Goal: Task Accomplishment & Management: Manage account settings

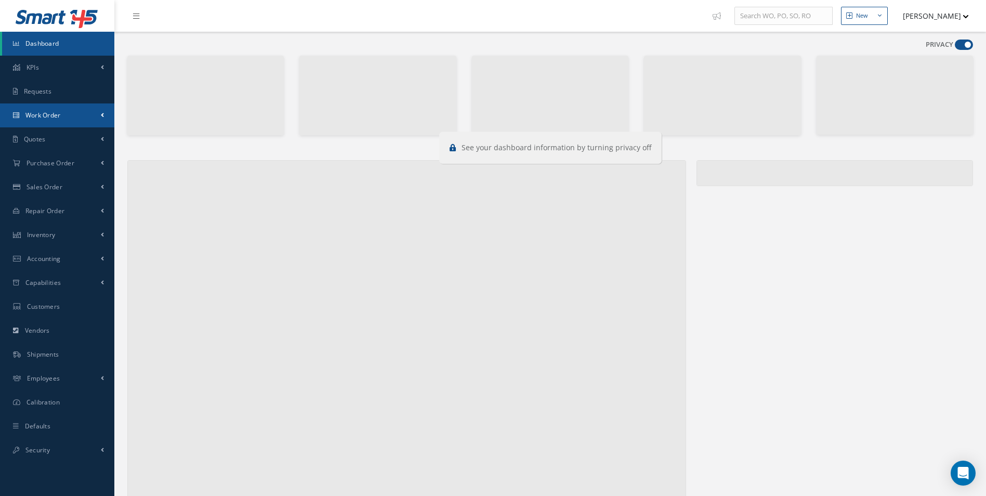
drag, startPoint x: 0, startPoint y: 0, endPoint x: 60, endPoint y: 104, distance: 120.6
click at [60, 104] on link "Work Order" at bounding box center [57, 115] width 114 height 24
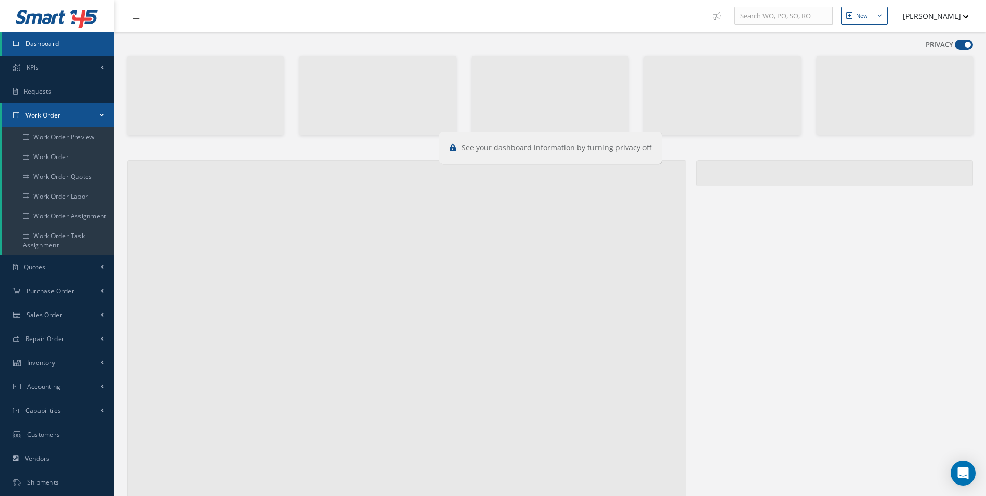
click at [963, 41] on span at bounding box center [963, 44] width 18 height 10
click at [954, 47] on input "checkbox" at bounding box center [954, 47] width 0 height 0
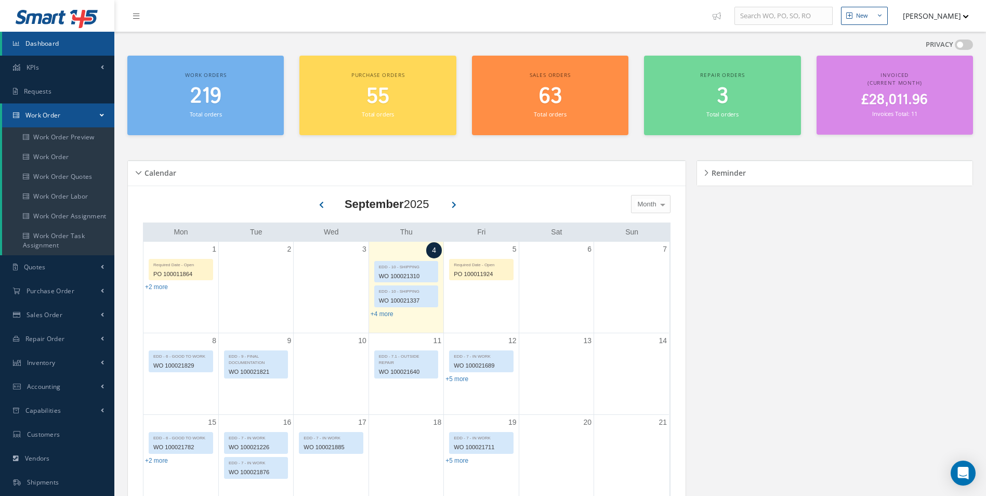
click at [963, 41] on span at bounding box center [963, 44] width 18 height 10
click at [954, 47] on input "checkbox" at bounding box center [954, 47] width 0 height 0
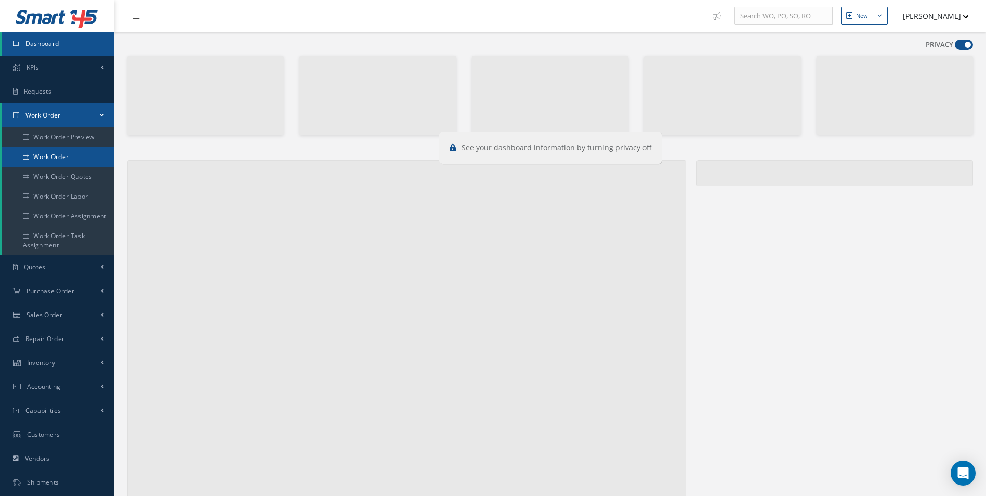
click at [60, 153] on link "Work Order" at bounding box center [58, 157] width 112 height 20
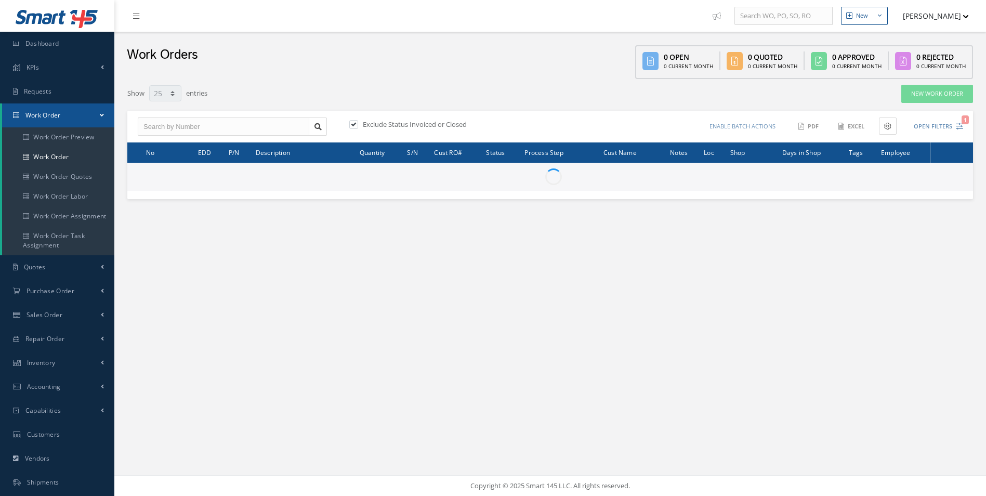
select select "25"
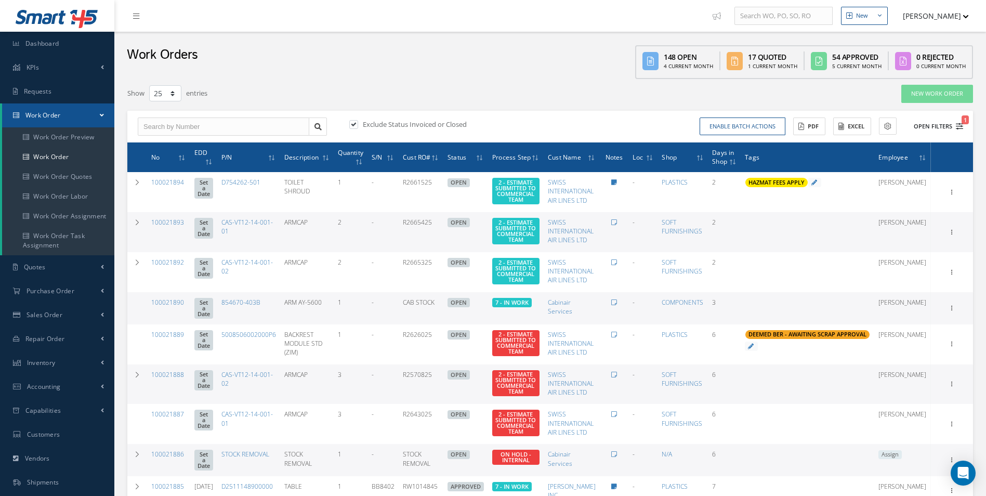
click at [962, 129] on icon "1" at bounding box center [958, 126] width 7 height 7
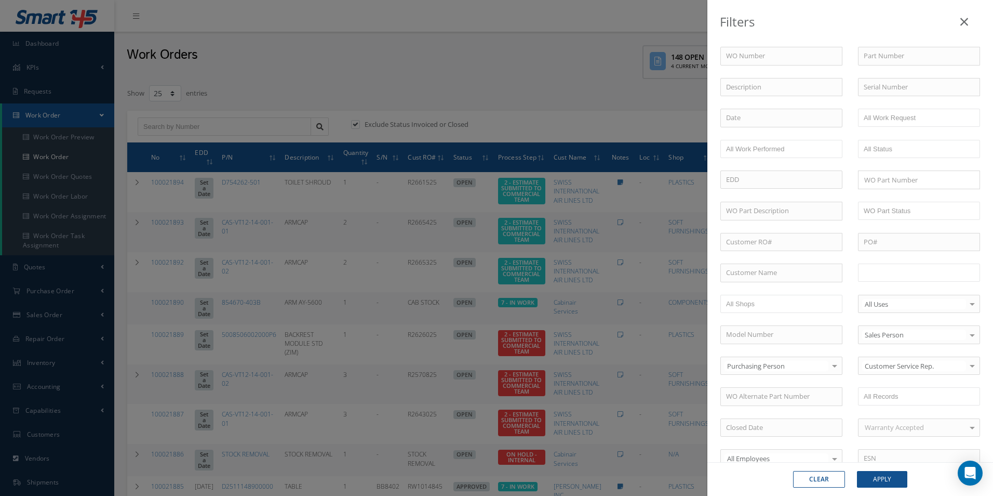
click at [887, 273] on input "text" at bounding box center [897, 272] width 66 height 13
click at [897, 479] on button "Apply" at bounding box center [882, 479] width 50 height 17
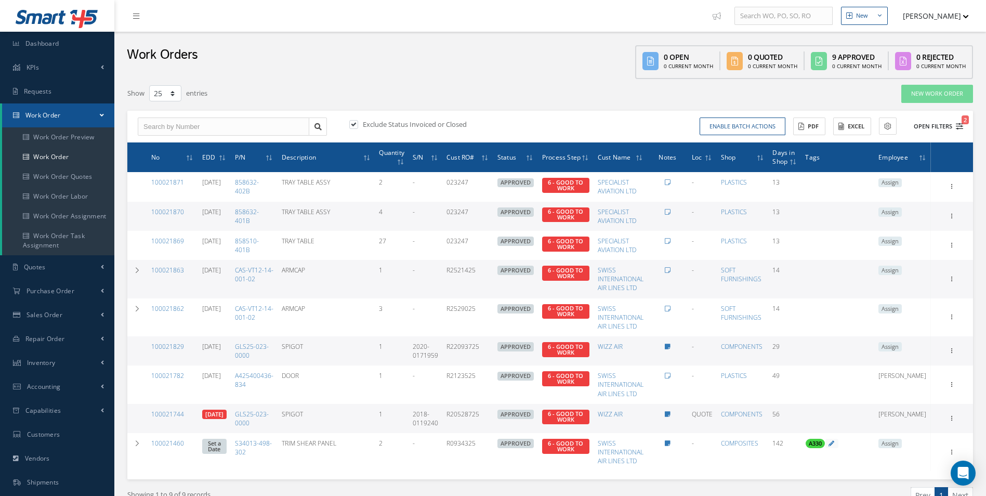
click at [961, 129] on icon "2" at bounding box center [958, 126] width 7 height 7
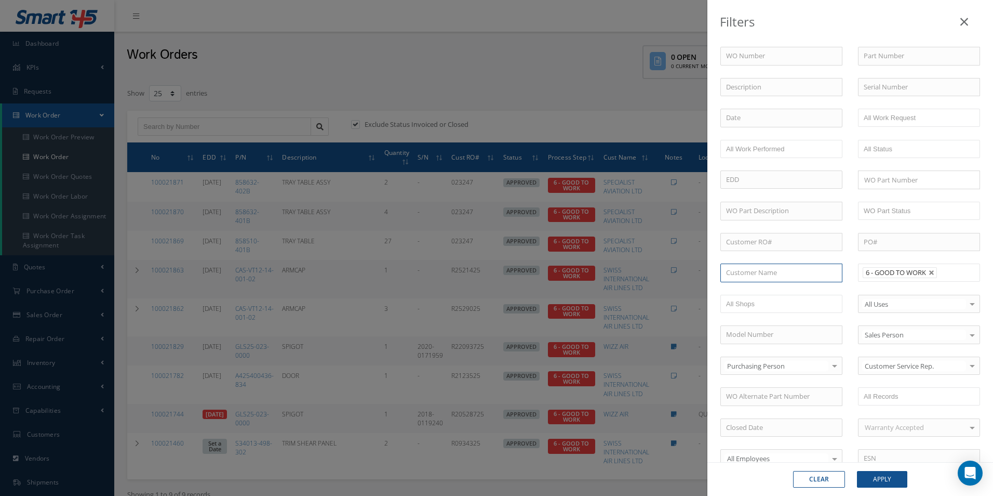
click at [742, 270] on input "text" at bounding box center [782, 272] width 122 height 19
click at [768, 300] on div "SWISS INTERNATIONAL AIR LINES LTD" at bounding box center [781, 296] width 111 height 20
type input "SWISS INTERNATIONAL AIR LINES LTD"
click at [884, 477] on button "Apply" at bounding box center [882, 479] width 50 height 17
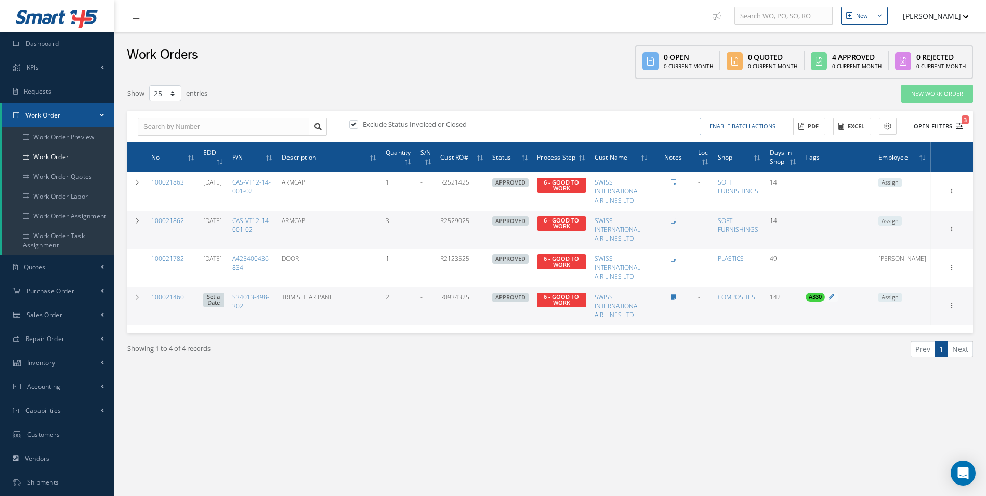
click at [962, 130] on button "Open Filters 3" at bounding box center [933, 126] width 59 height 17
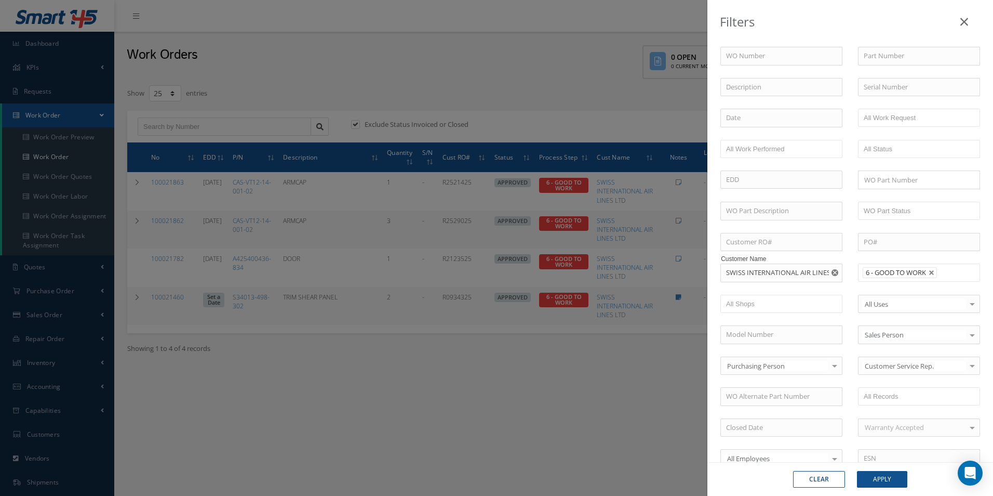
click at [930, 277] on li "6 - GOOD TO WORK" at bounding box center [900, 272] width 74 height 11
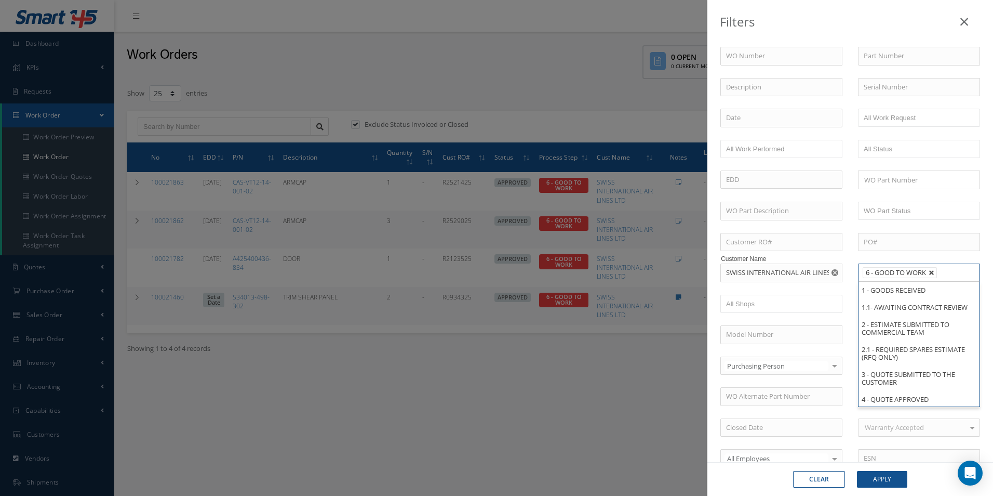
click at [929, 275] on link at bounding box center [932, 273] width 6 height 6
click at [876, 477] on button "Apply" at bounding box center [882, 479] width 50 height 17
type input "All Proccess Step"
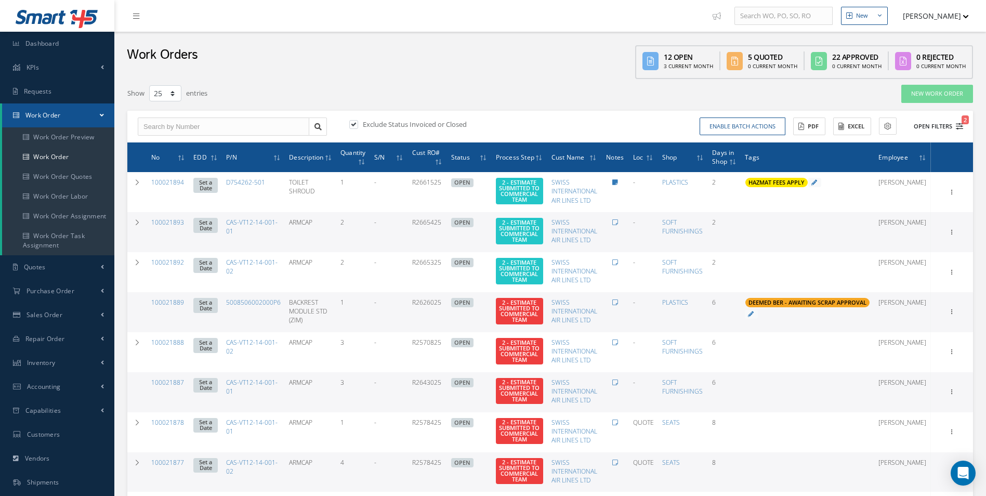
click at [958, 129] on icon "2" at bounding box center [958, 126] width 7 height 7
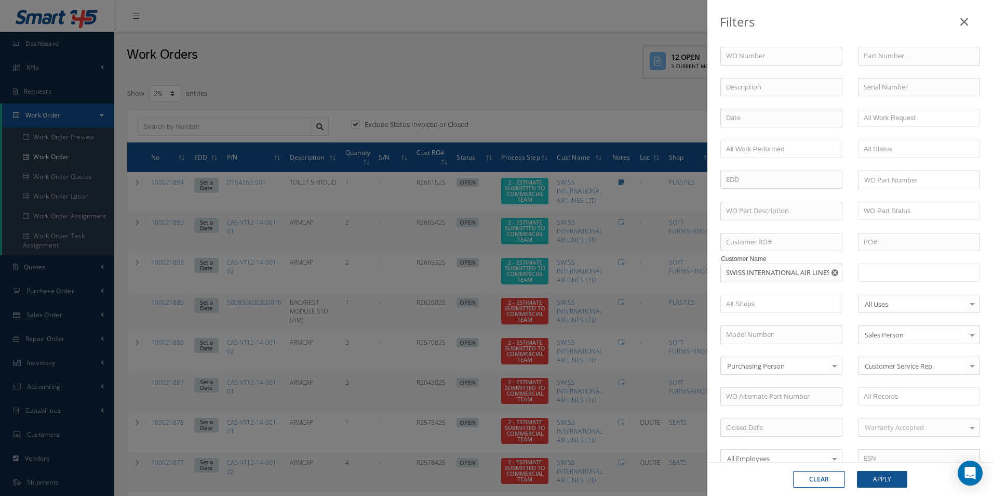
click at [902, 275] on input "text" at bounding box center [897, 272] width 66 height 13
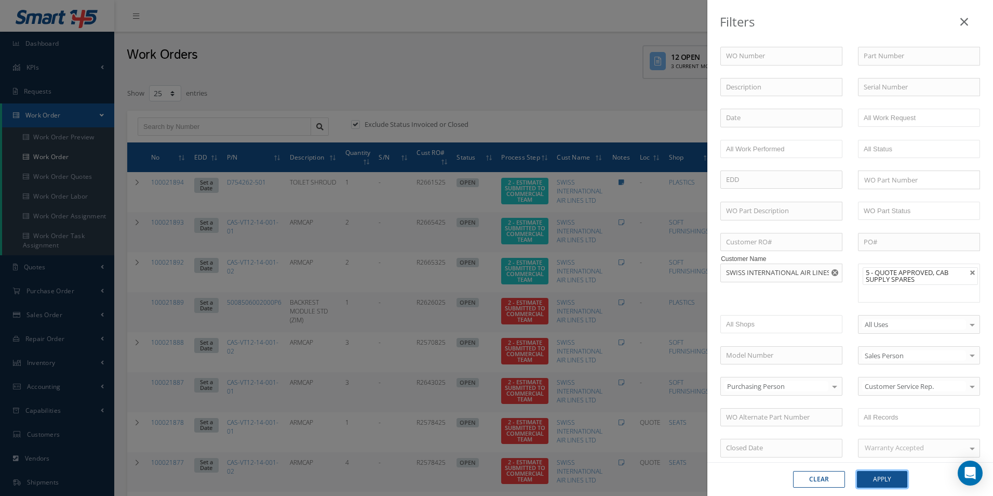
click at [887, 479] on button "Apply" at bounding box center [882, 479] width 50 height 17
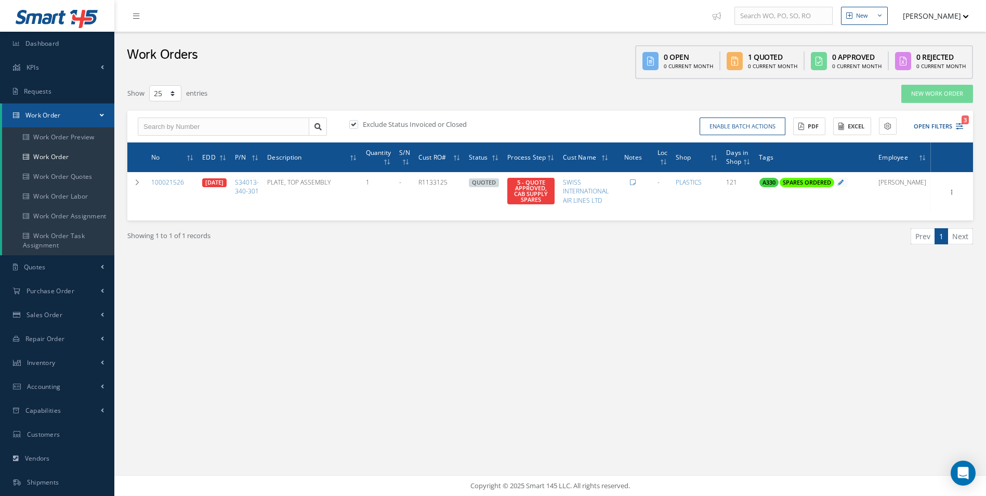
click at [537, 305] on div "New New Work Order New Purchase Order New Customer Quote New Sales Order New Re…" at bounding box center [549, 248] width 871 height 496
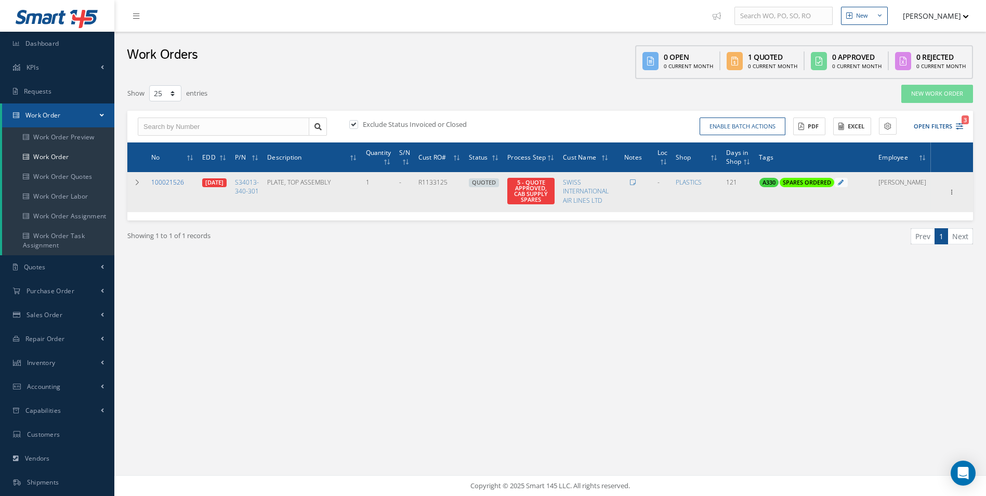
click at [170, 181] on link "100021526" at bounding box center [167, 182] width 33 height 9
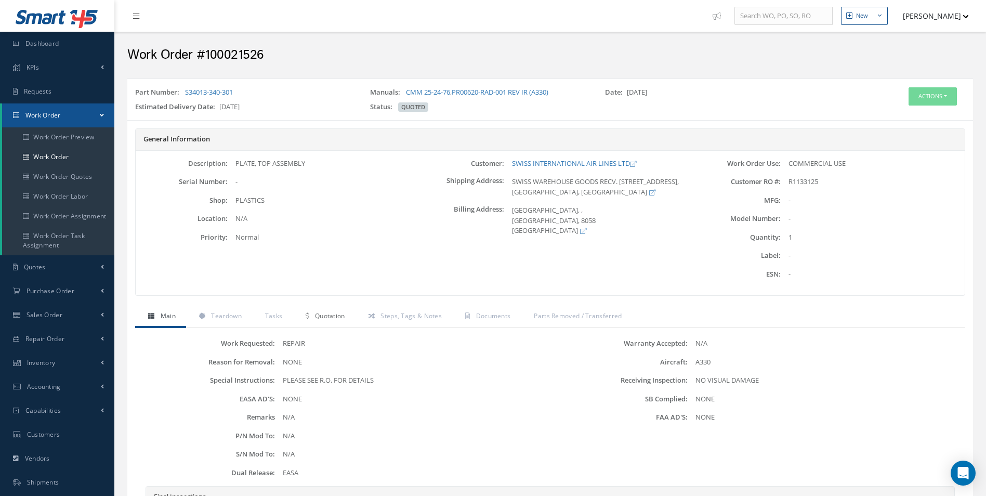
click at [335, 321] on link "Quotation" at bounding box center [324, 317] width 62 height 22
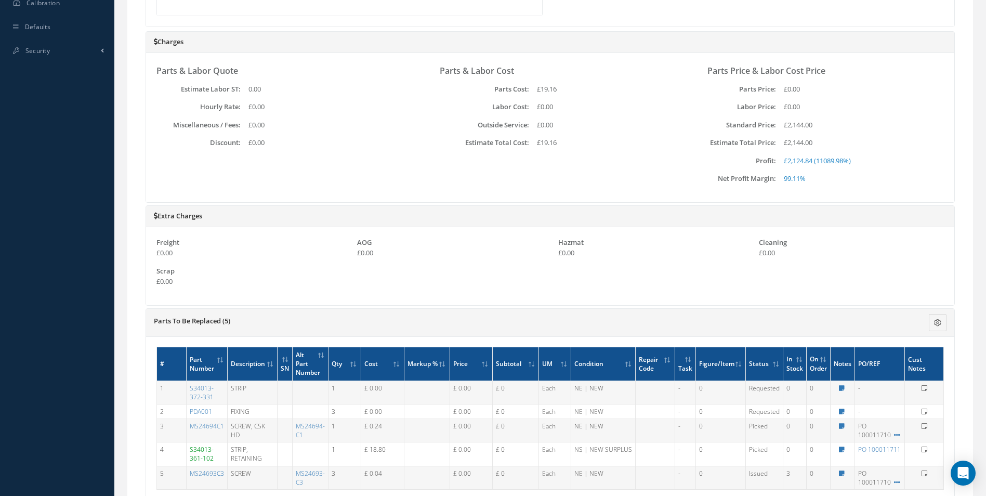
scroll to position [614, 0]
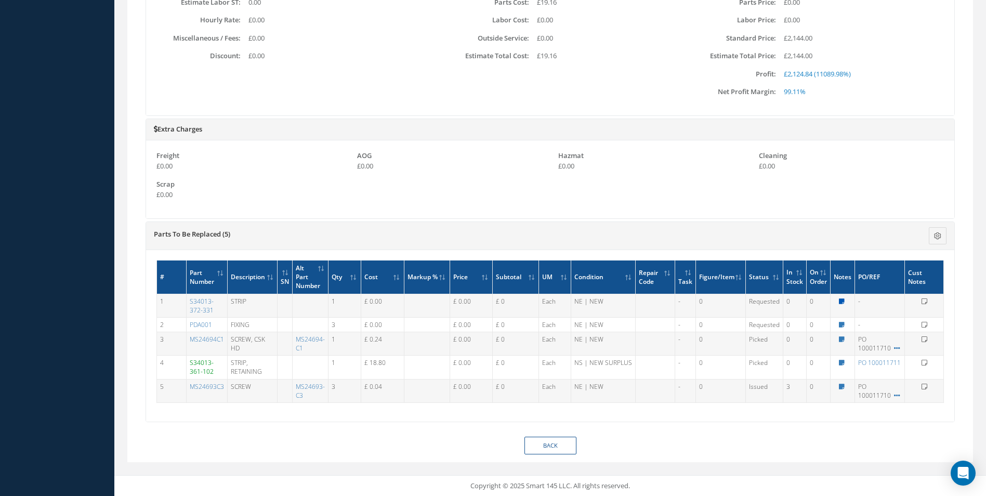
click at [843, 300] on icon at bounding box center [842, 301] width 6 height 6
type textarea "NOT FOUND"
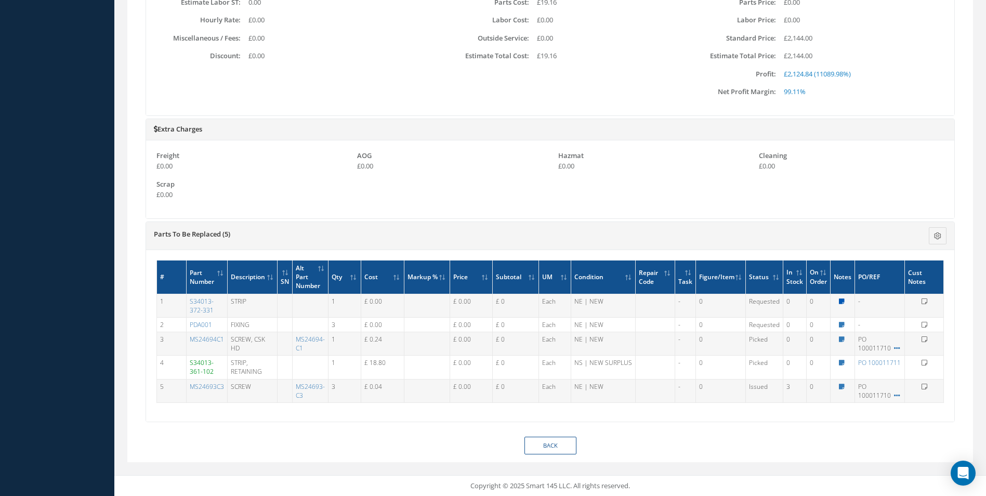
type textarea "NOT FOUND"
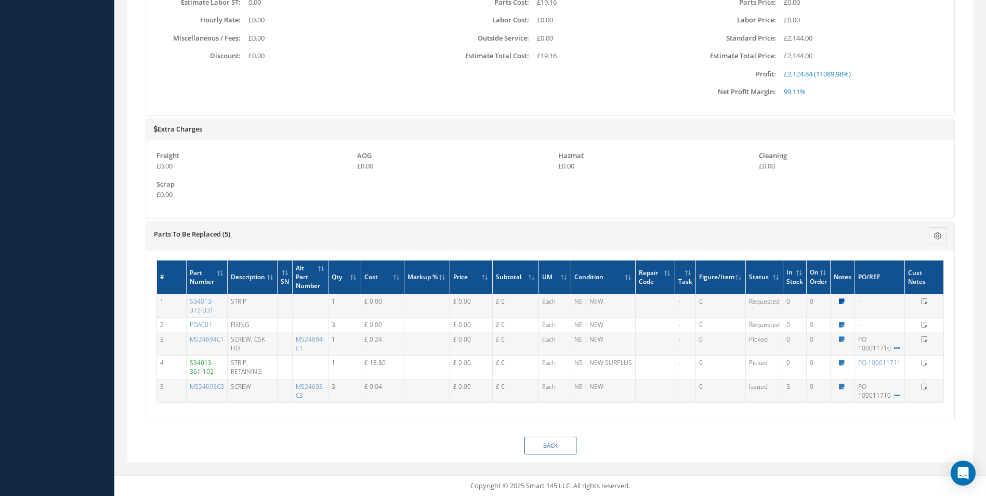
type textarea "NOT FOUND"
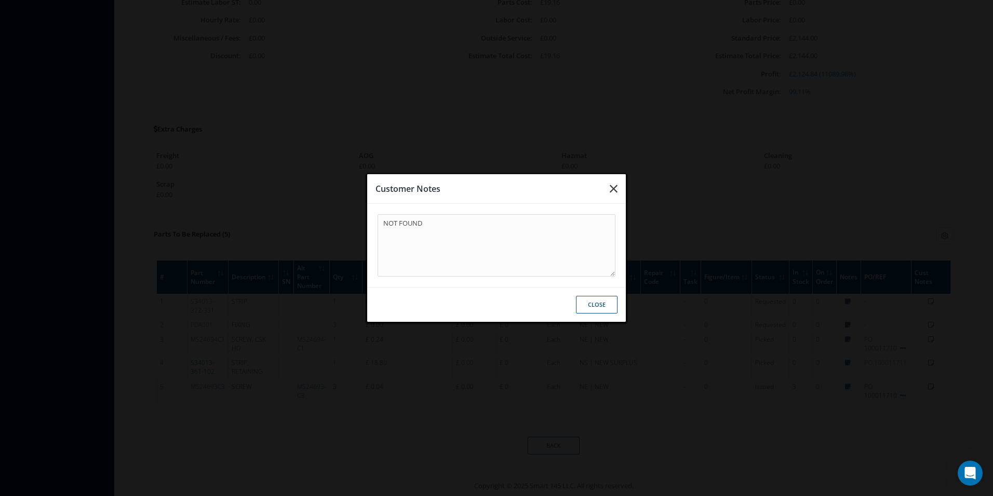
click at [617, 185] on icon "button" at bounding box center [614, 188] width 8 height 12
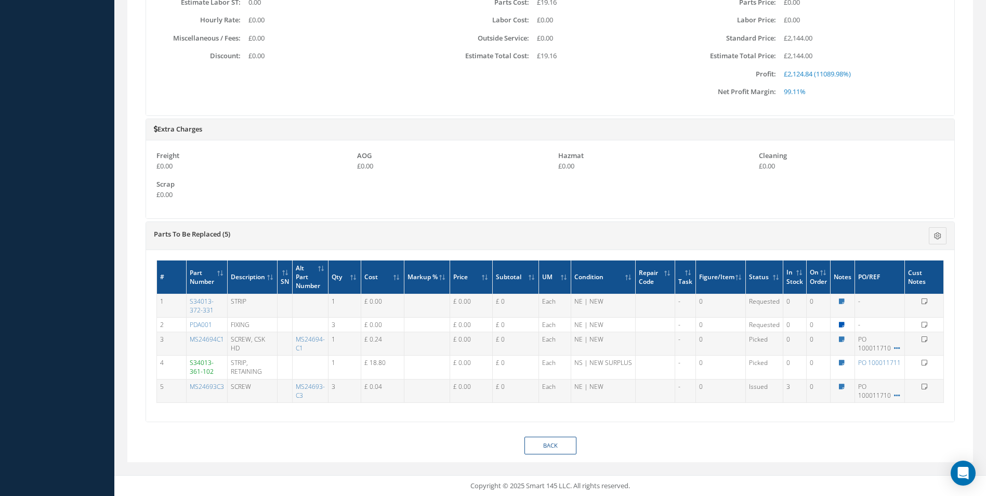
click at [840, 325] on icon at bounding box center [842, 325] width 6 height 6
type textarea "NOT FOUND"
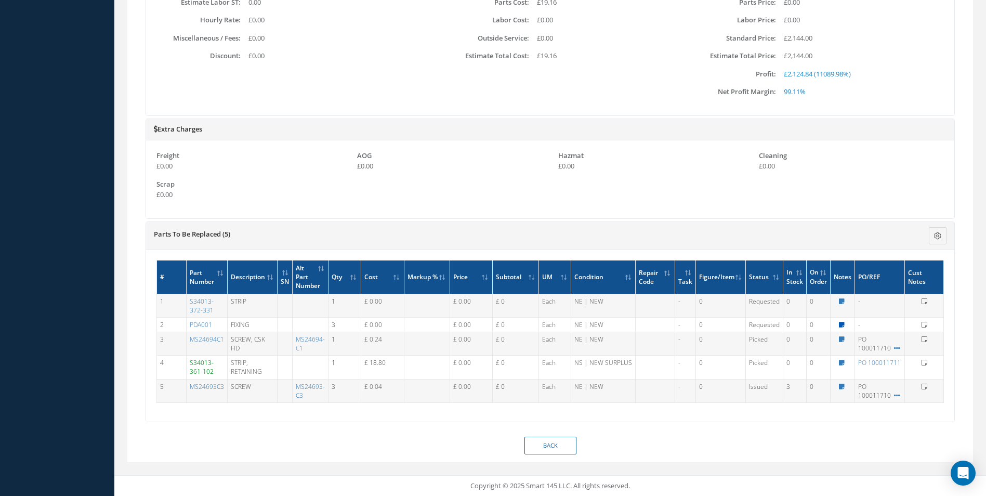
type textarea "NOT FOUND"
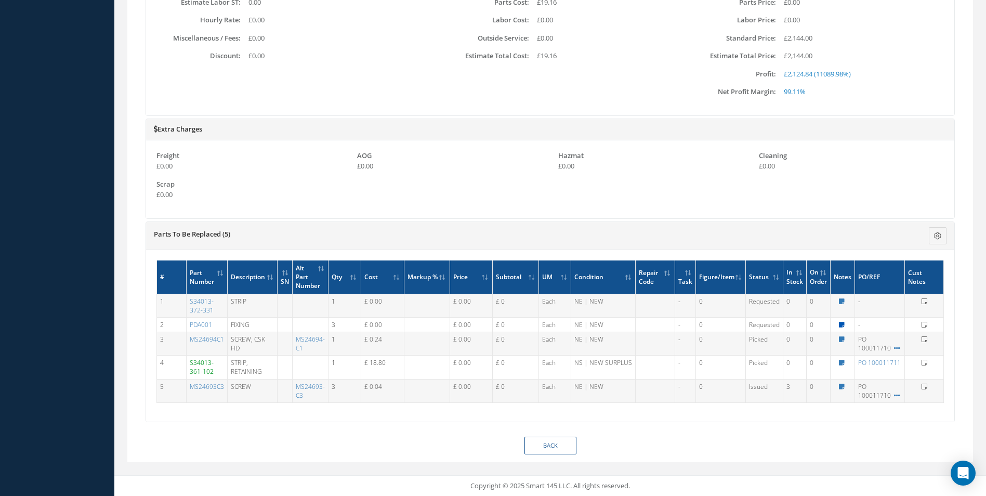
type textarea "NOT FOUND"
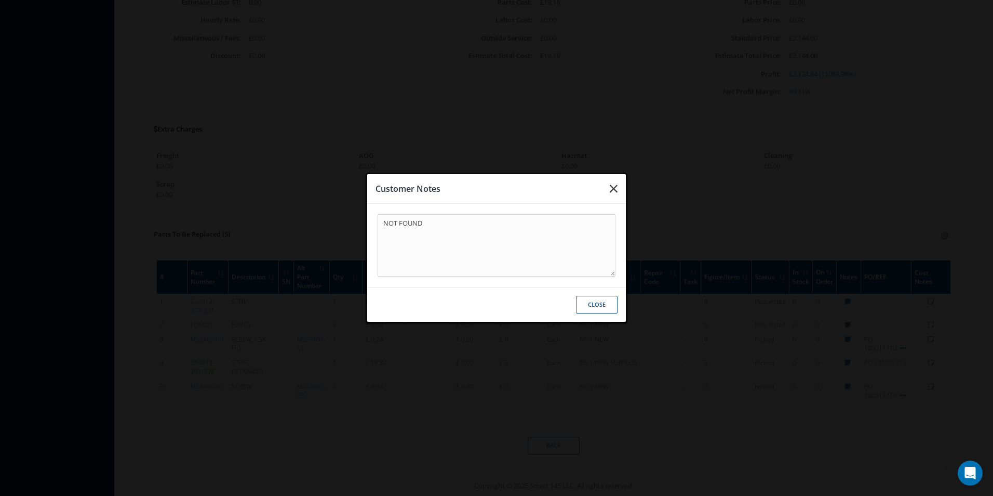
click at [620, 192] on button "button" at bounding box center [614, 188] width 24 height 29
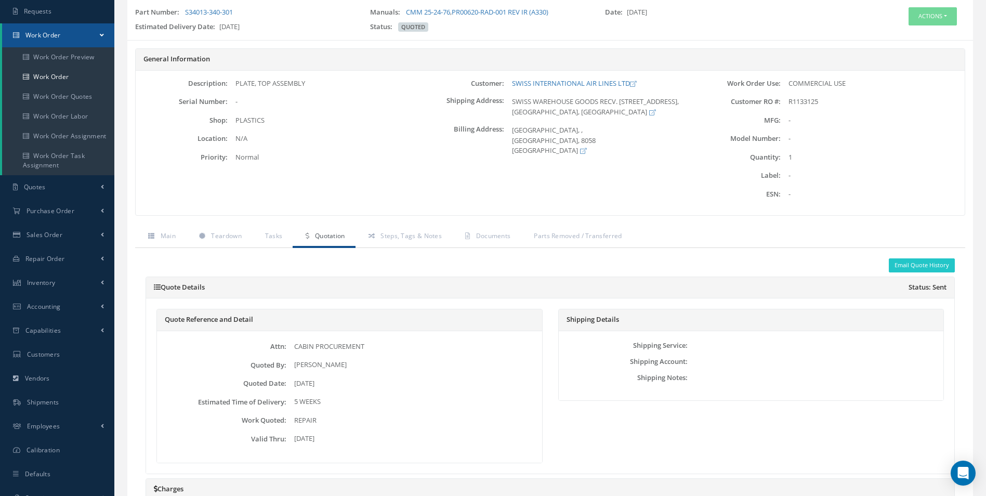
scroll to position [0, 0]
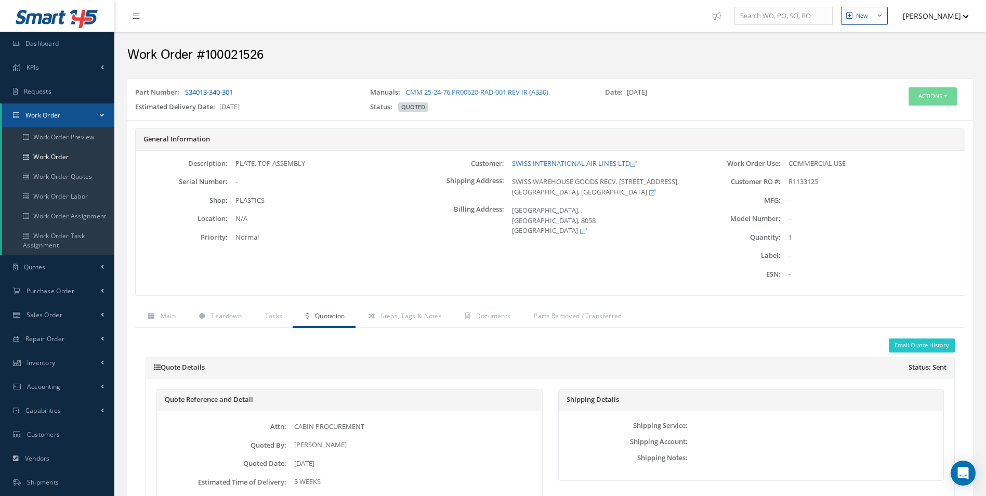
drag, startPoint x: 260, startPoint y: 92, endPoint x: 207, endPoint y: 91, distance: 52.5
click at [207, 91] on div "Part Number: S34013-340-301" at bounding box center [244, 94] width 235 height 15
drag, startPoint x: 207, startPoint y: 91, endPoint x: 250, endPoint y: 64, distance: 50.4
click at [250, 63] on h2 "Work Order #100021526" at bounding box center [549, 55] width 845 height 16
drag, startPoint x: 286, startPoint y: 49, endPoint x: 129, endPoint y: 52, distance: 157.5
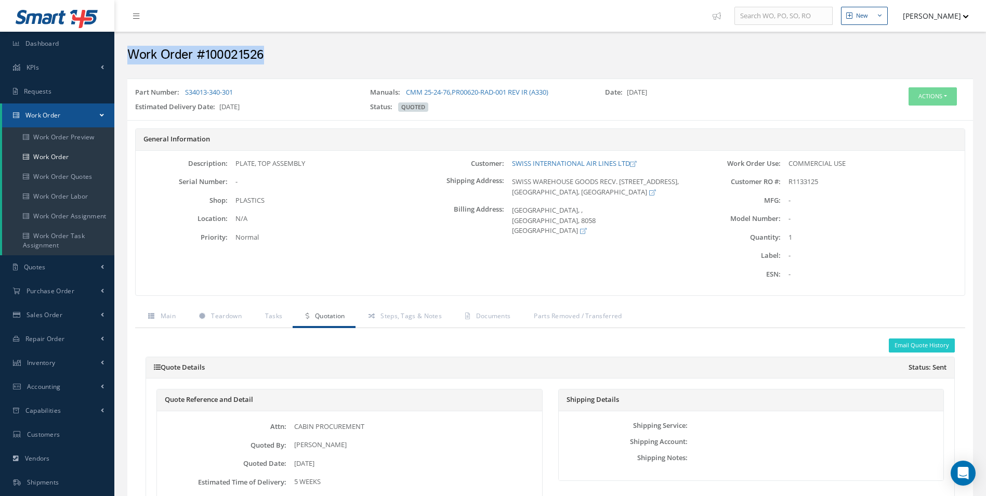
click at [129, 52] on h2 "Work Order #100021526" at bounding box center [549, 55] width 845 height 16
copy h2 "Work Order #100021526"
click at [278, 60] on h2 "Work Order #100021526" at bounding box center [549, 55] width 845 height 16
drag, startPoint x: 241, startPoint y: 56, endPoint x: 125, endPoint y: 59, distance: 116.4
click at [125, 59] on div "Work Order #100021526" at bounding box center [549, 52] width 861 height 31
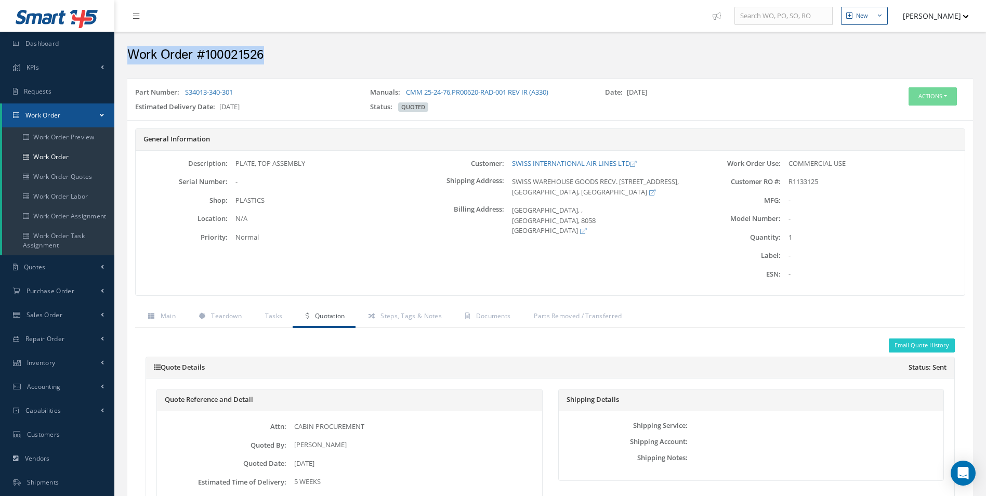
copy h2 "Work Order #100021526"
drag, startPoint x: 507, startPoint y: 161, endPoint x: 632, endPoint y: 163, distance: 125.2
click at [632, 163] on div "SWISS INTERNATIONAL AIR LINES LTD" at bounding box center [596, 163] width 184 height 10
copy link "SWISS INTERNATIONAL AIR LINES LTD"
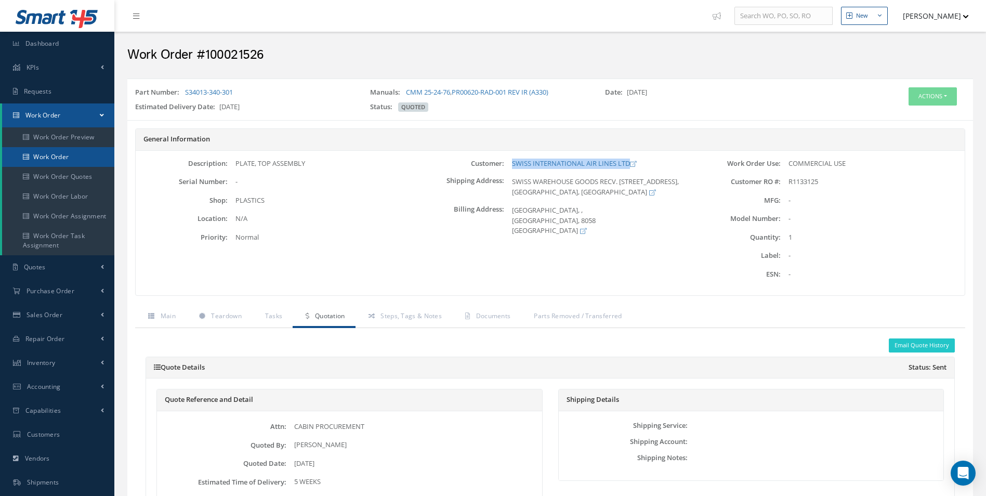
click at [76, 163] on link "Work Order" at bounding box center [58, 157] width 112 height 20
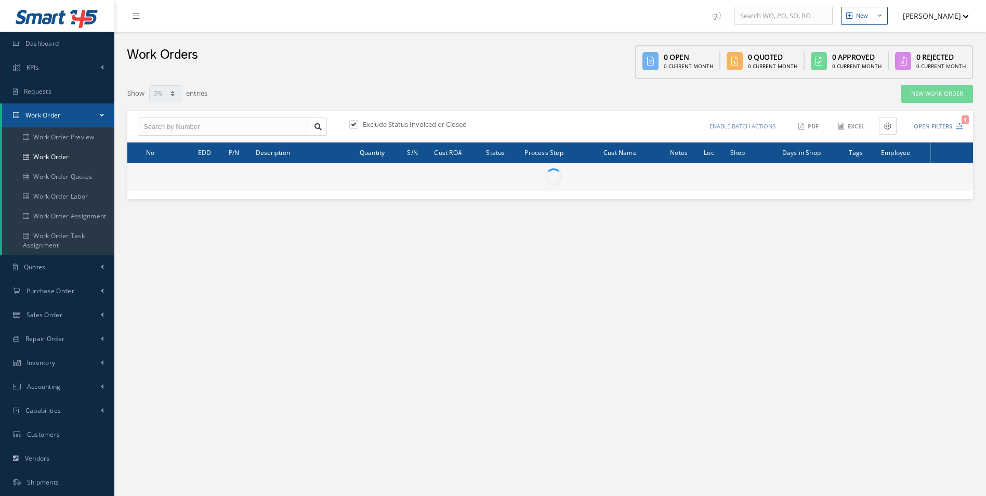
select select "25"
type input "All Work Request"
type input "All Work Performed"
type input "All Status"
type input "WO Part Status"
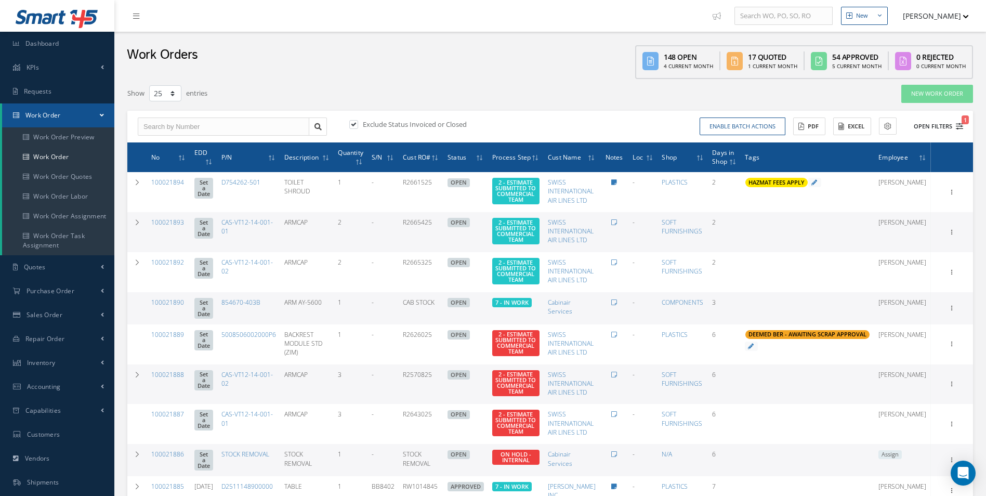
click at [960, 121] on button "Open Filters 1" at bounding box center [933, 126] width 59 height 17
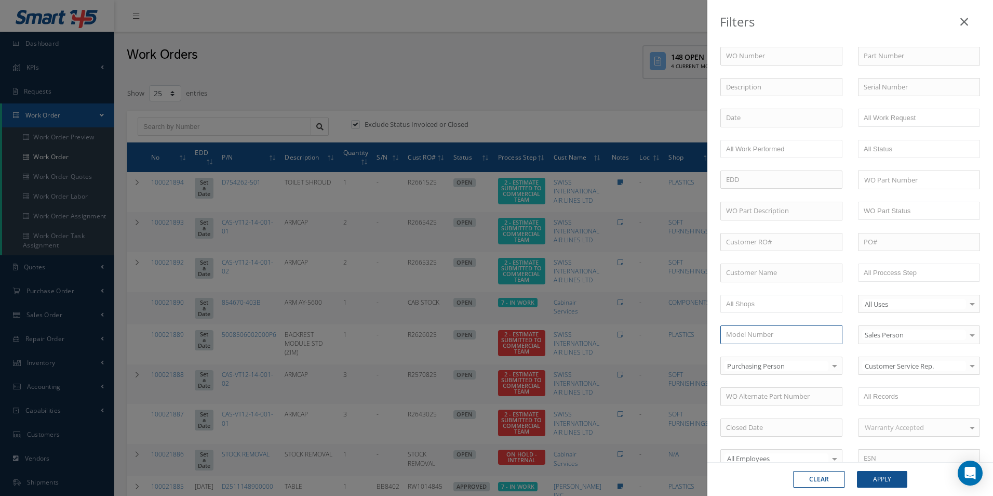
click at [760, 326] on input "text" at bounding box center [782, 334] width 122 height 19
click at [769, 274] on input "text" at bounding box center [782, 272] width 122 height 19
click at [750, 300] on span "SWISS INTERNATIONAL AIR LINES LTD" at bounding box center [768, 296] width 85 height 20
type input "SWISS INTERNATIONAL AIR LINES LTD"
click at [886, 479] on button "Apply" at bounding box center [882, 479] width 50 height 17
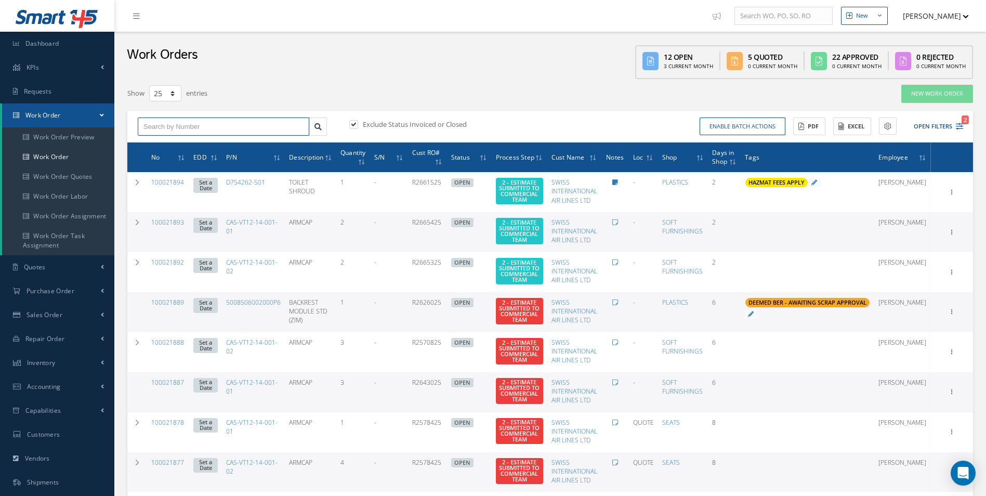
click at [162, 124] on input "text" at bounding box center [223, 126] width 171 height 19
type input "100021413"
click at [231, 143] on div "100021413" at bounding box center [223, 145] width 160 height 10
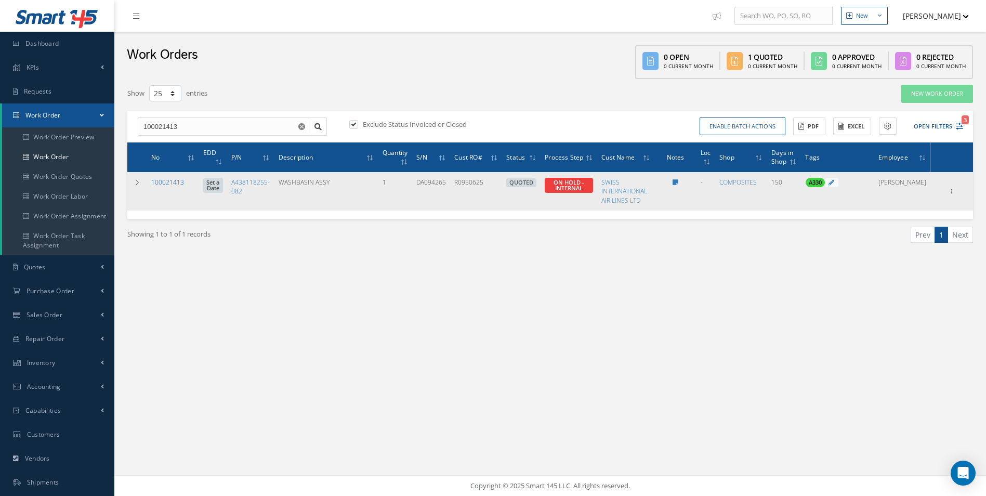
click at [171, 186] on link "100021413" at bounding box center [167, 182] width 33 height 9
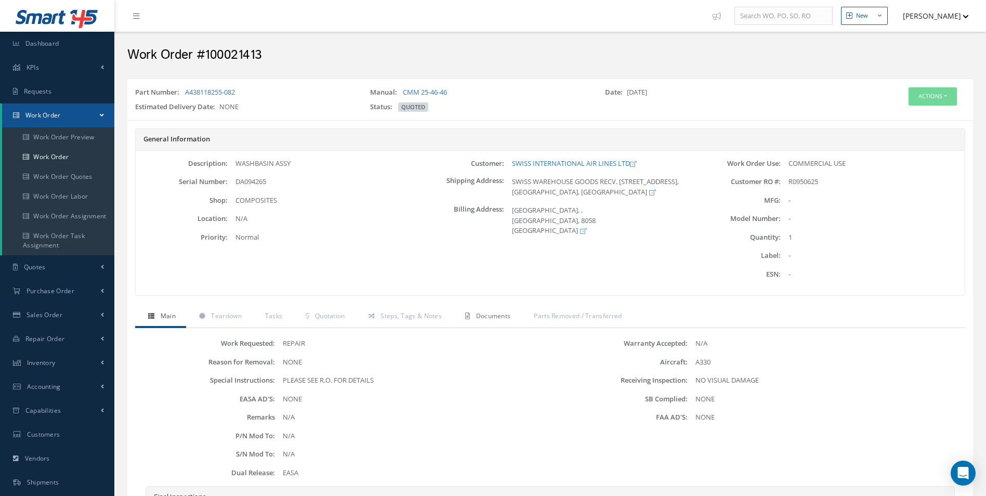
click at [481, 309] on link "Documents" at bounding box center [486, 317] width 69 height 22
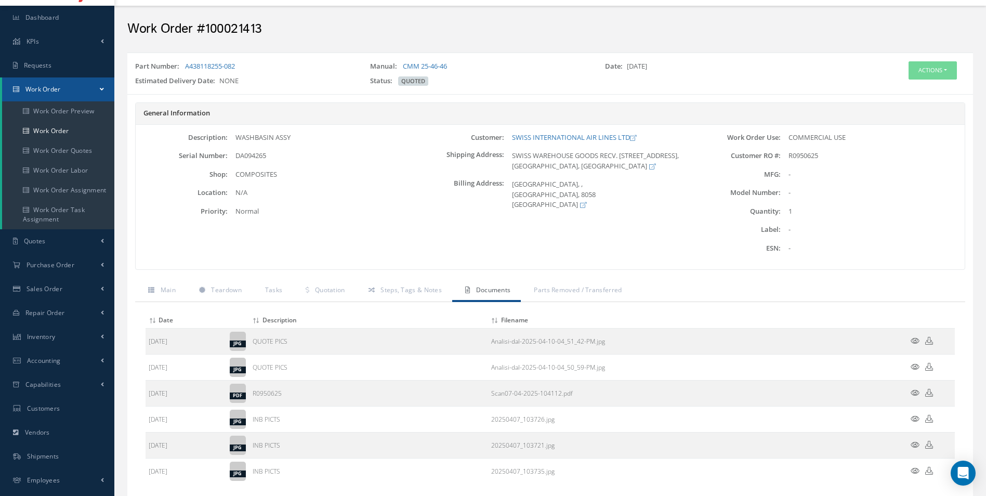
scroll to position [52, 0]
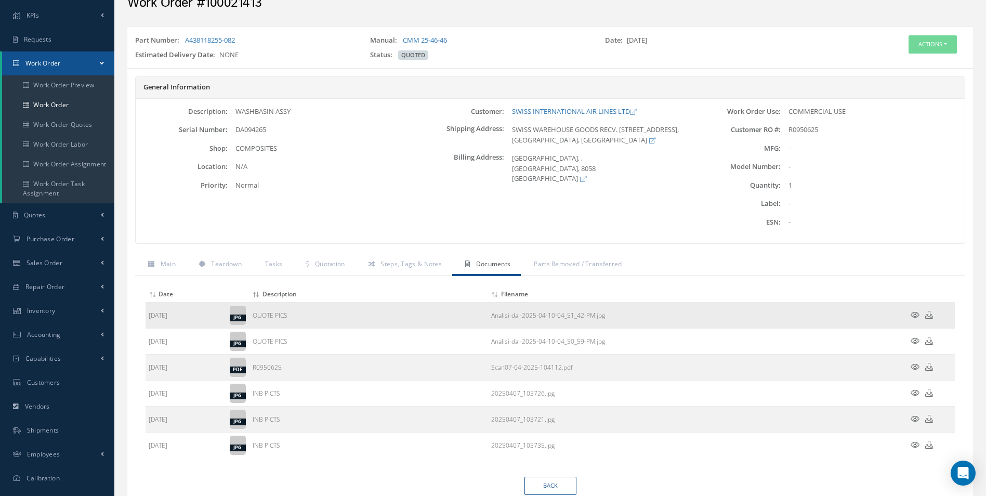
click at [916, 316] on icon at bounding box center [914, 315] width 9 height 8
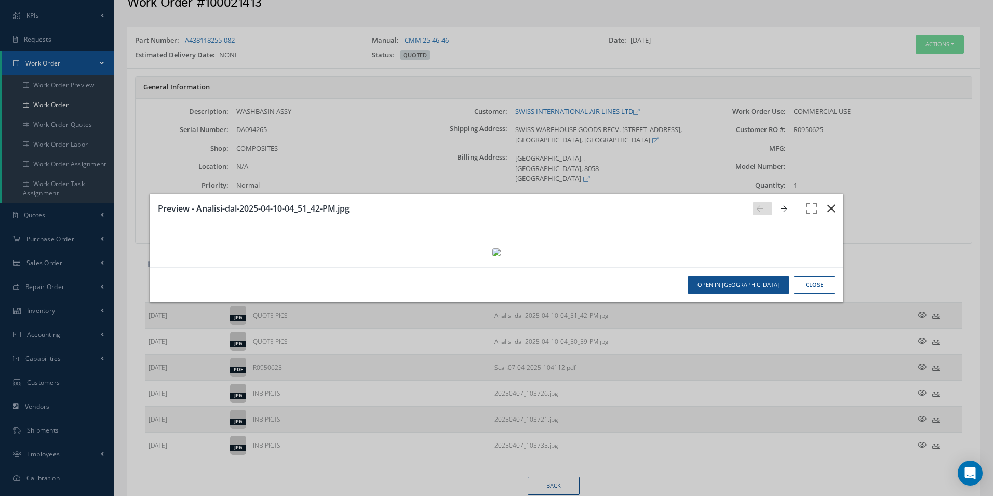
click at [830, 194] on button "button" at bounding box center [831, 208] width 24 height 29
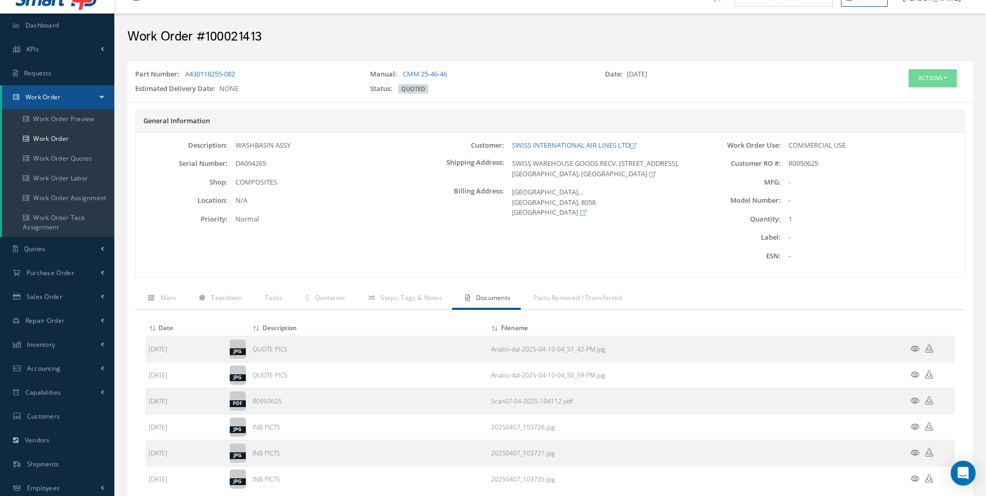
scroll to position [0, 0]
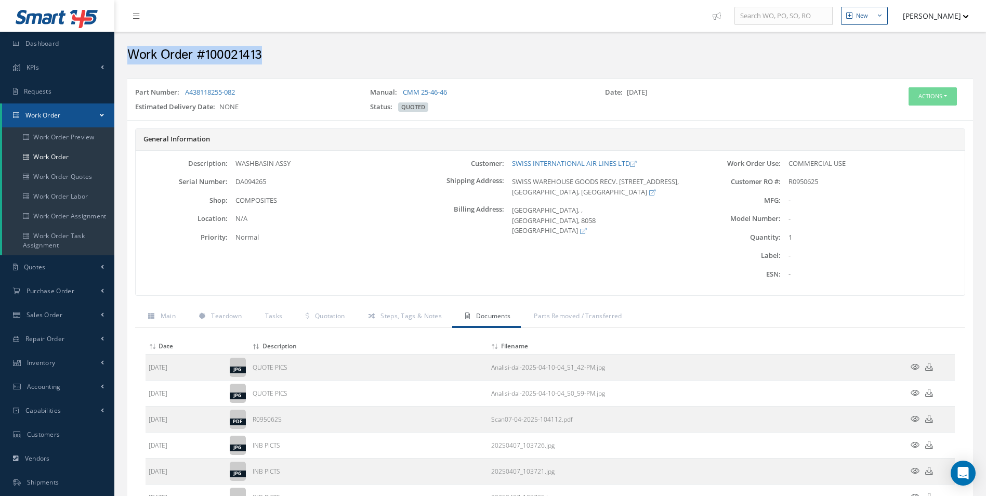
drag, startPoint x: 281, startPoint y: 58, endPoint x: 129, endPoint y: 57, distance: 151.2
click at [129, 57] on h2 "Work Order #100021413" at bounding box center [549, 55] width 845 height 16
copy h2 "Work Order #100021413"
click at [46, 149] on link "Work Order" at bounding box center [58, 157] width 112 height 20
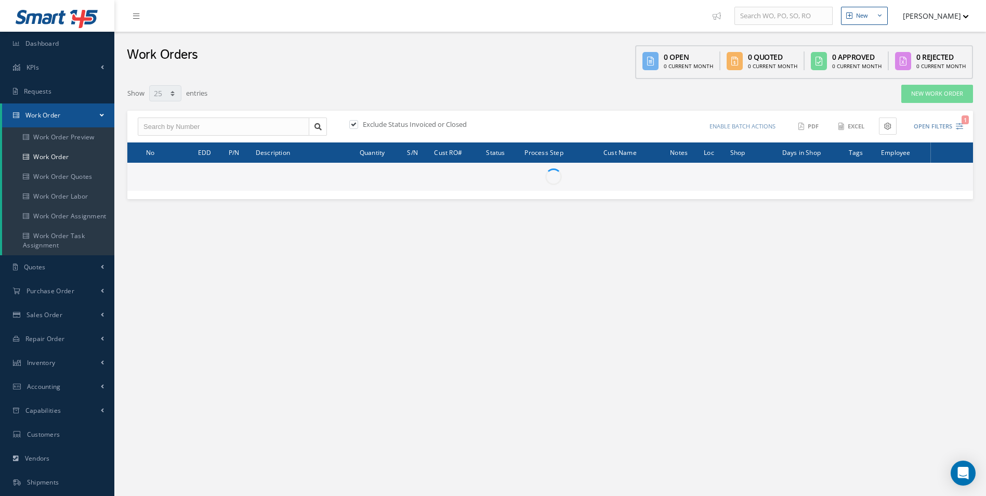
select select "25"
click at [160, 133] on input "text" at bounding box center [223, 126] width 171 height 19
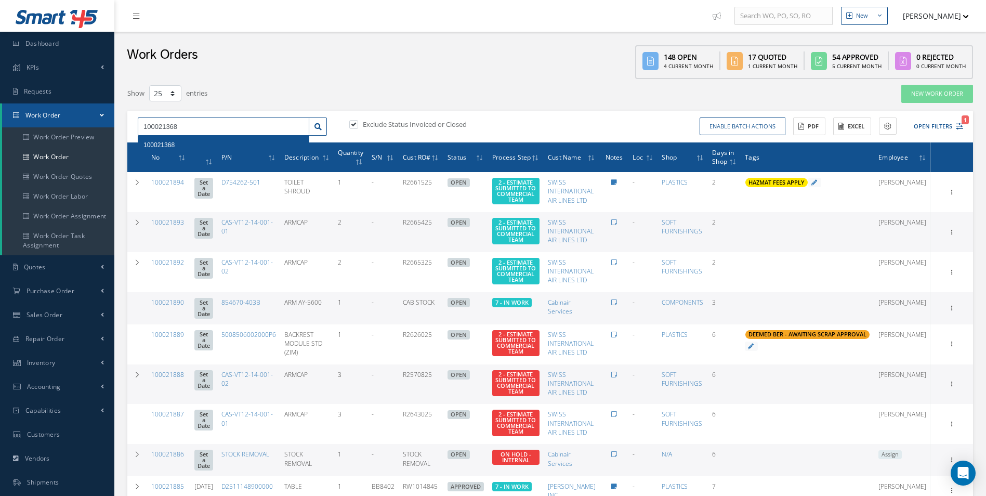
type input "100021368"
click at [155, 145] on span "100021368" at bounding box center [158, 144] width 31 height 7
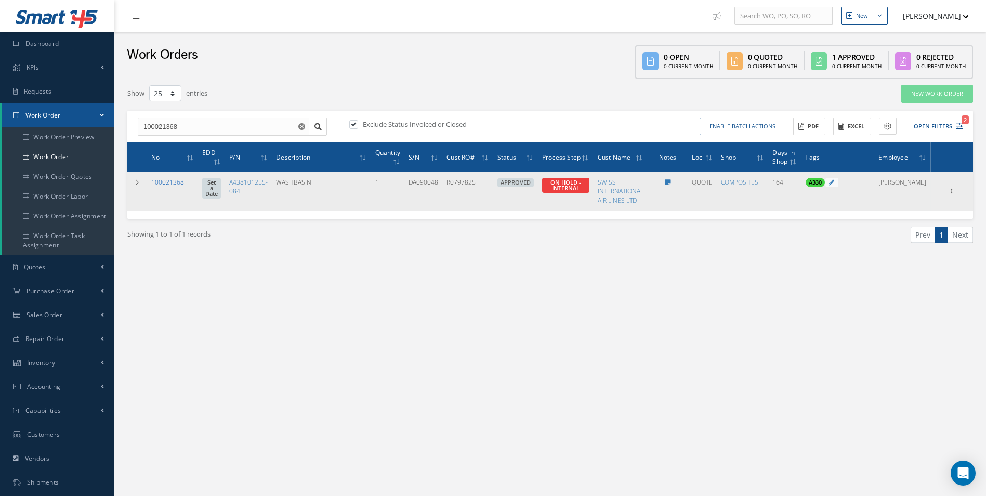
click at [169, 180] on link "100021368" at bounding box center [167, 182] width 33 height 9
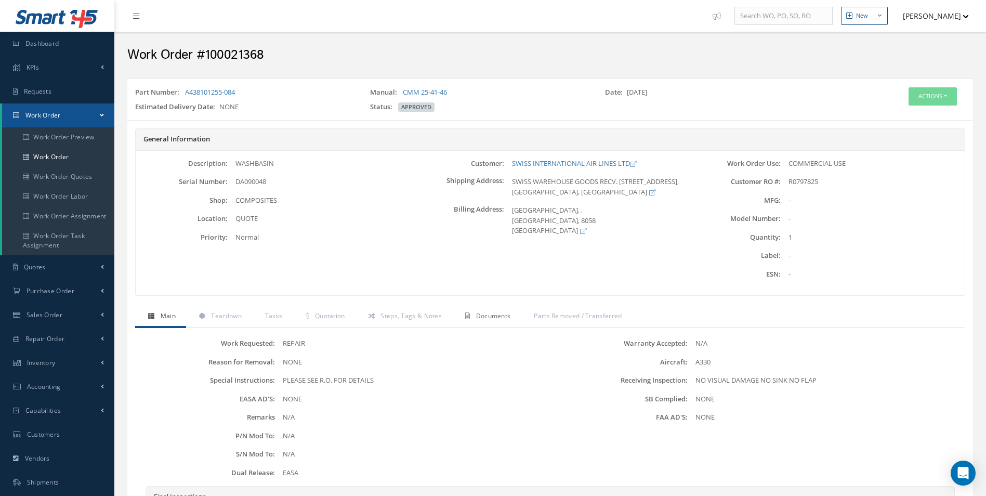
click at [495, 320] on span "Documents" at bounding box center [493, 315] width 35 height 9
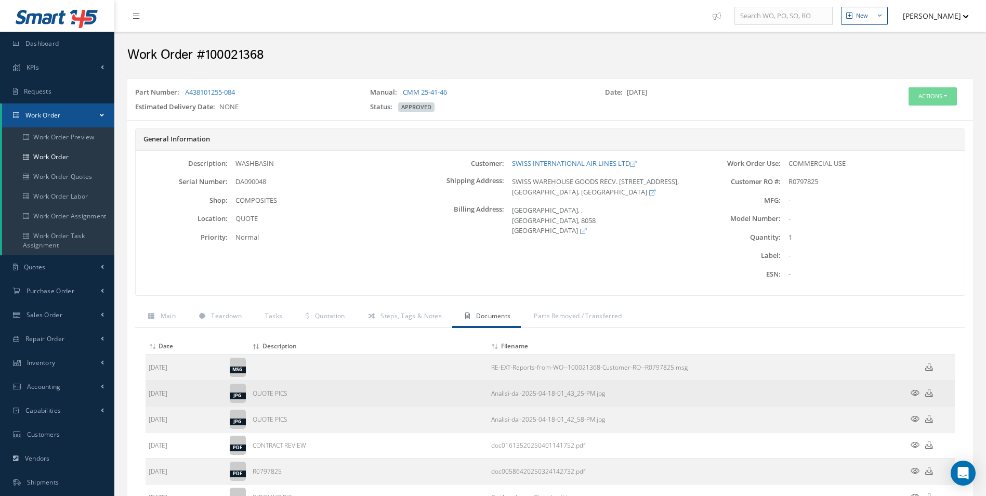
click at [912, 392] on icon at bounding box center [914, 393] width 9 height 8
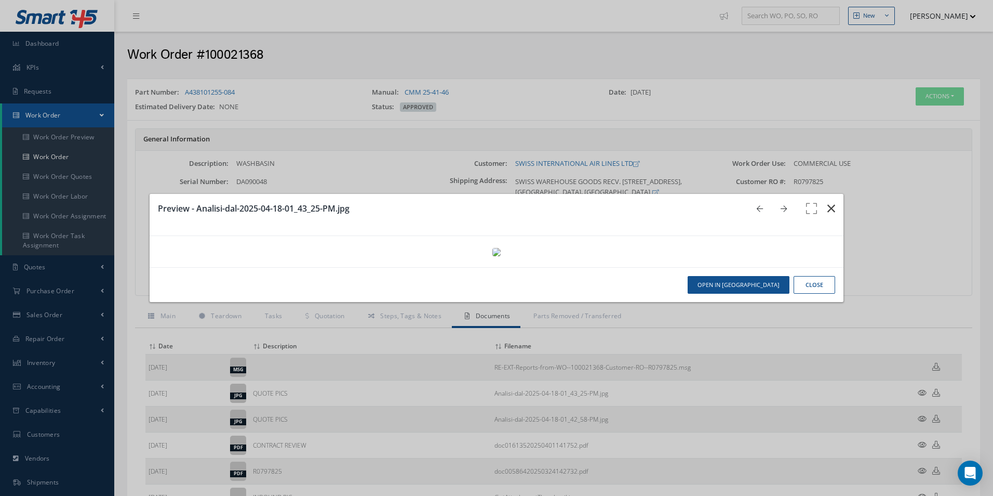
click at [828, 202] on icon "button" at bounding box center [832, 208] width 8 height 12
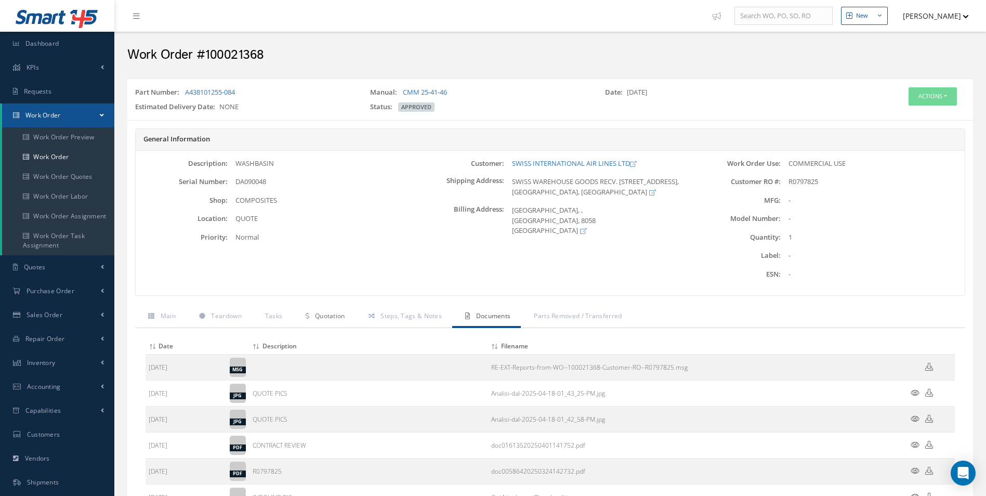
click at [336, 313] on span "Quotation" at bounding box center [330, 315] width 30 height 9
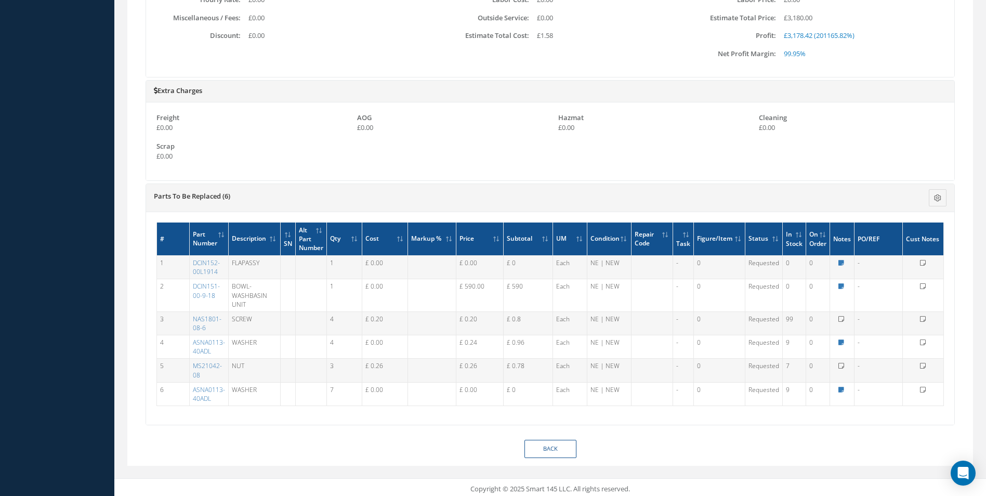
scroll to position [657, 0]
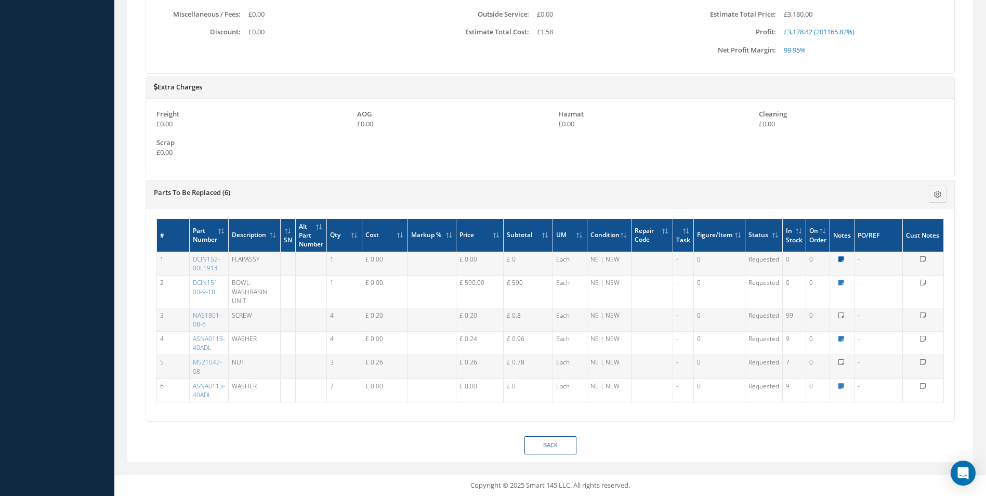
click at [839, 260] on icon at bounding box center [841, 259] width 6 height 6
type textarea "THIS PART NO IS NOT REGOGNISED - CANNOT SOURCE"
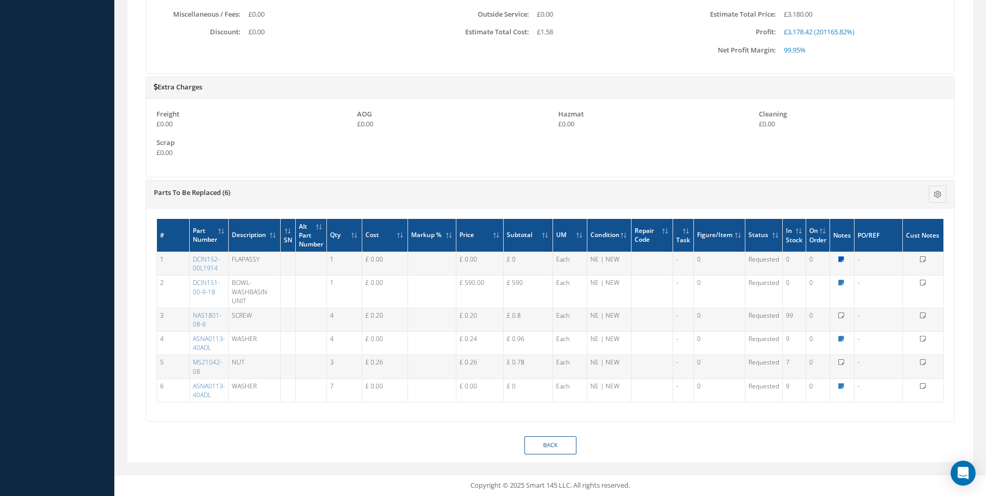
type textarea "THIS PART NO IS NOT REGOGNISED - CANNOT SOURCE"
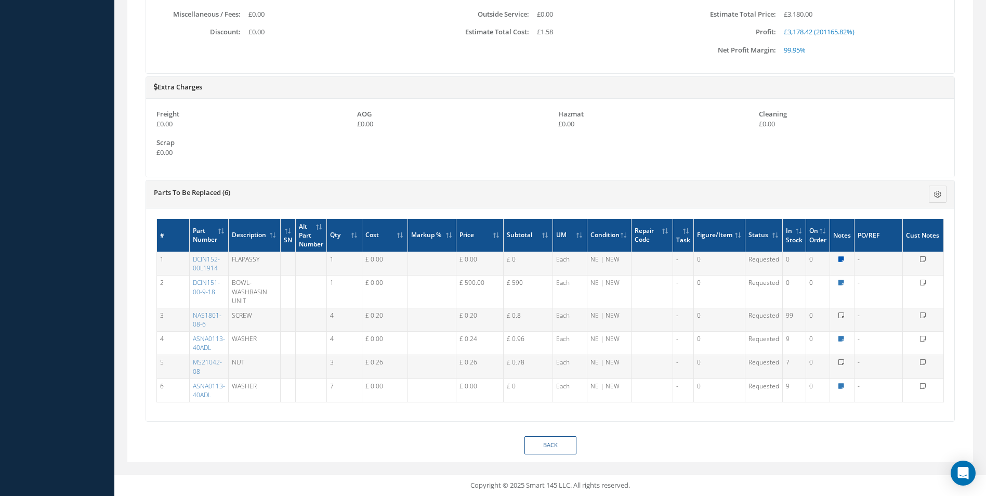
type textarea "THIS PART NO IS NOT REGOGNISED - CANNOT SOURCE"
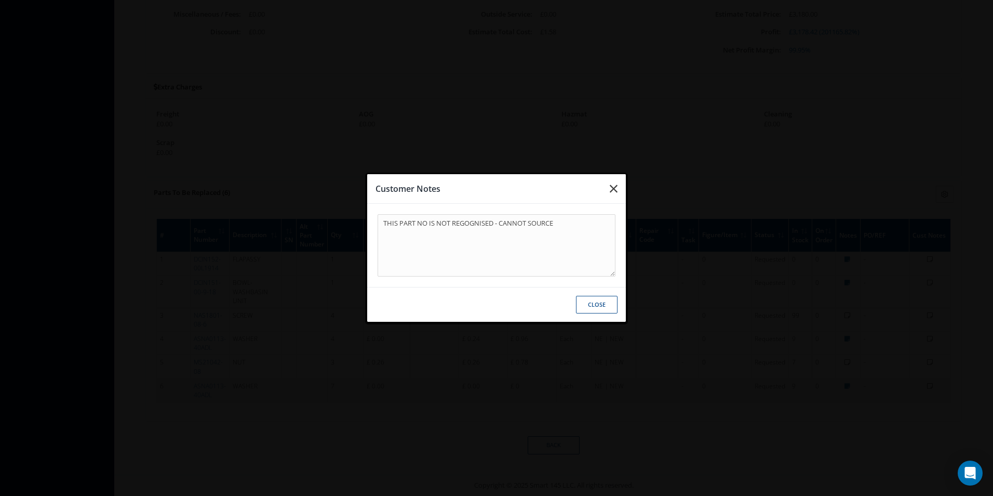
click at [613, 187] on icon "button" at bounding box center [614, 188] width 8 height 12
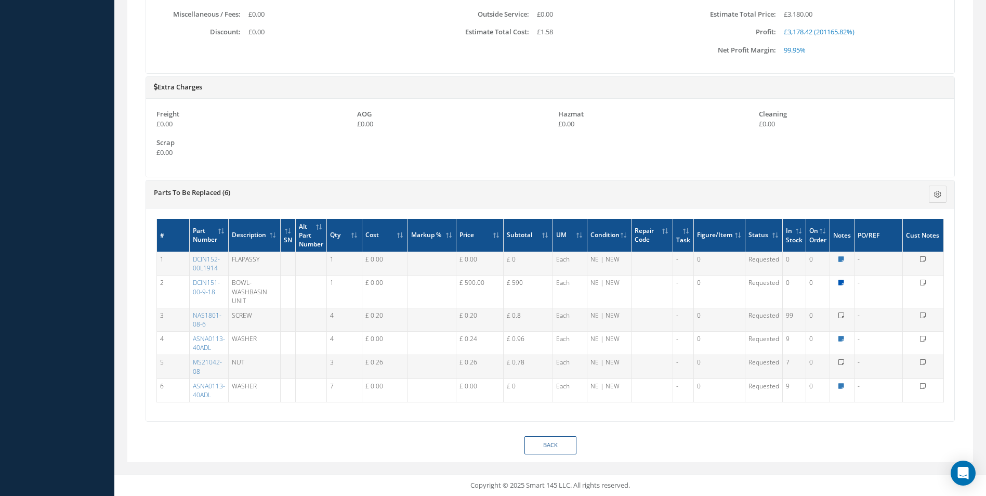
click at [841, 284] on icon at bounding box center [841, 283] width 6 height 6
type textarea "STK DUE 6TH AUG 2025 - 75 DAYS"
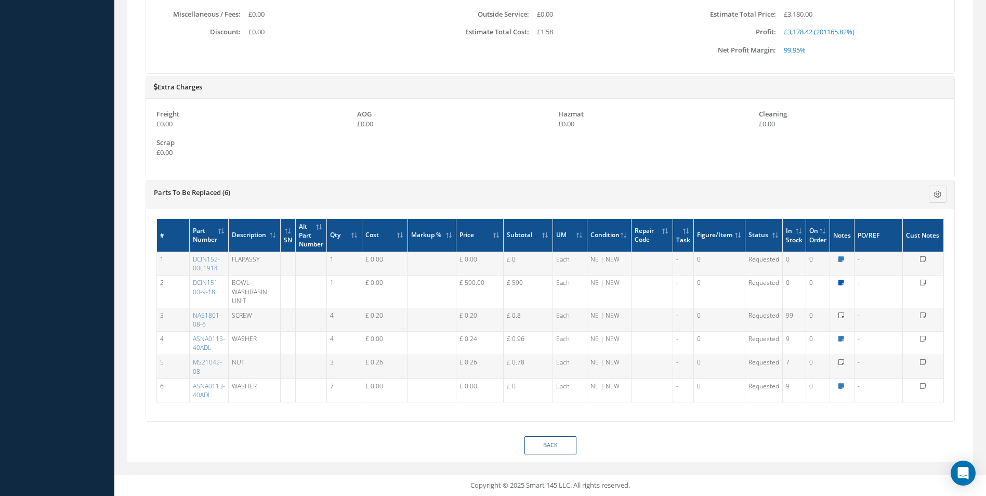
type textarea "STK DUE 6TH AUG 2025 - 75 DAYS"
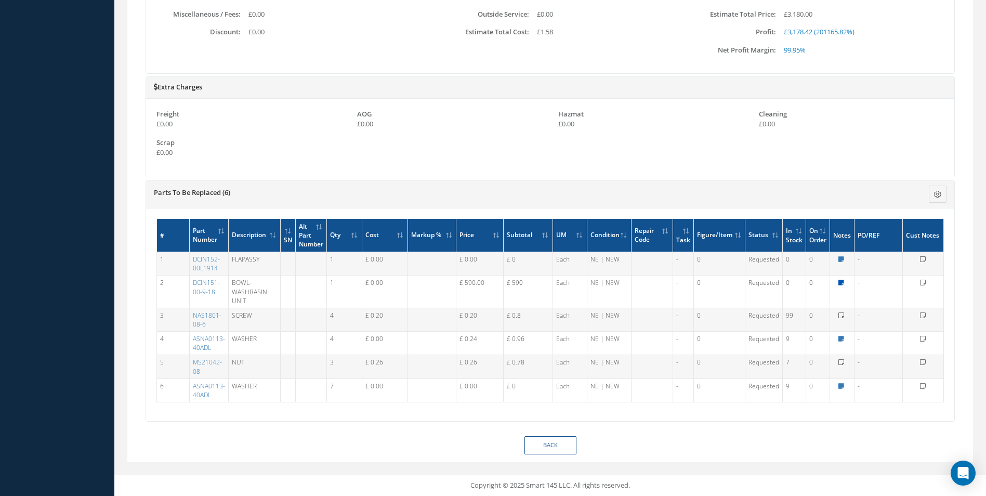
type textarea "STK DUE 6TH AUG 2025 - 75 DAYS"
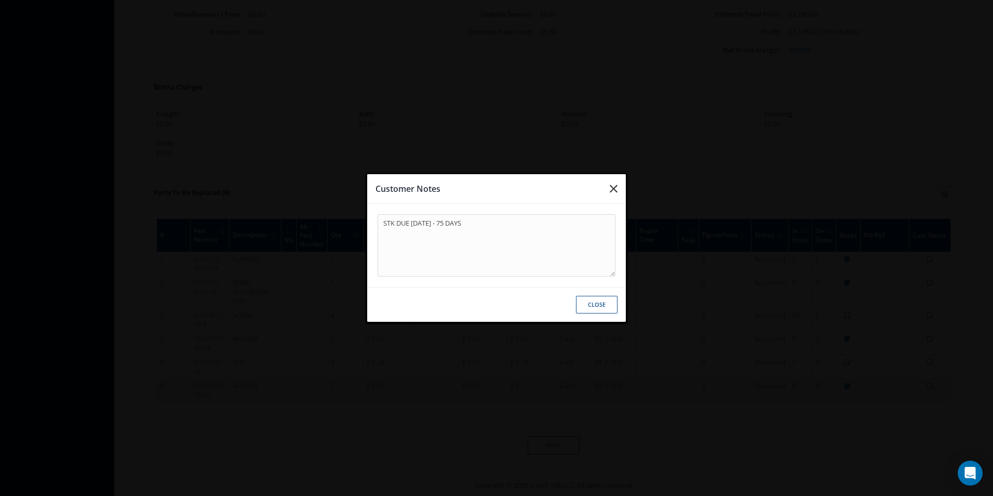
click at [620, 182] on button "button" at bounding box center [614, 188] width 24 height 29
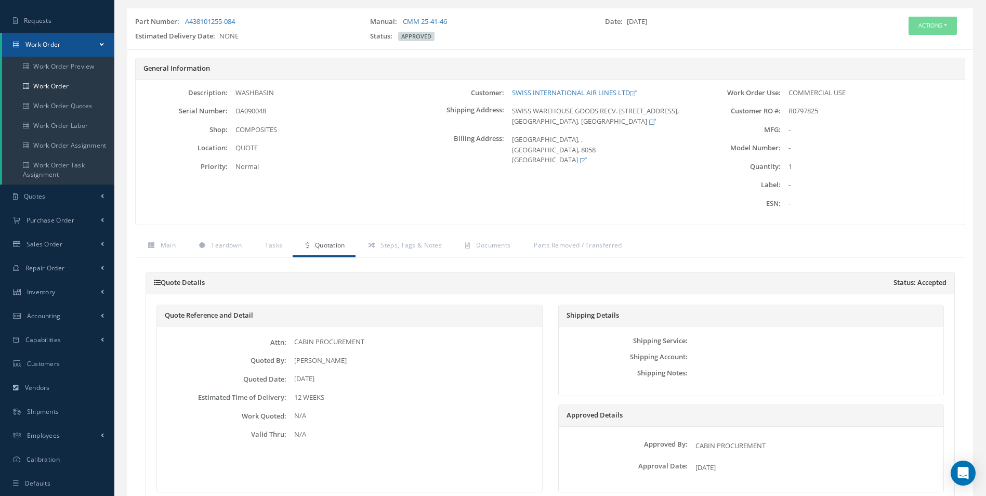
scroll to position [0, 0]
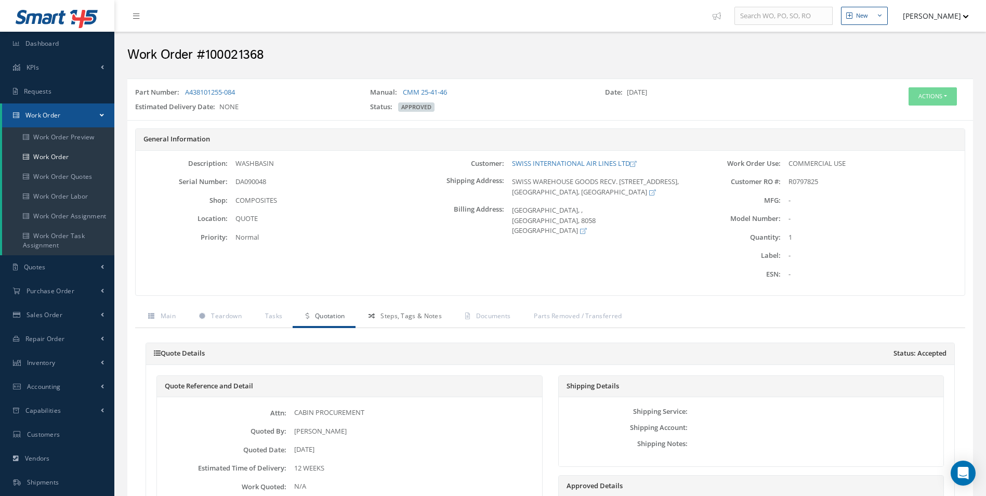
click at [405, 320] on span "Steps, Tags & Notes" at bounding box center [410, 315] width 61 height 9
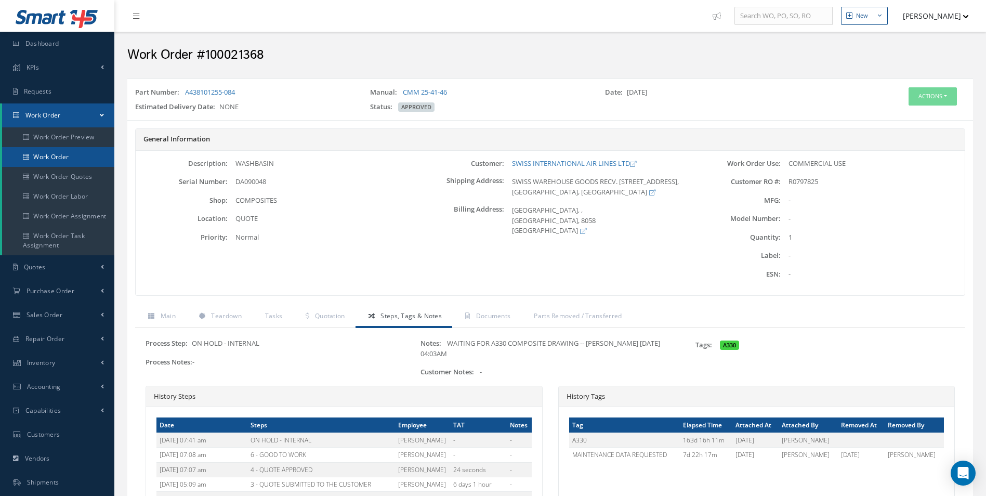
click at [69, 165] on link "Work Order" at bounding box center [58, 157] width 112 height 20
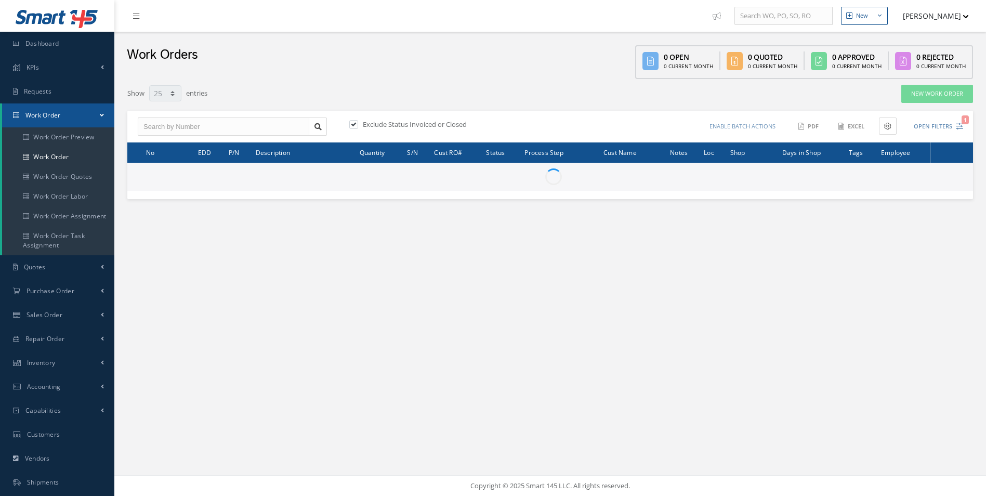
select select "25"
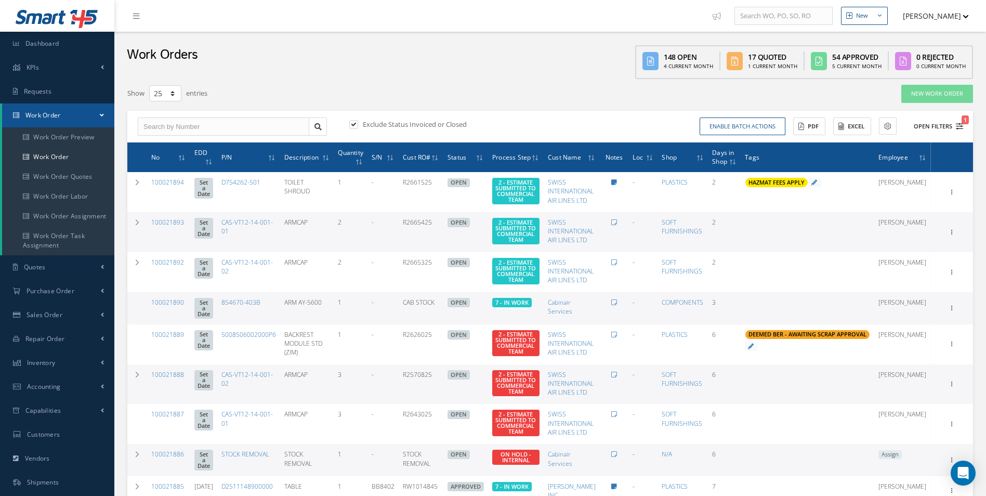
click at [961, 125] on icon "1" at bounding box center [958, 126] width 7 height 7
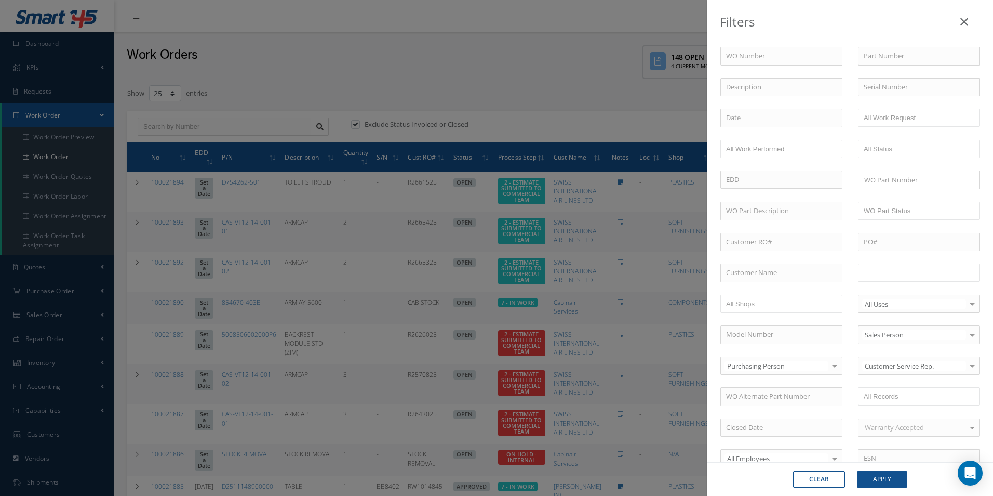
click at [918, 277] on input "text" at bounding box center [897, 272] width 66 height 13
click at [891, 473] on button "Apply" at bounding box center [882, 479] width 50 height 17
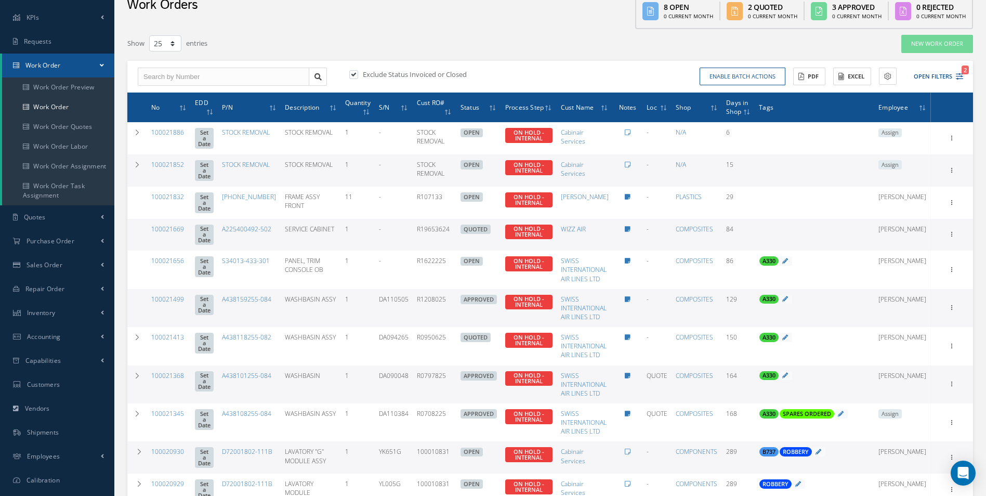
scroll to position [156, 0]
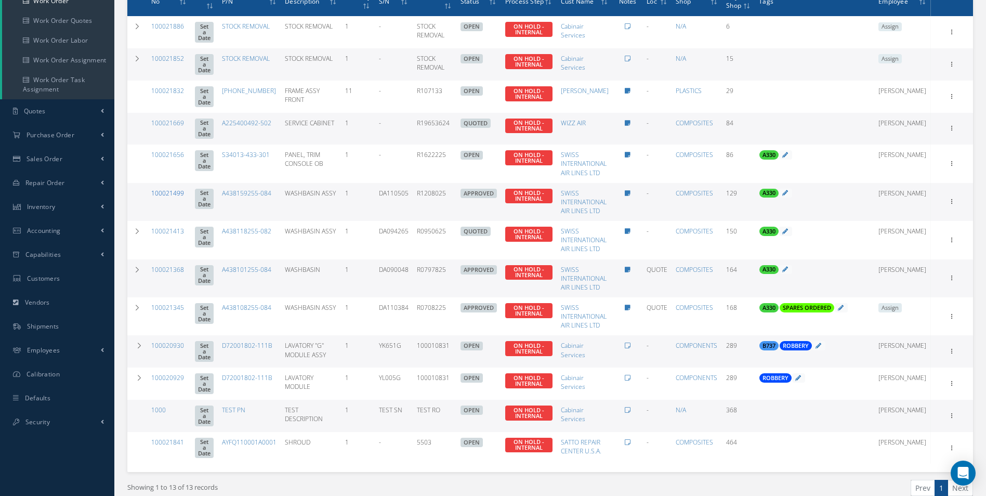
click at [176, 193] on link "100021499" at bounding box center [167, 193] width 33 height 9
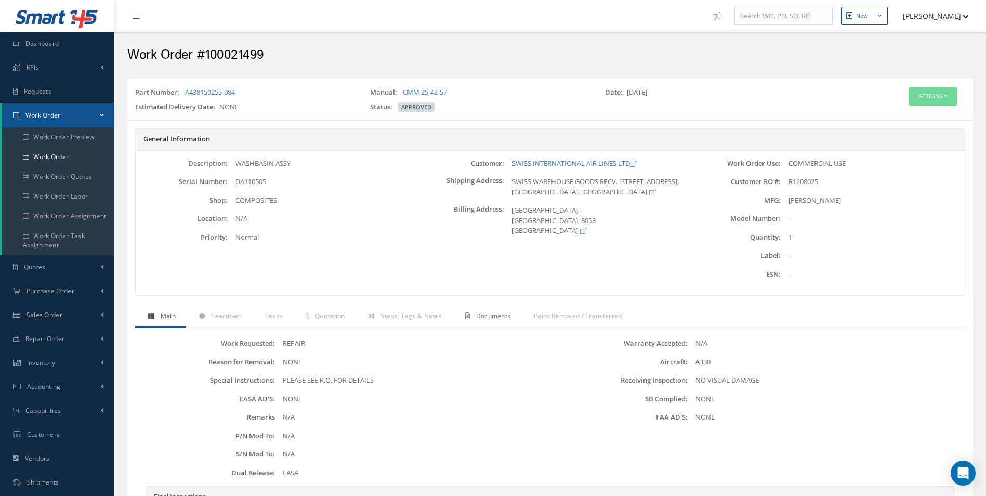
click at [485, 314] on span "Documents" at bounding box center [493, 315] width 35 height 9
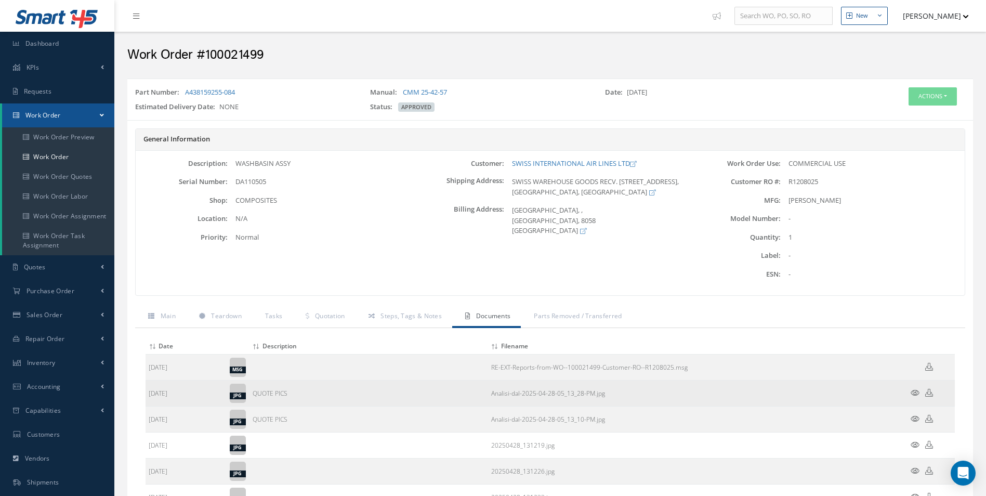
click at [911, 393] on icon at bounding box center [914, 393] width 9 height 8
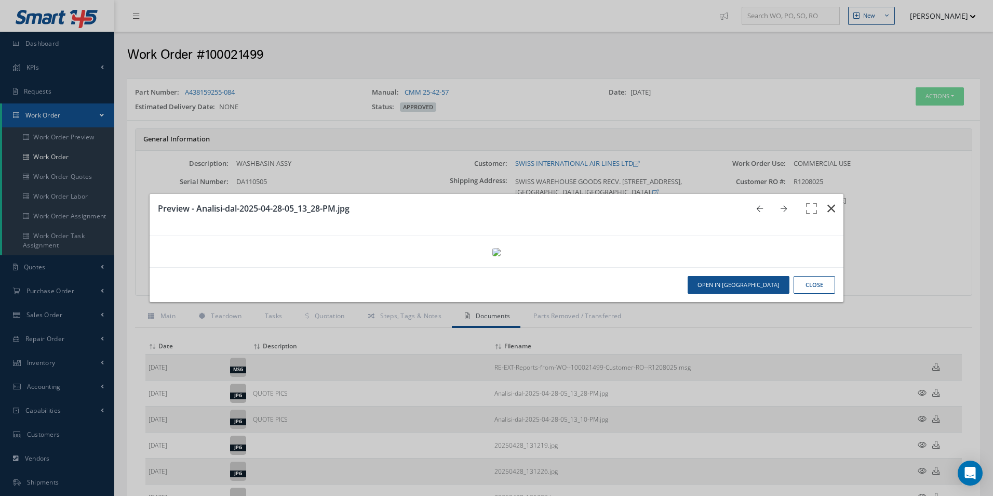
click at [828, 202] on icon "button" at bounding box center [832, 208] width 8 height 12
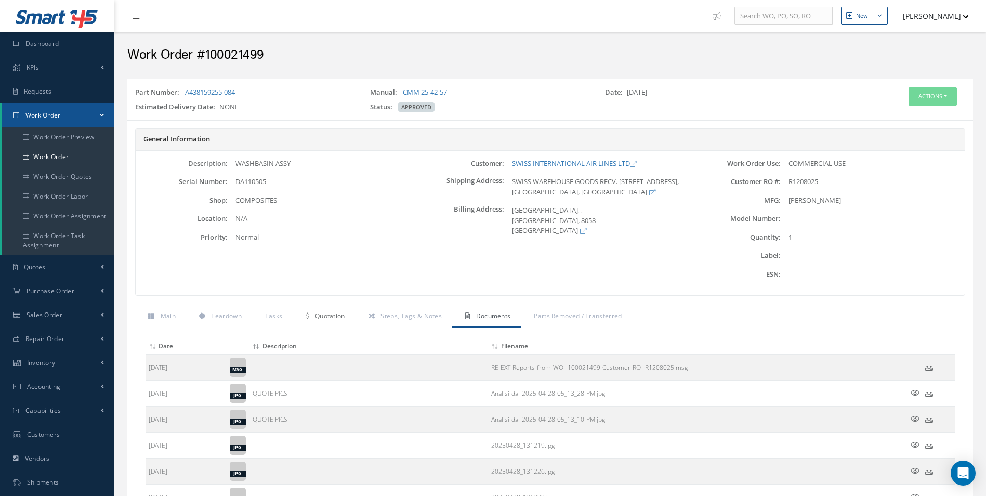
click at [323, 312] on span "Quotation" at bounding box center [330, 315] width 30 height 9
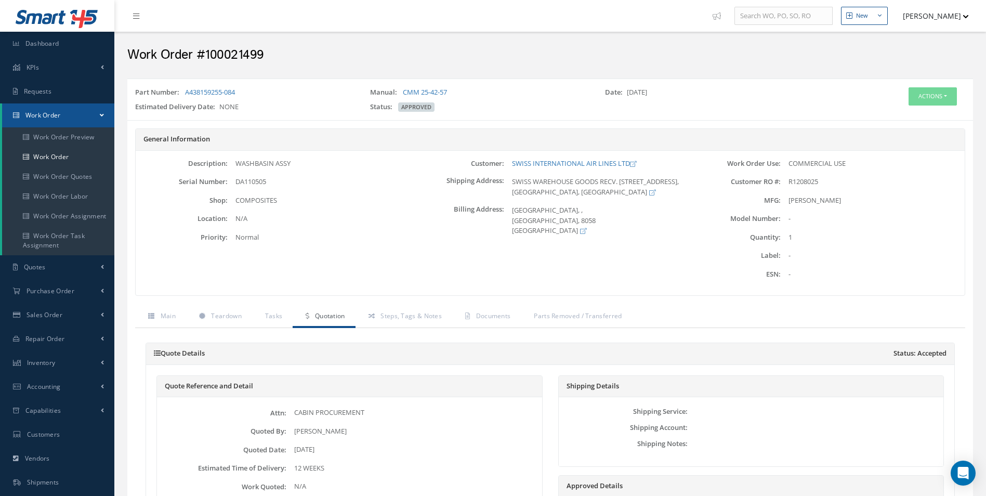
click at [304, 54] on h2 "Work Order #100021499" at bounding box center [549, 55] width 845 height 16
drag, startPoint x: 278, startPoint y: 60, endPoint x: 130, endPoint y: 62, distance: 148.1
click at [130, 62] on h2 "Work Order #100021499" at bounding box center [549, 55] width 845 height 16
drag, startPoint x: 130, startPoint y: 62, endPoint x: 131, endPoint y: 54, distance: 9.0
copy h2 "Work Order #100021499"
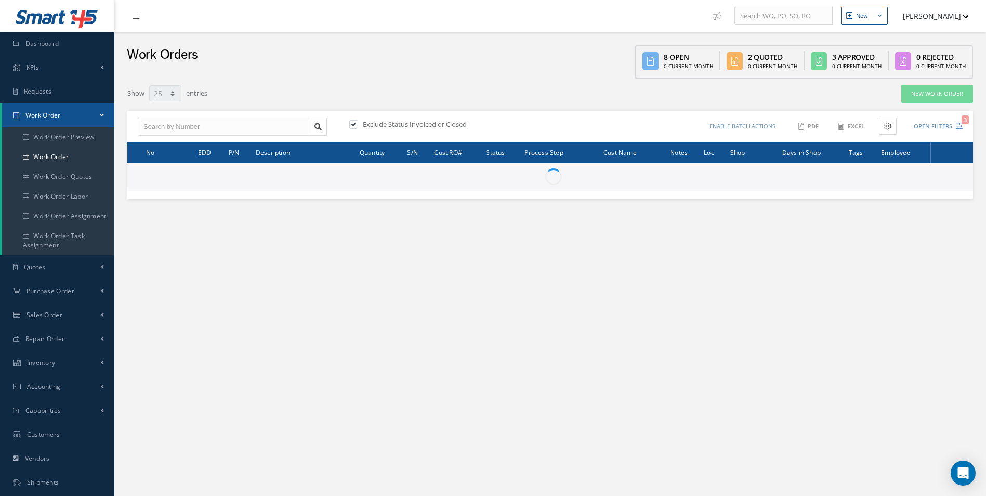
select select "25"
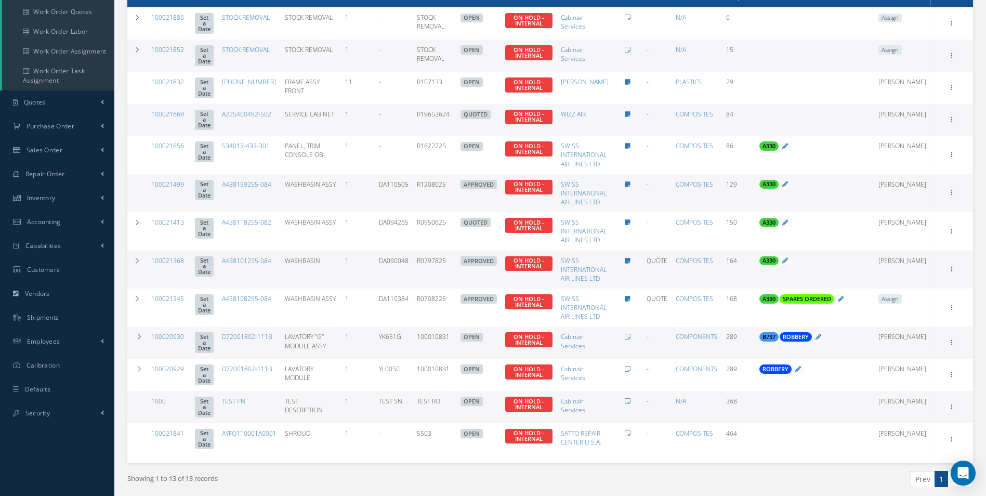
scroll to position [146, 0]
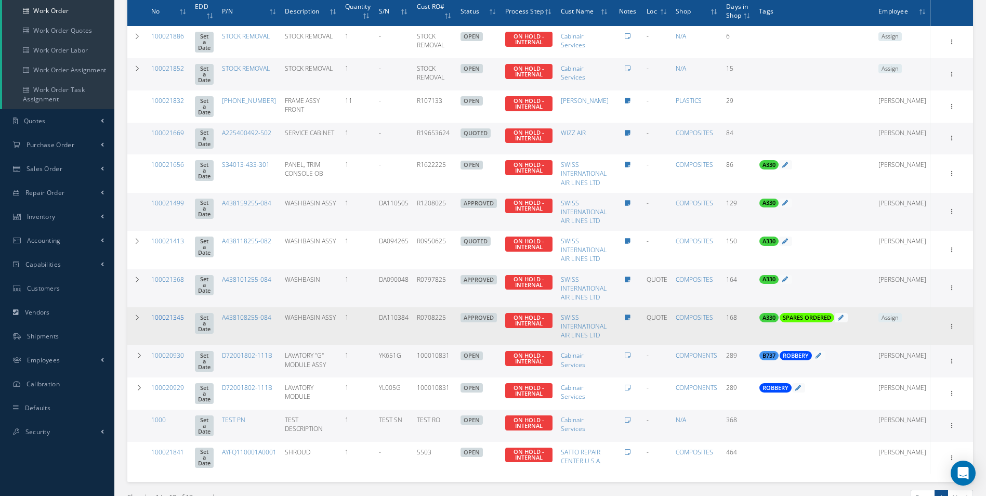
click at [170, 318] on link "100021345" at bounding box center [167, 317] width 33 height 9
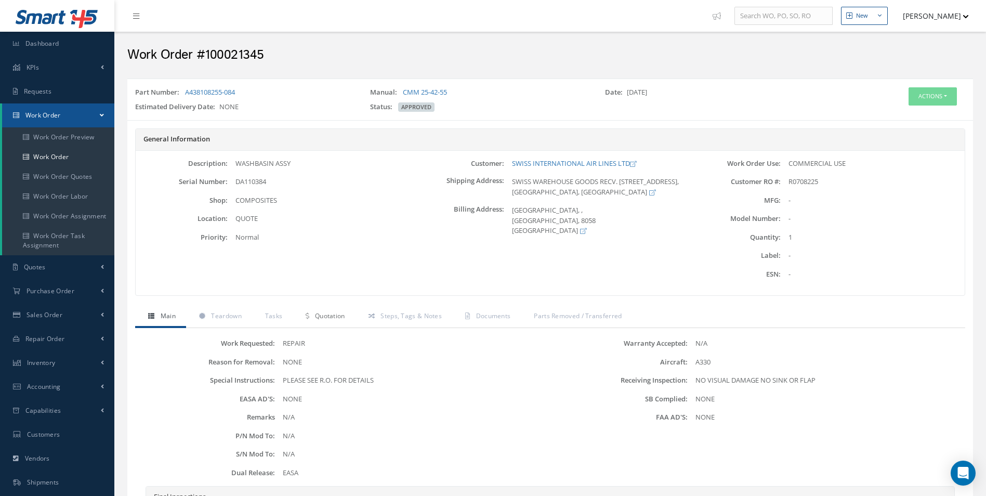
click at [324, 316] on span "Quotation" at bounding box center [330, 315] width 30 height 9
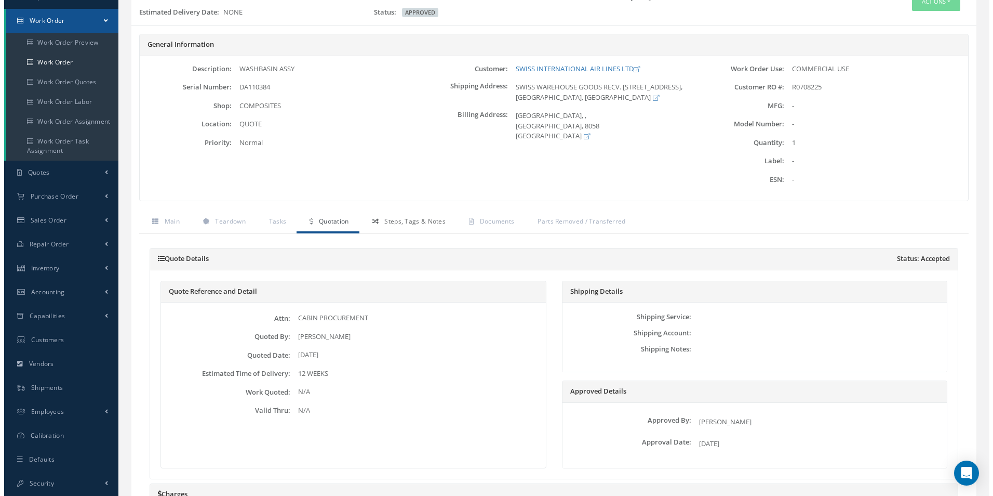
scroll to position [80, 0]
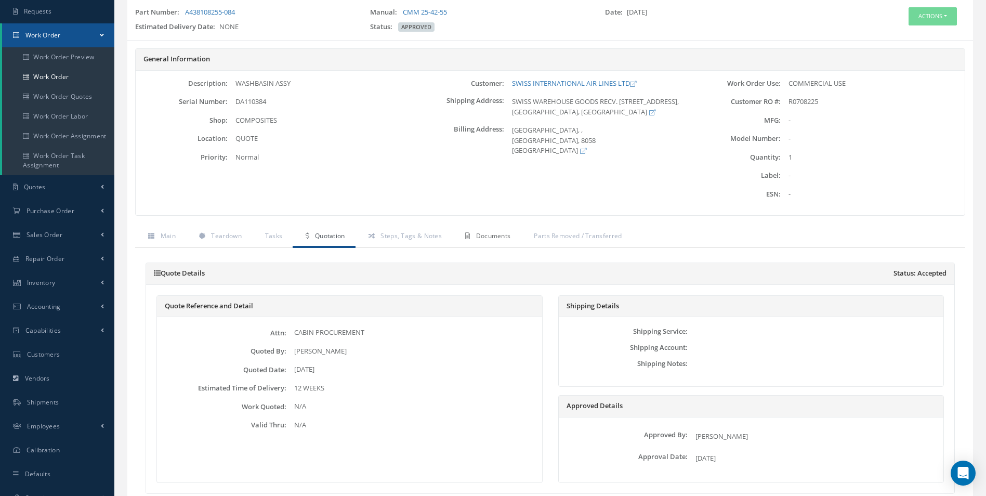
click at [485, 234] on span "Documents" at bounding box center [493, 235] width 35 height 9
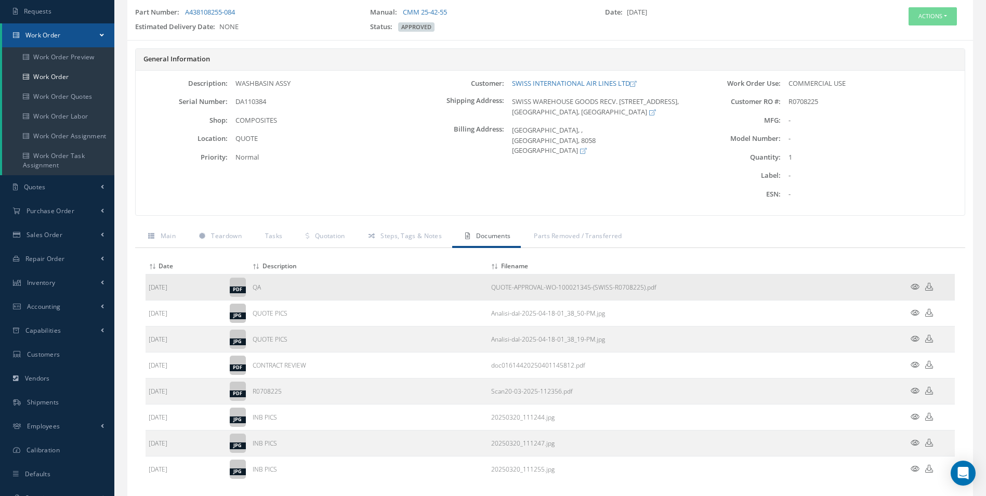
click at [915, 289] on icon at bounding box center [914, 287] width 9 height 8
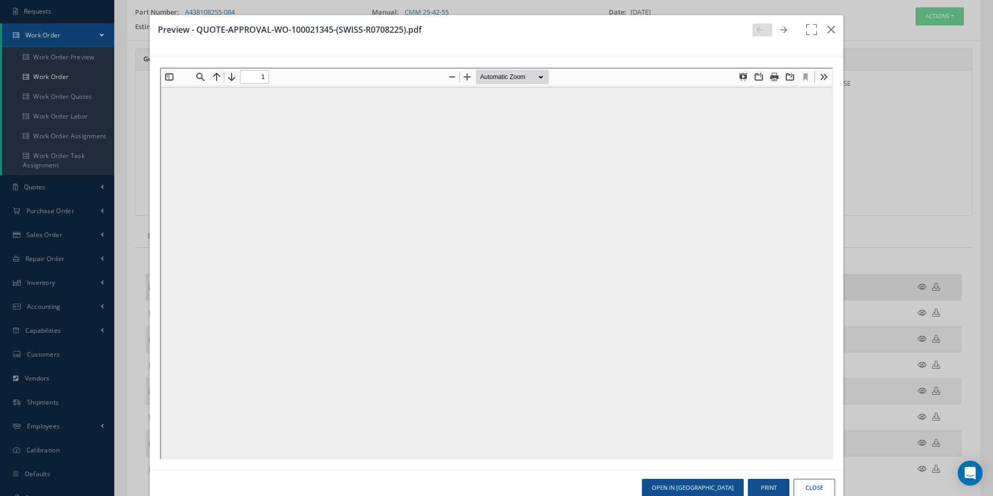
scroll to position [0, 0]
type input "0"
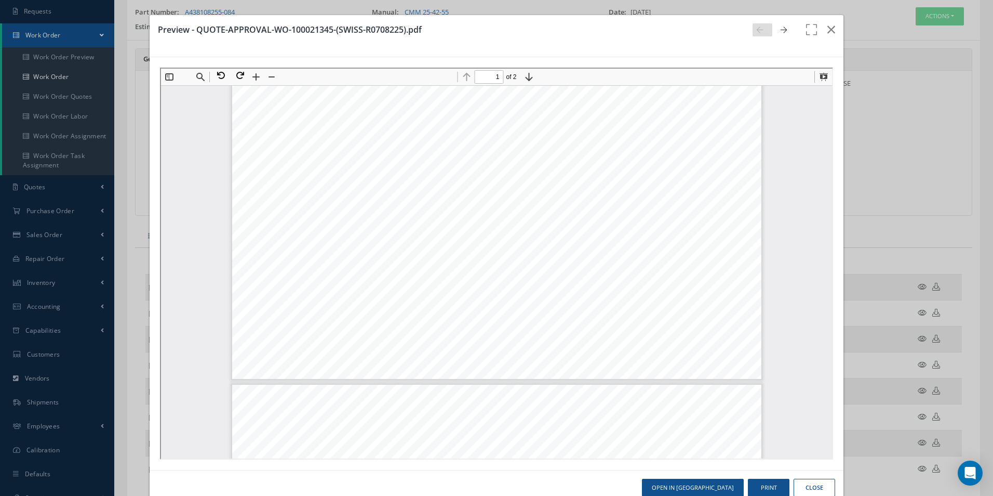
type input "2"
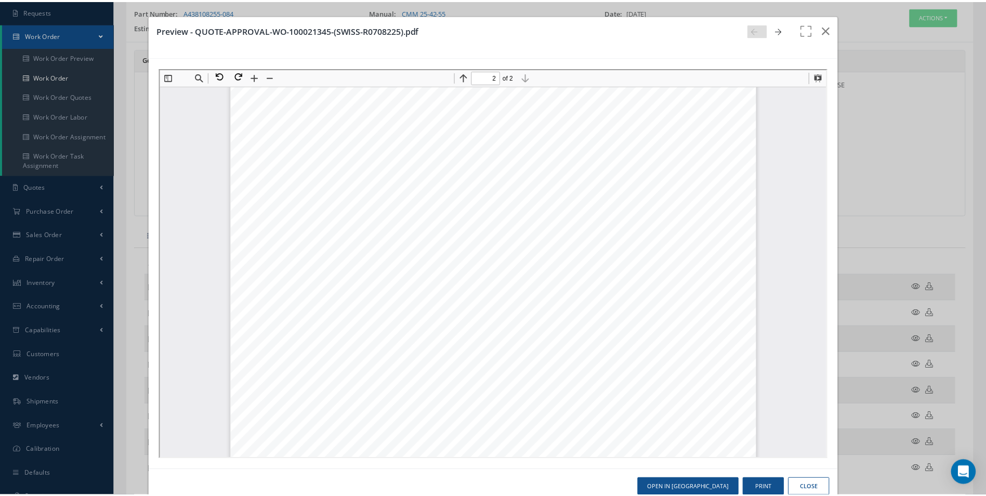
scroll to position [1013, 0]
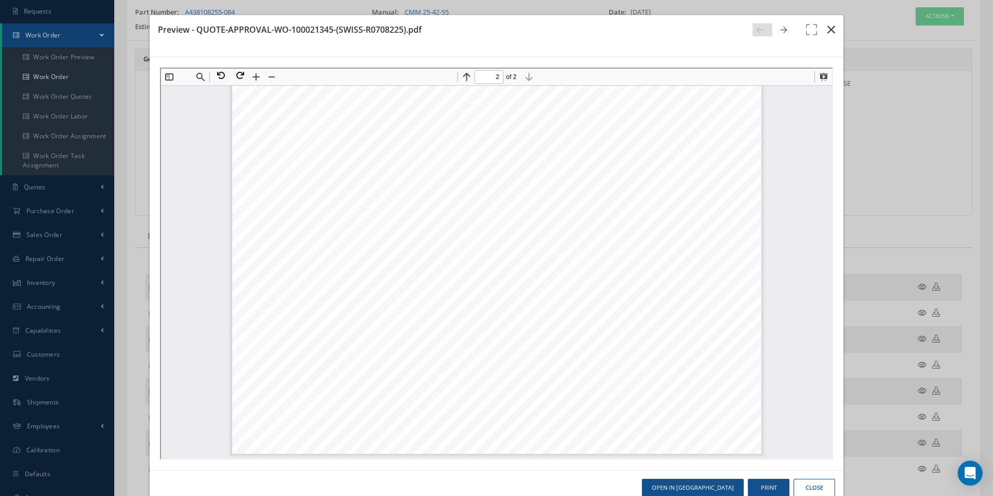
click at [828, 31] on icon "button" at bounding box center [832, 29] width 8 height 12
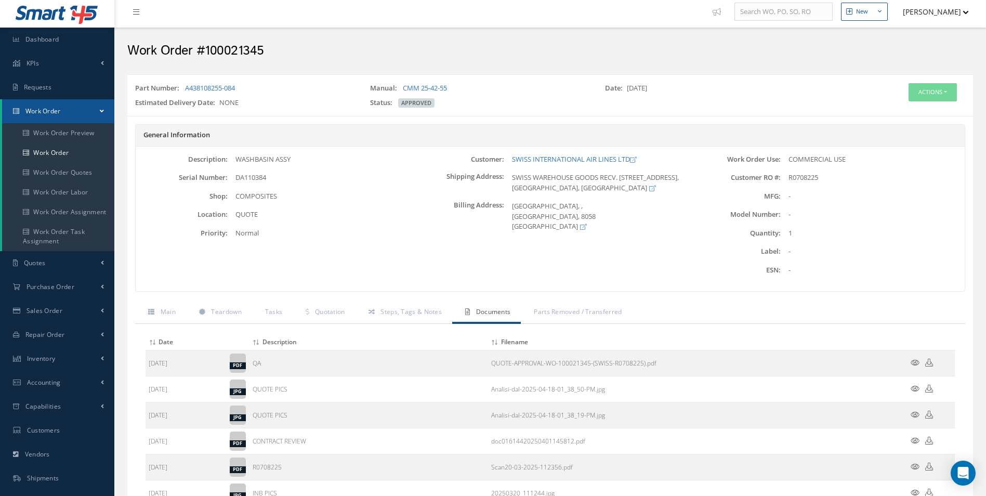
scroll to position [0, 0]
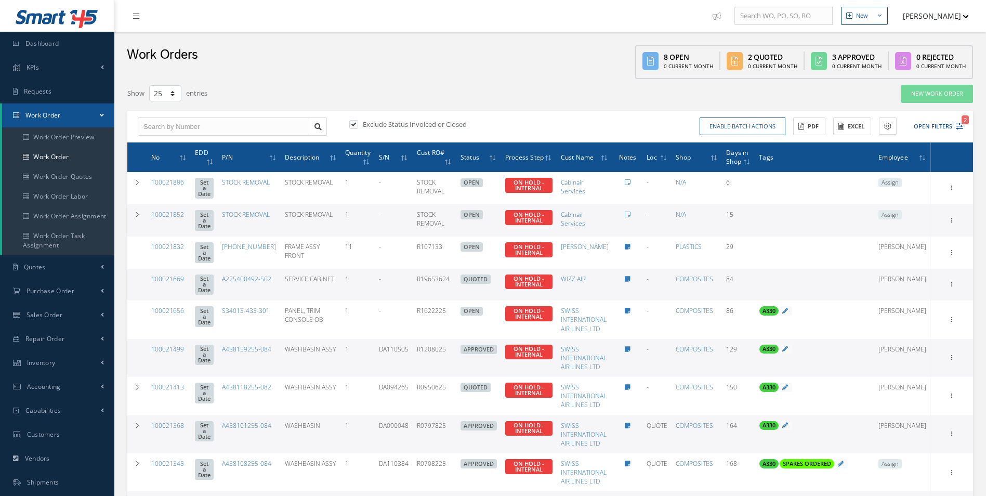
select select "25"
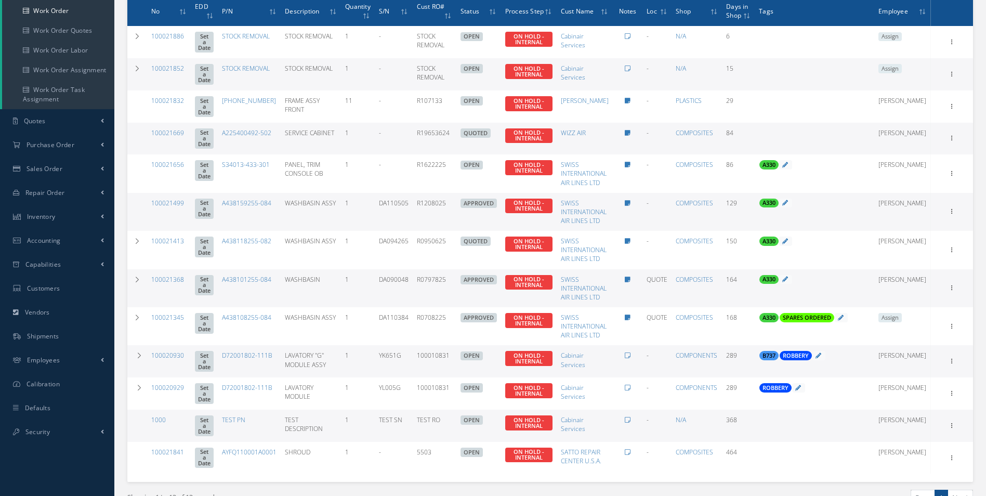
scroll to position [146, 0]
click at [172, 279] on link "100021368" at bounding box center [167, 279] width 33 height 9
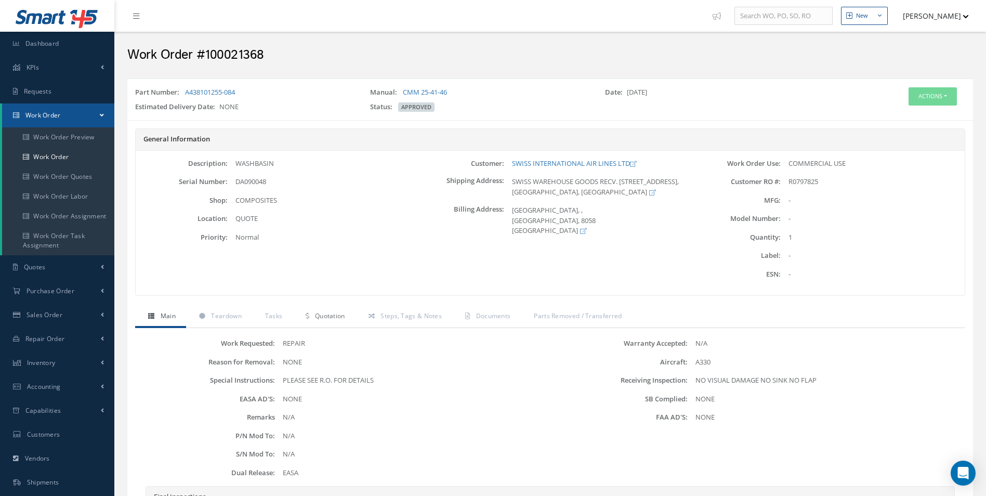
click at [338, 318] on span "Quotation" at bounding box center [330, 315] width 30 height 9
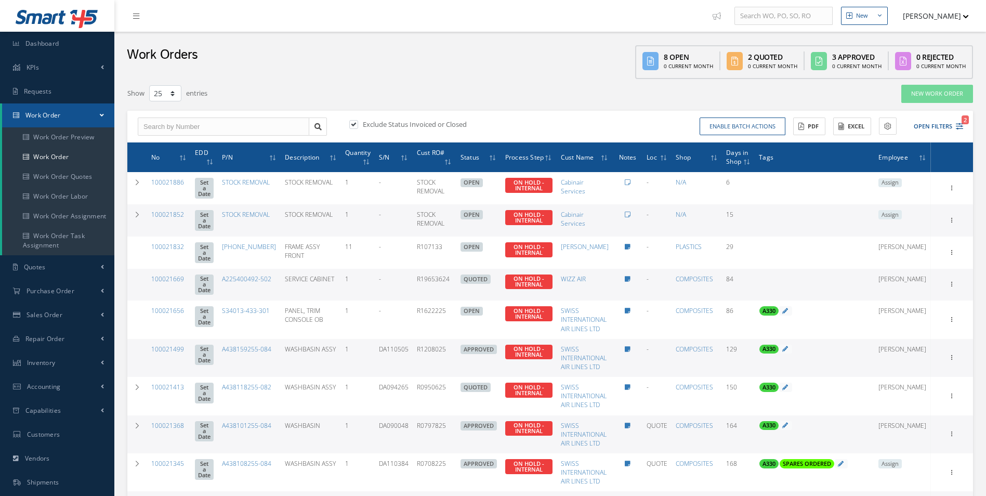
select select "25"
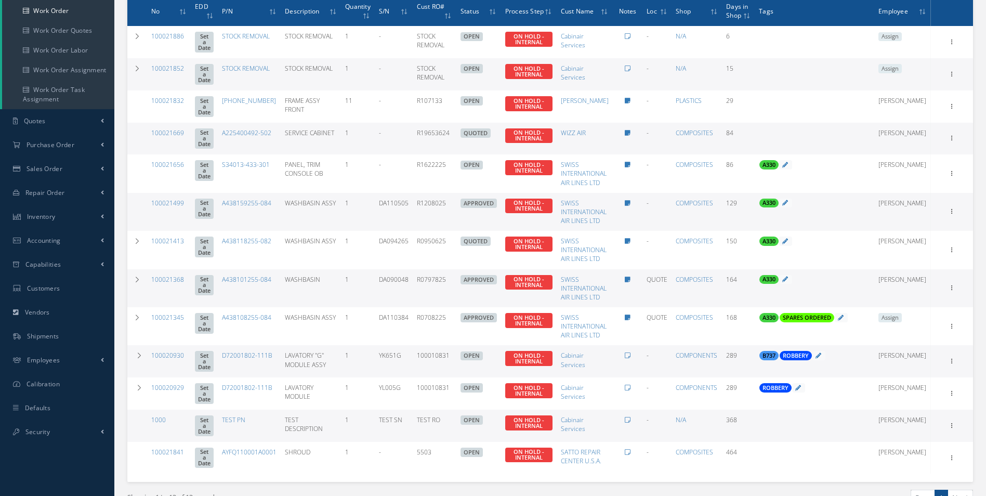
scroll to position [146, 0]
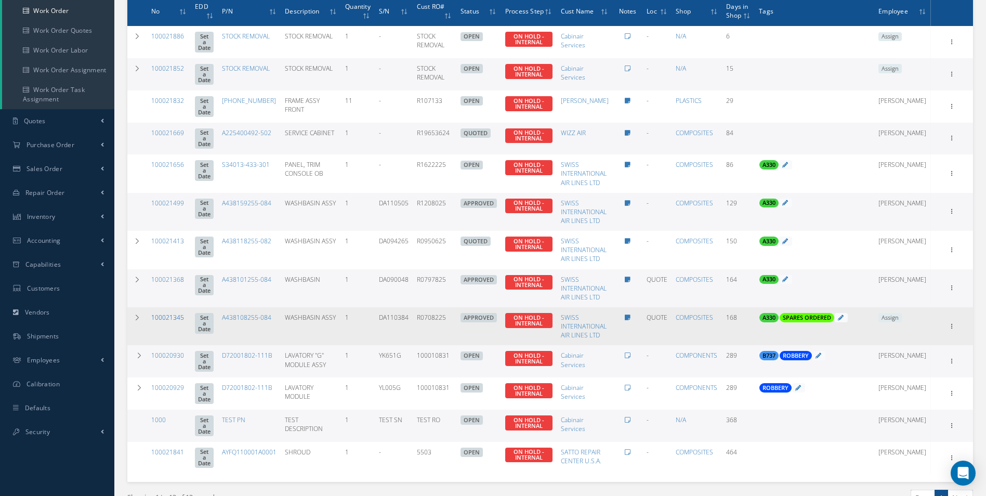
click at [176, 316] on link "100021345" at bounding box center [167, 317] width 33 height 9
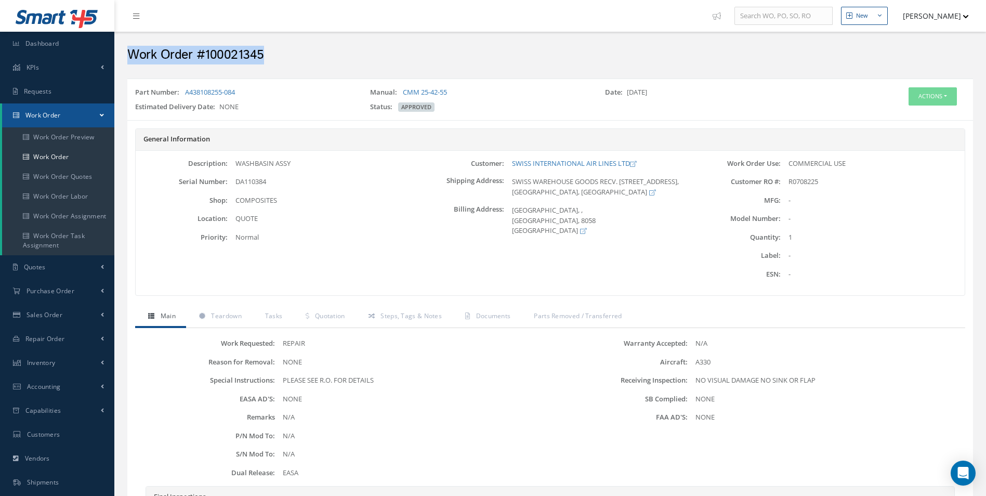
drag, startPoint x: 288, startPoint y: 59, endPoint x: 130, endPoint y: 63, distance: 158.0
click at [130, 63] on h2 "Work Order #100021345" at bounding box center [549, 55] width 845 height 16
copy h2 "Work Order #100021345"
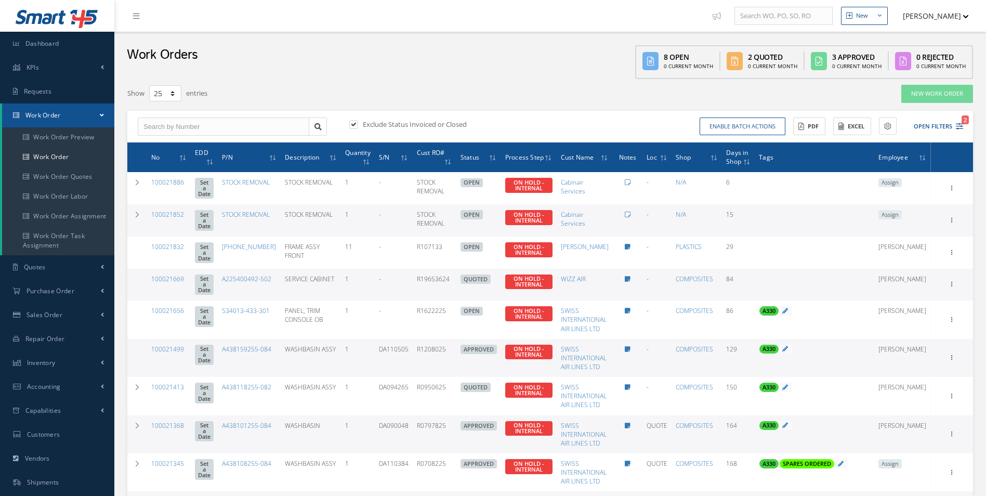
select select "25"
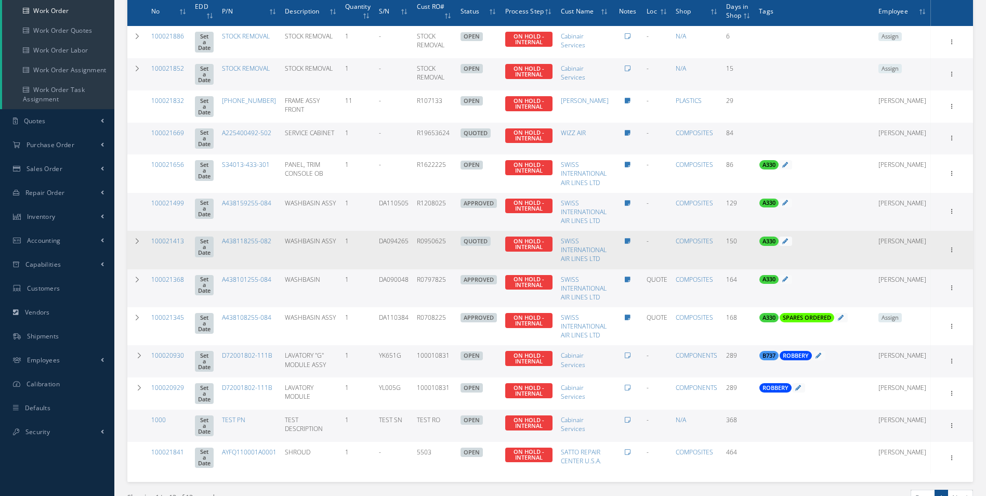
scroll to position [146, 0]
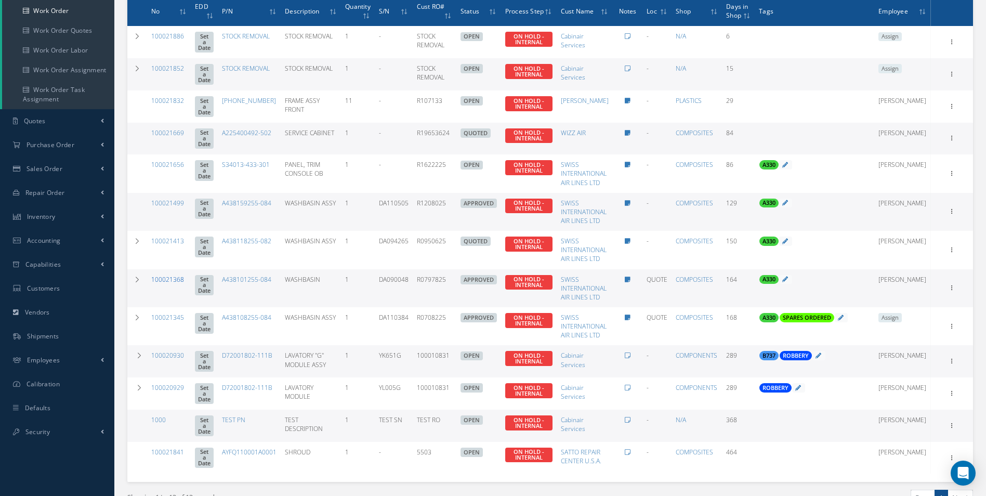
click at [174, 276] on link "100021368" at bounding box center [167, 279] width 33 height 9
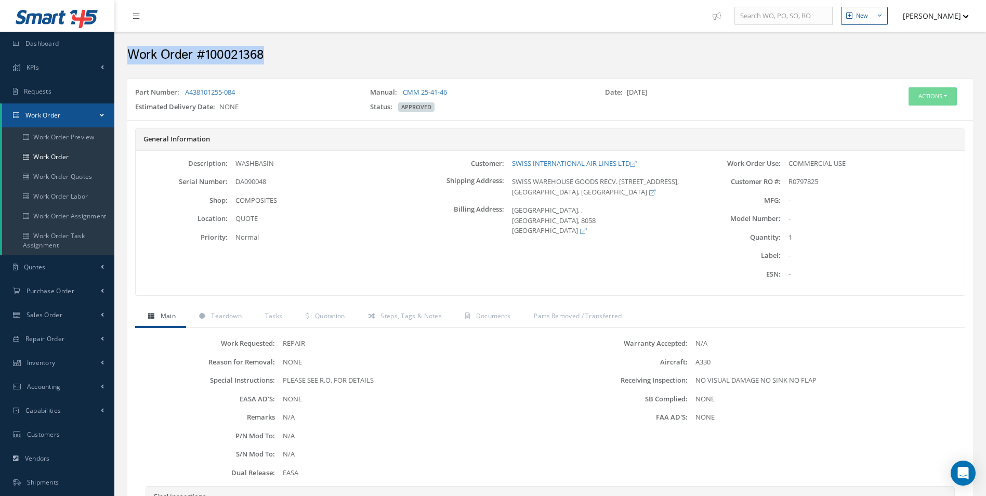
drag, startPoint x: 282, startPoint y: 62, endPoint x: 130, endPoint y: 60, distance: 151.7
click at [130, 60] on h2 "Work Order #100021368" at bounding box center [549, 55] width 845 height 16
copy h2 "Work Order #100021368"
drag, startPoint x: 508, startPoint y: 163, endPoint x: 631, endPoint y: 161, distance: 122.6
click at [631, 161] on div "SWISS INTERNATIONAL AIR LINES LTD" at bounding box center [596, 163] width 184 height 10
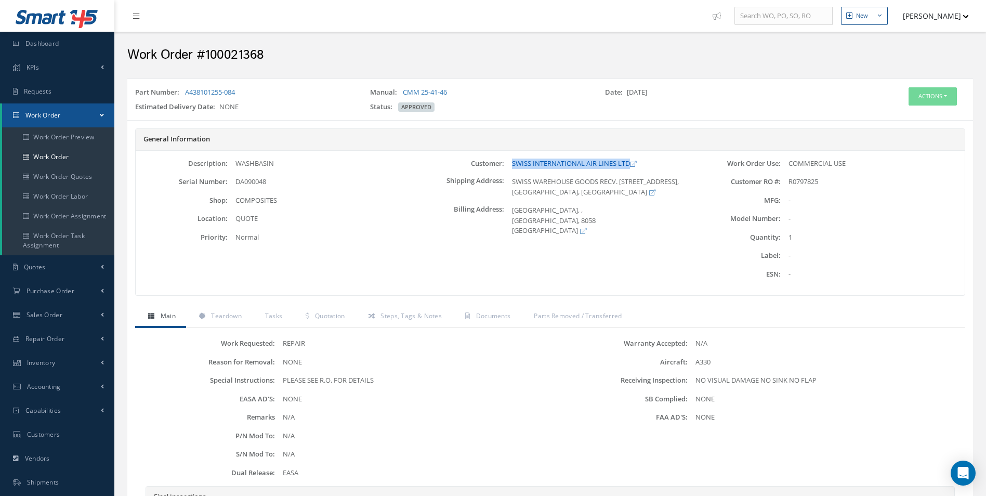
copy link "SWISS INTERNATIONAL AIR LINES LTD"
drag, startPoint x: 289, startPoint y: 174, endPoint x: 238, endPoint y: 166, distance: 51.5
click at [238, 166] on div "Description: WASHBASIN Serial Number: DA090048 Shop: COMPOSITES Location: Prior…" at bounding box center [274, 222] width 276 height 129
click at [238, 166] on div "WASHBASIN" at bounding box center [320, 163] width 184 height 10
drag, startPoint x: 234, startPoint y: 161, endPoint x: 289, endPoint y: 162, distance: 55.1
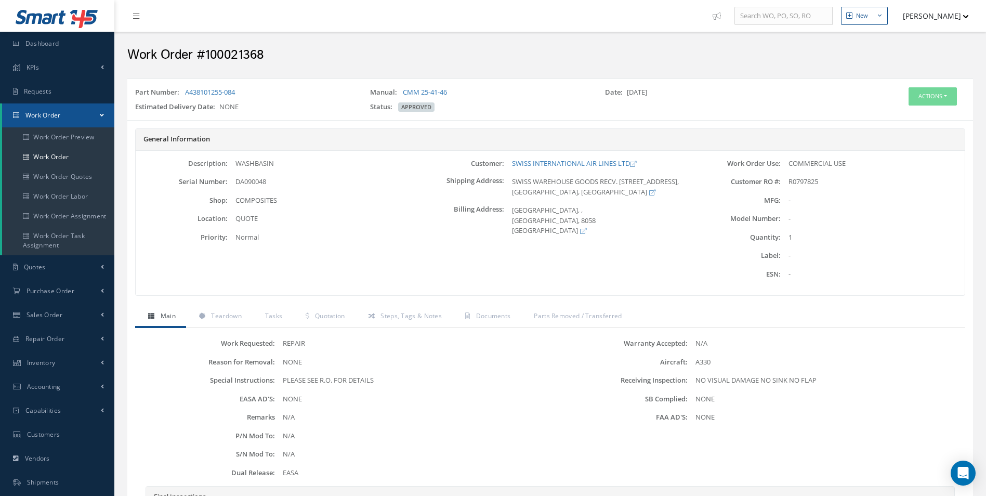
click at [289, 162] on div "WASHBASIN" at bounding box center [320, 163] width 184 height 10
copy div "WASHBASIN"
click at [67, 154] on link "Work Order" at bounding box center [58, 157] width 112 height 20
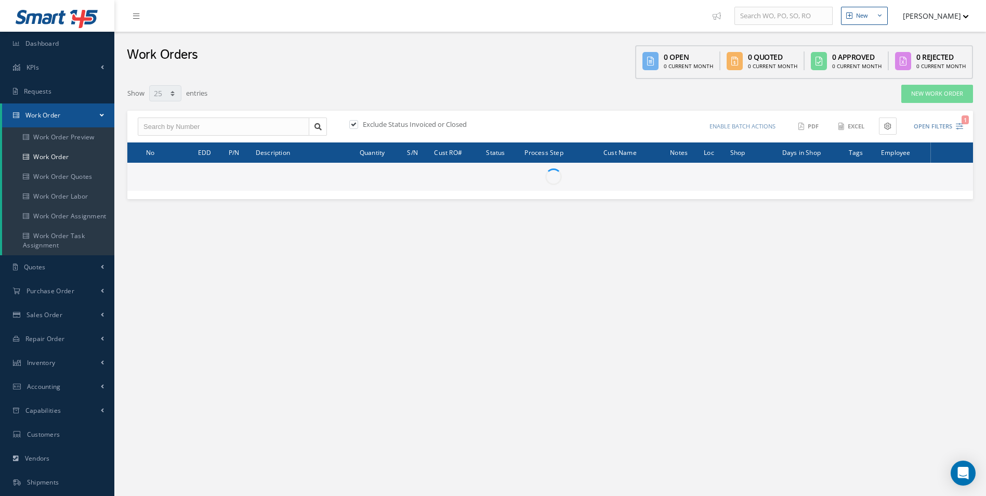
select select "25"
click at [163, 129] on input "text" at bounding box center [223, 126] width 171 height 19
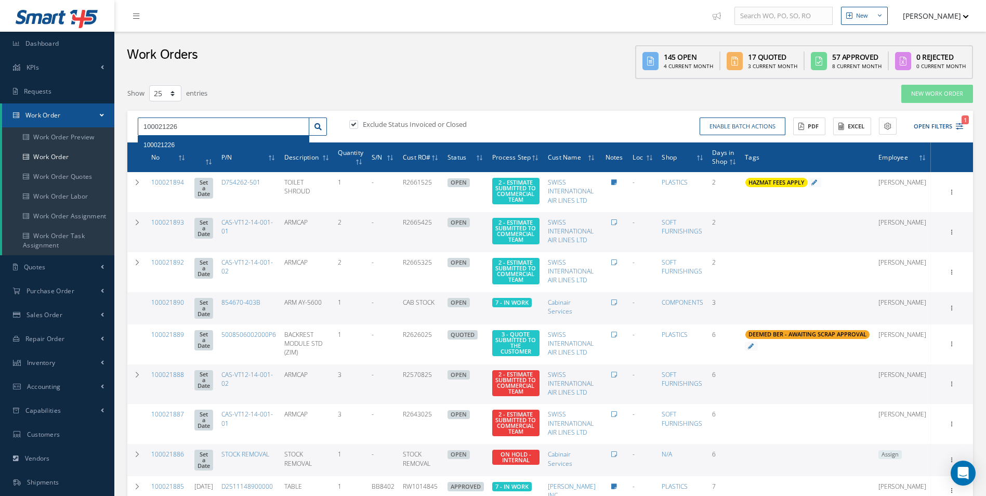
type input "100021226"
click at [175, 143] on div "100021226" at bounding box center [223, 145] width 160 height 10
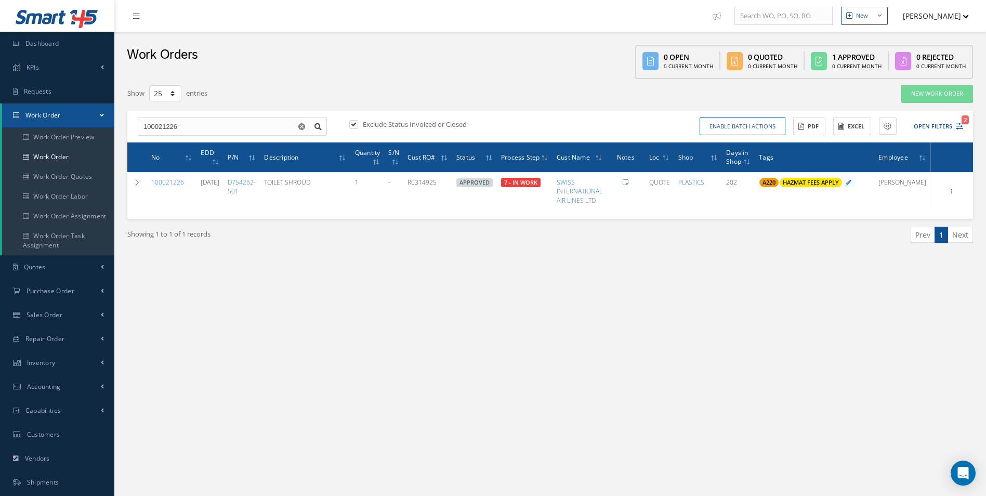
click at [543, 303] on div "New New Work Order New Purchase Order New Customer Quote New Sales Order New Re…" at bounding box center [549, 295] width 871 height 590
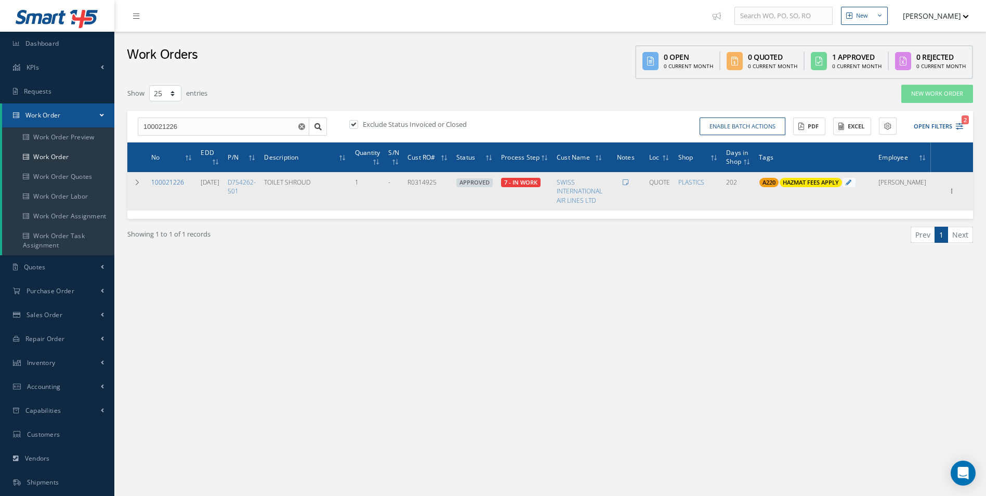
click at [167, 182] on link "100021226" at bounding box center [167, 182] width 33 height 9
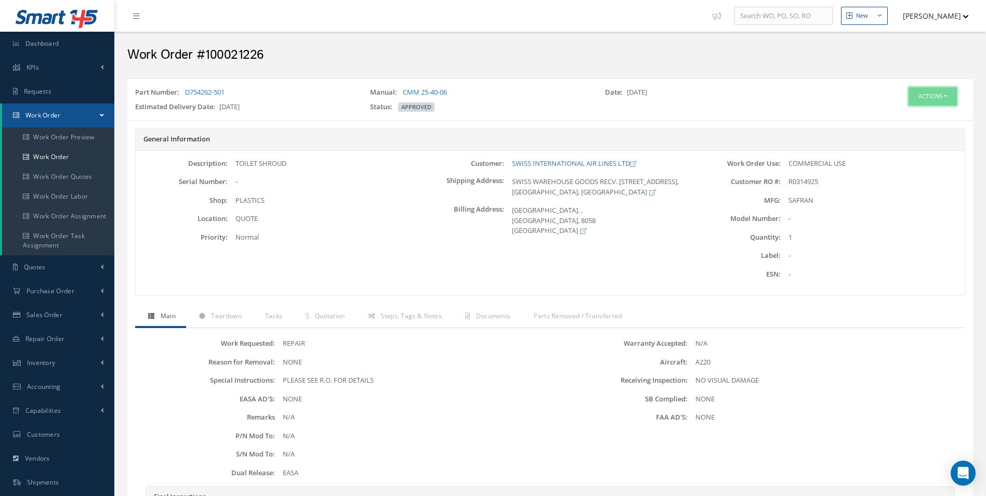
click at [908, 102] on button "Actions" at bounding box center [932, 96] width 48 height 18
click at [885, 118] on icon at bounding box center [888, 116] width 7 height 6
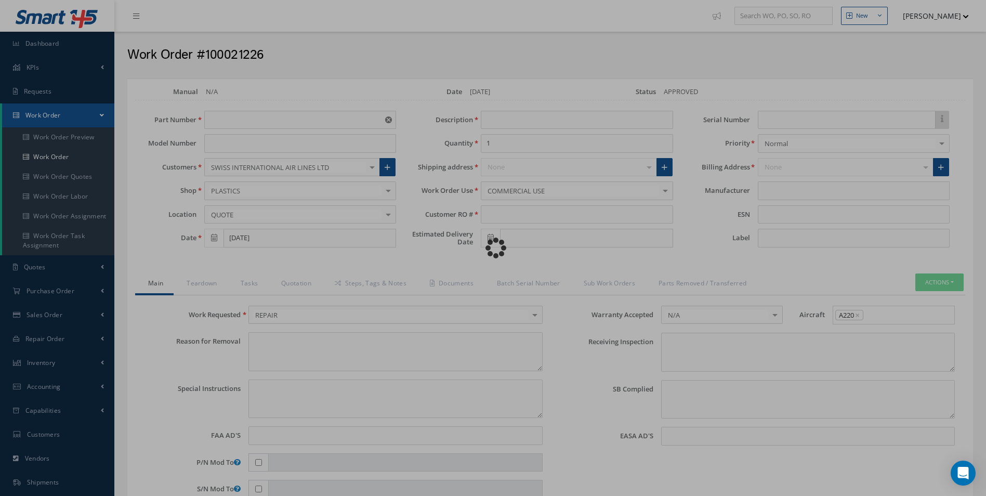
type input "D754262-501"
type input "[DATE]"
type input "TOILET SHROUD"
type input "R0314925"
type input "09/16/2025"
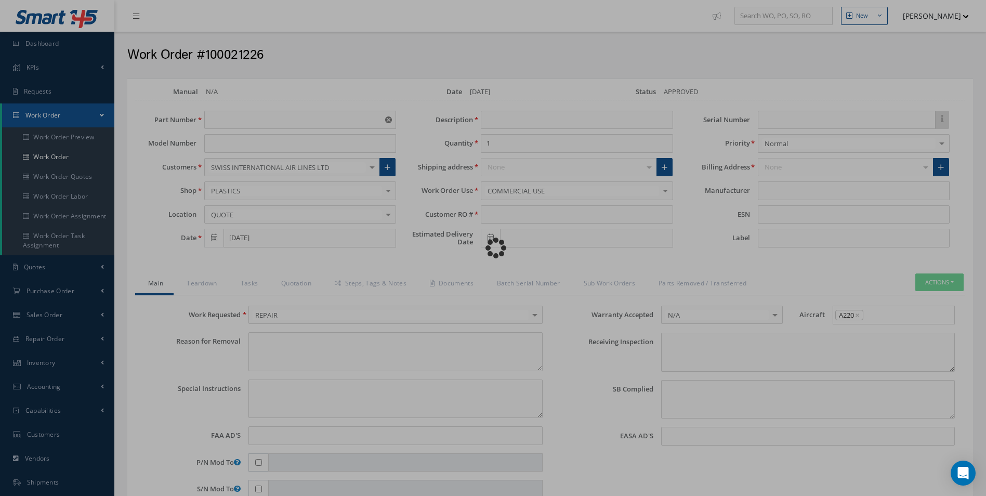
type textarea "NONE"
type textarea "PLEASE SEE R.O. FOR DETAILS"
type input "NONE"
type textarea "NO VISUAL DAMAGE"
type textarea "NONE"
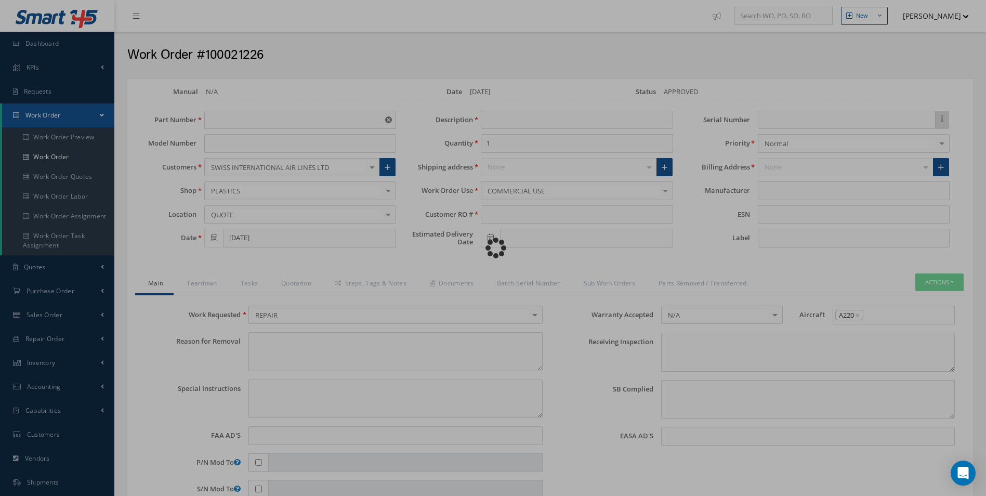
type input "NONE"
type input "SAFRAN"
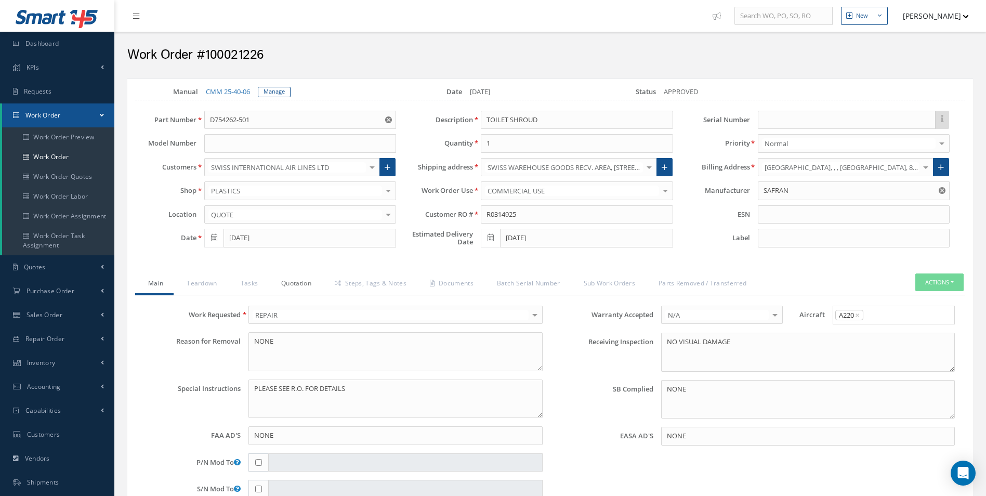
click at [305, 287] on link "Quotation" at bounding box center [295, 284] width 54 height 22
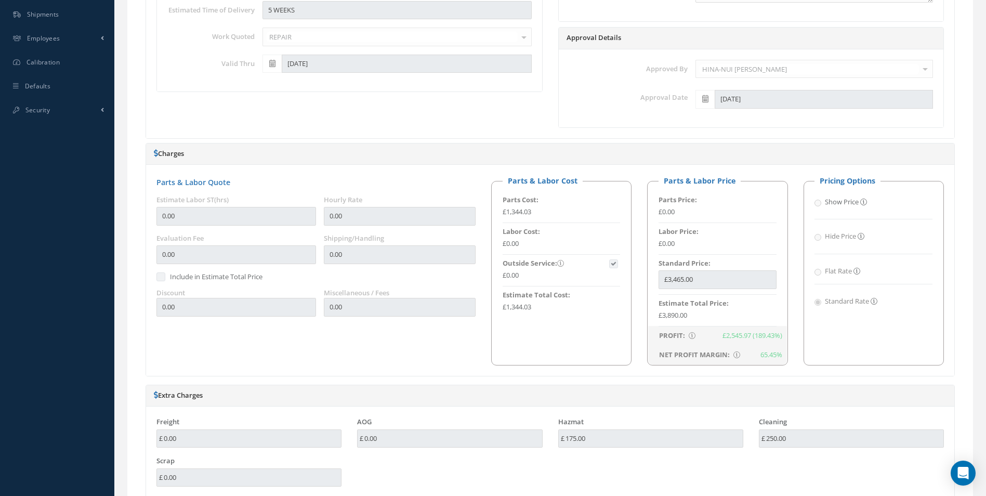
scroll to position [156, 0]
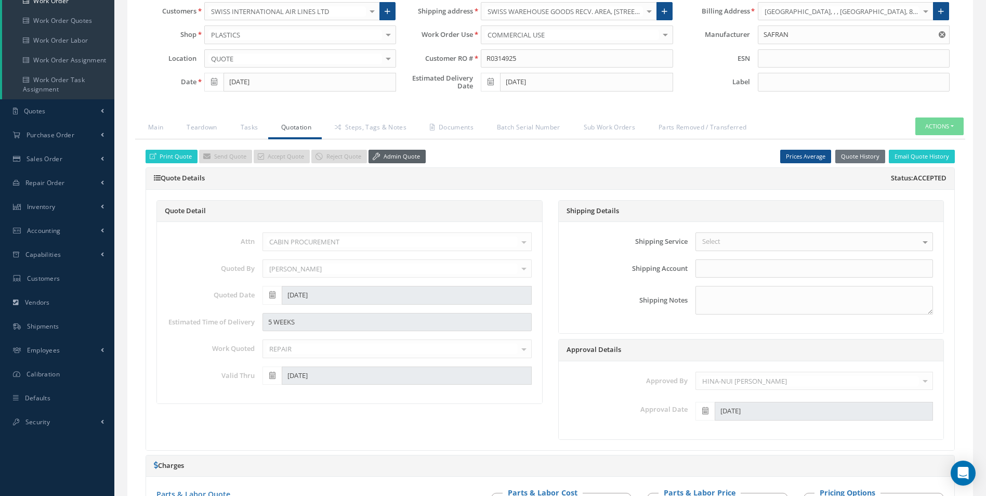
click at [401, 160] on link "Admin Quote" at bounding box center [396, 157] width 57 height 14
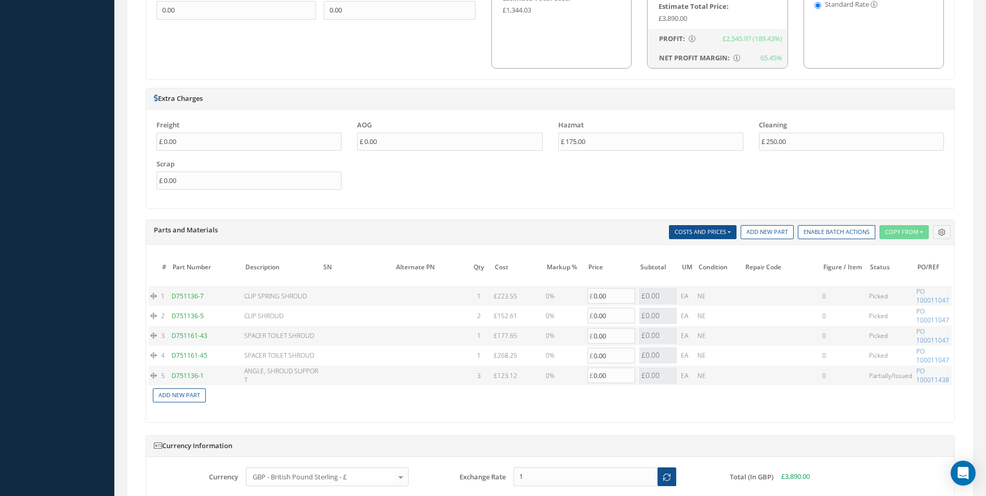
scroll to position [883, 0]
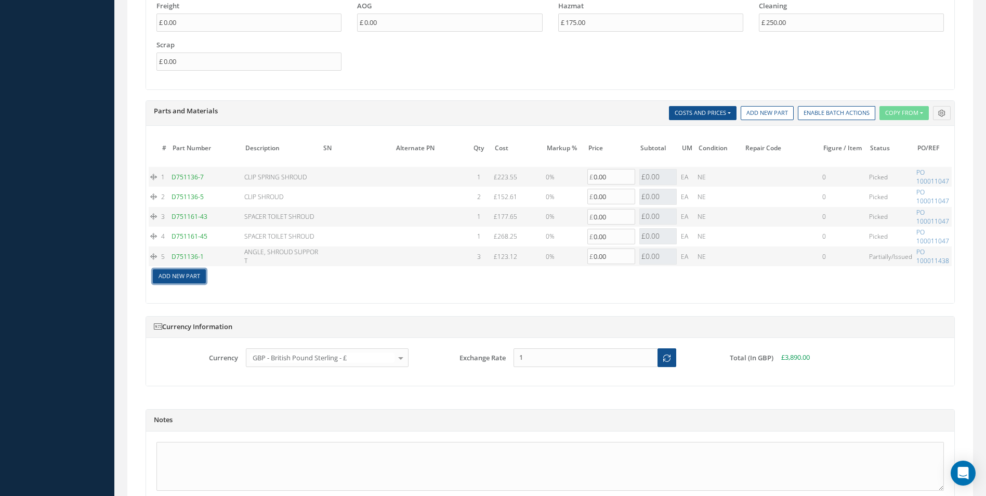
click at [192, 280] on link "Add New Part" at bounding box center [179, 276] width 53 height 14
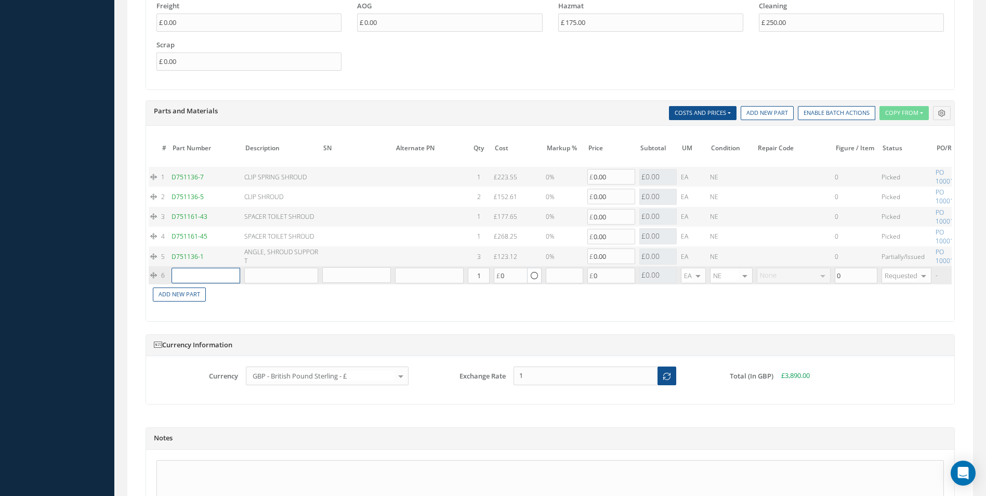
click at [212, 275] on input "text" at bounding box center [205, 276] width 69 height 16
click at [221, 290] on div "CDSP4903A501" at bounding box center [201, 296] width 48 height 18
type input "CDSP4903A501"
type input "HINGE"
type input "1270.00"
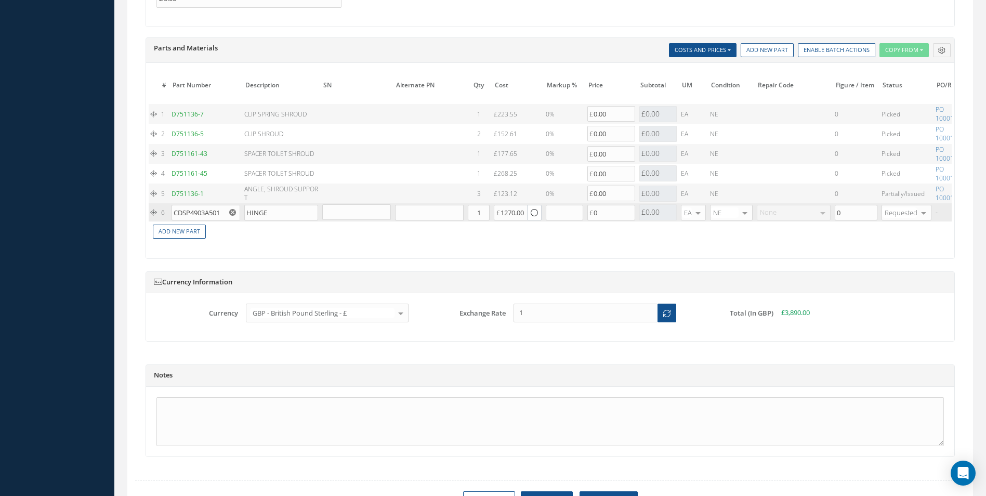
scroll to position [1008, 0]
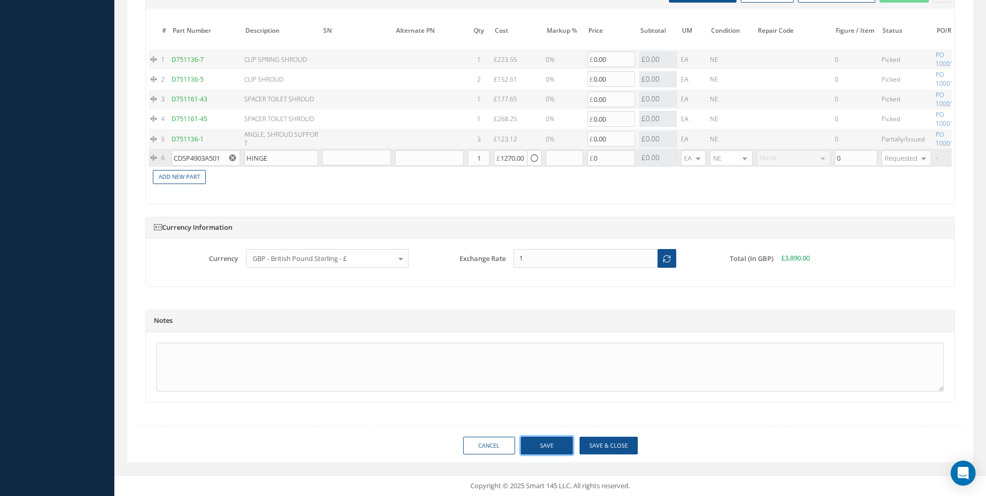
click at [554, 438] on button "Save" at bounding box center [547, 445] width 52 height 18
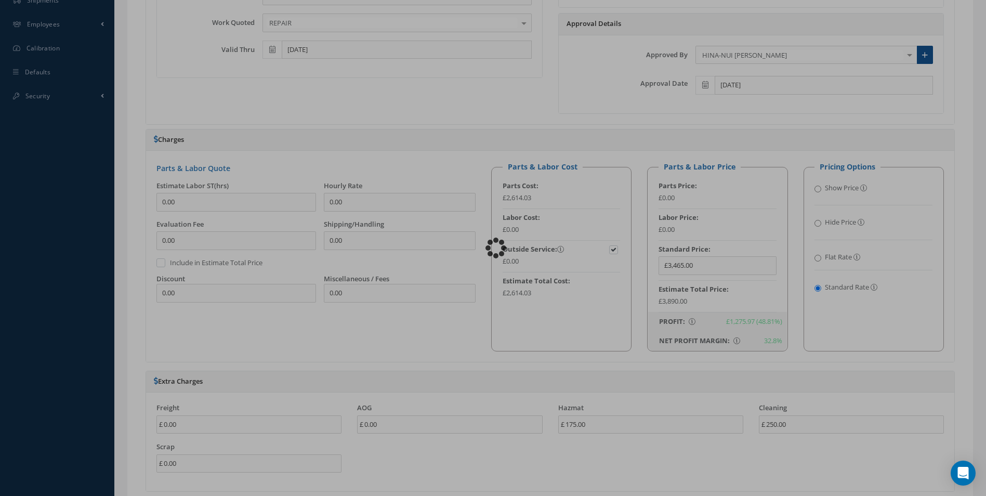
scroll to position [333, 0]
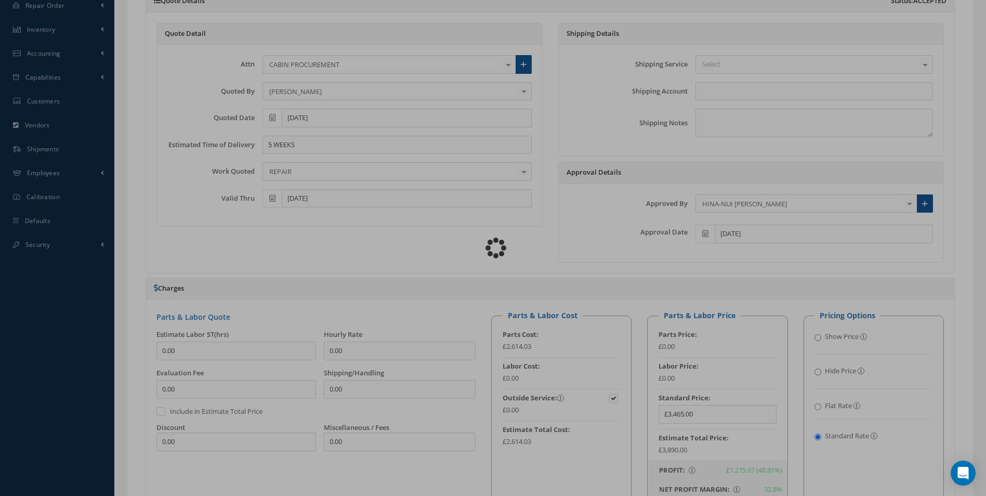
checkbox input "true"
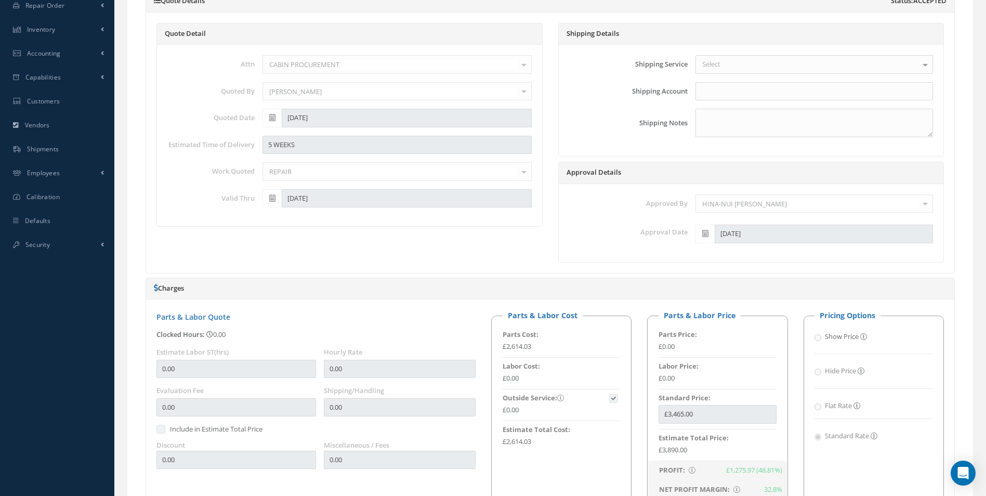
type input "SAFRAN"
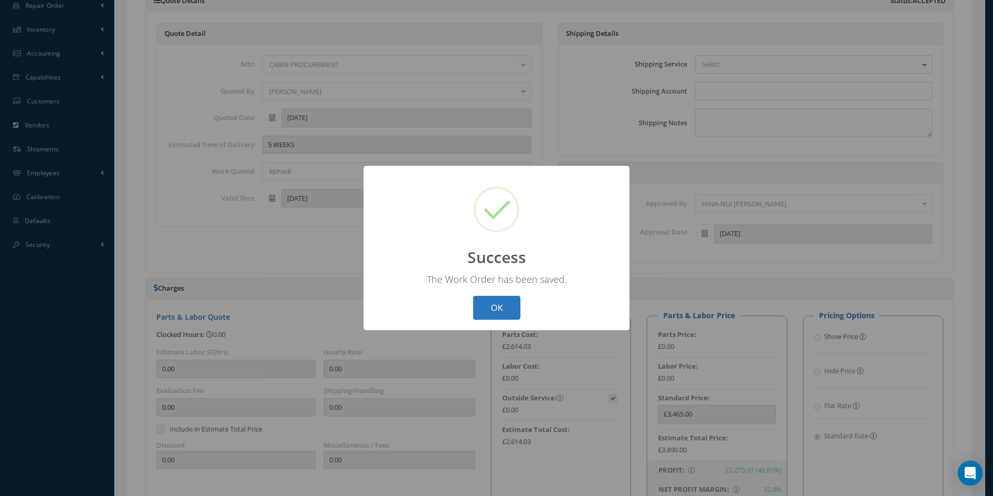
click at [494, 301] on button "OK" at bounding box center [496, 308] width 47 height 24
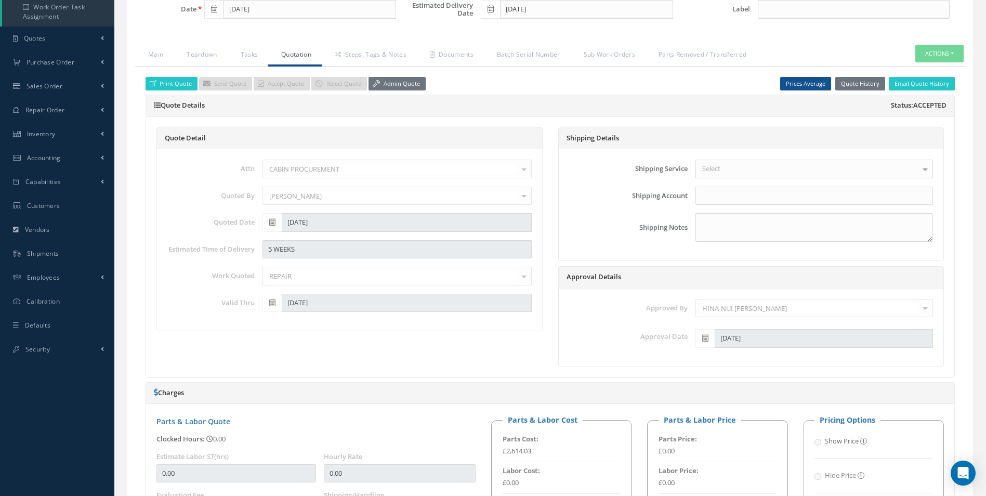
scroll to position [21, 0]
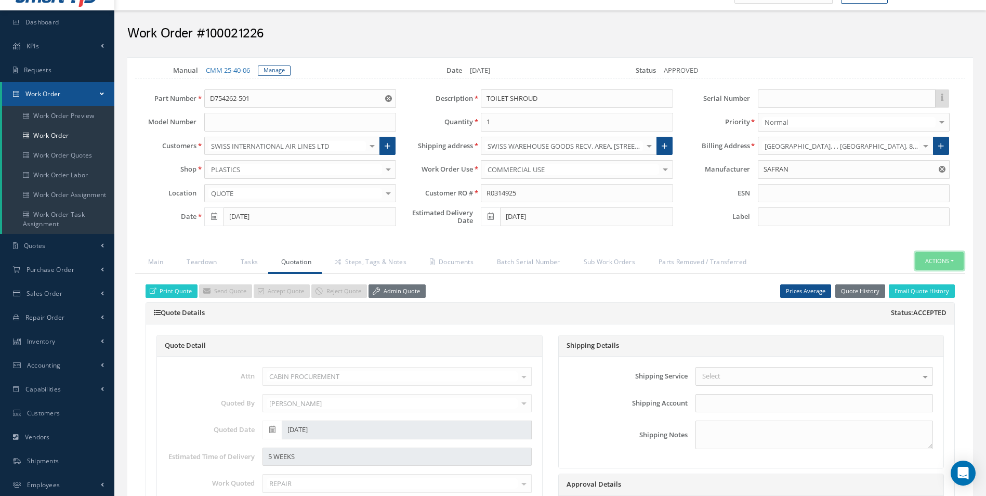
click at [941, 261] on button "Actions" at bounding box center [939, 261] width 48 height 18
click at [921, 302] on link "Part Issue" at bounding box center [923, 307] width 83 height 14
click at [444, 256] on link "Documents" at bounding box center [450, 263] width 67 height 22
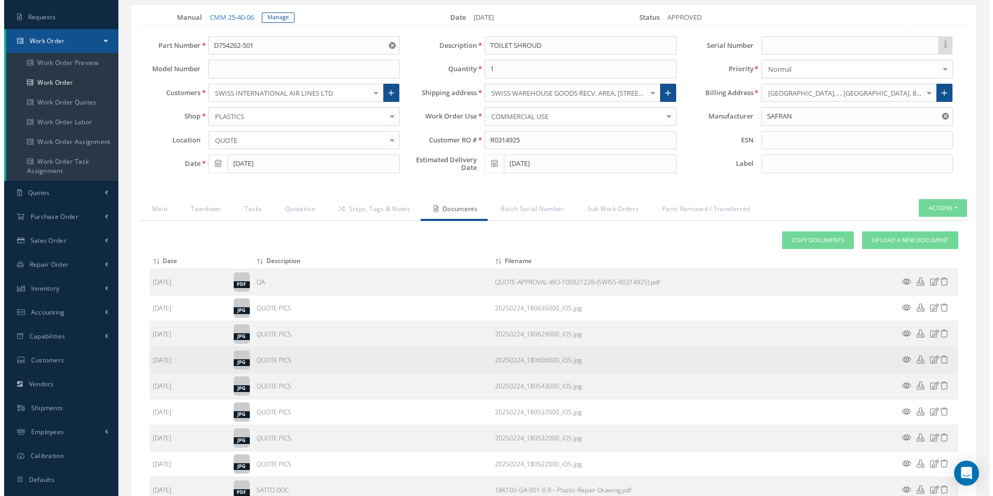
scroll to position [125, 0]
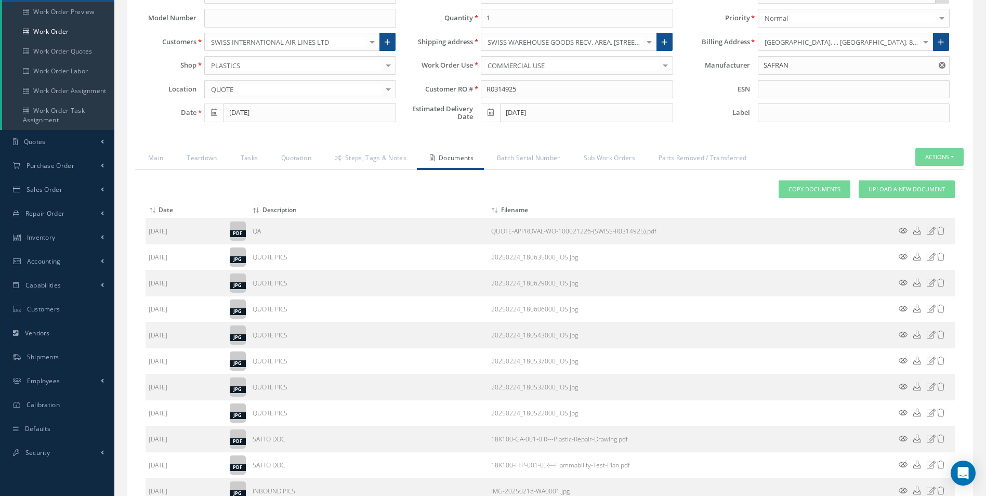
click at [901, 255] on icon at bounding box center [902, 256] width 9 height 8
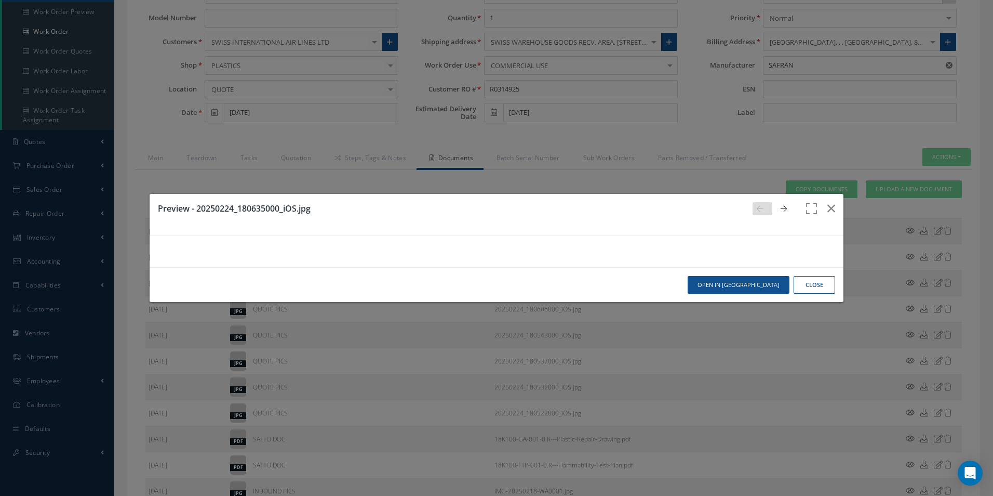
scroll to position [0, 0]
click at [829, 202] on icon "button" at bounding box center [832, 208] width 8 height 12
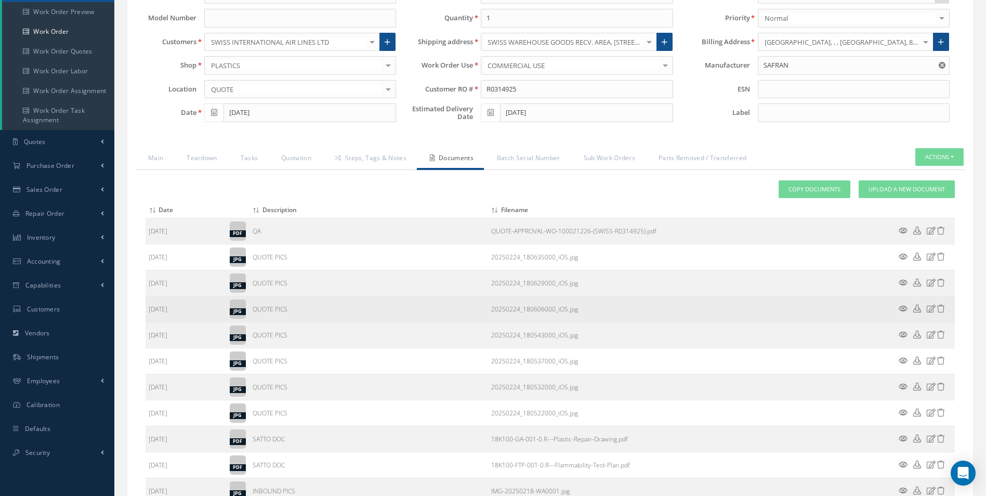
click at [904, 311] on icon at bounding box center [902, 308] width 9 height 8
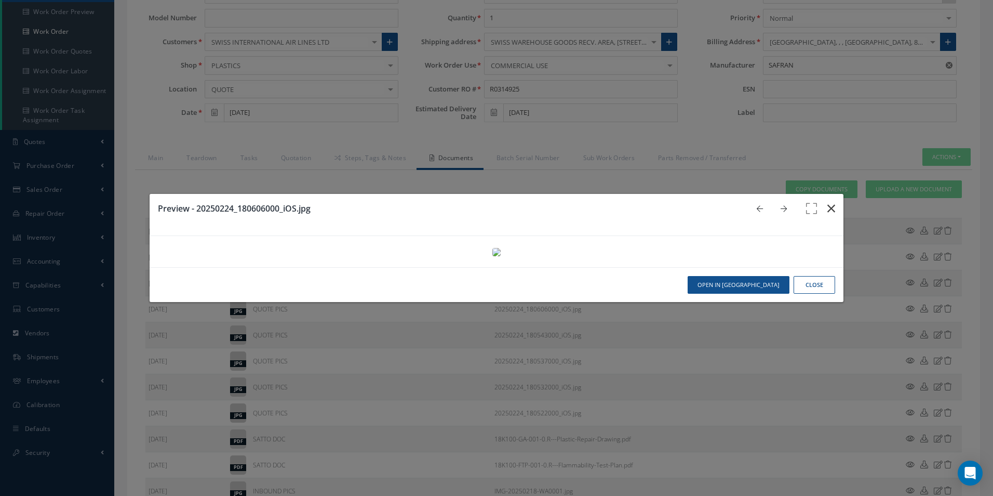
click at [828, 202] on icon "button" at bounding box center [832, 208] width 8 height 12
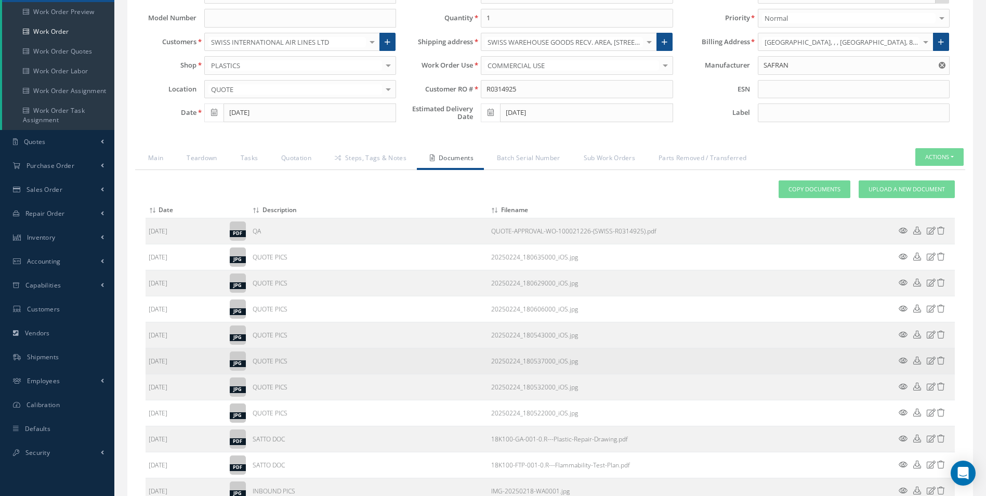
click at [906, 357] on icon at bounding box center [902, 360] width 9 height 8
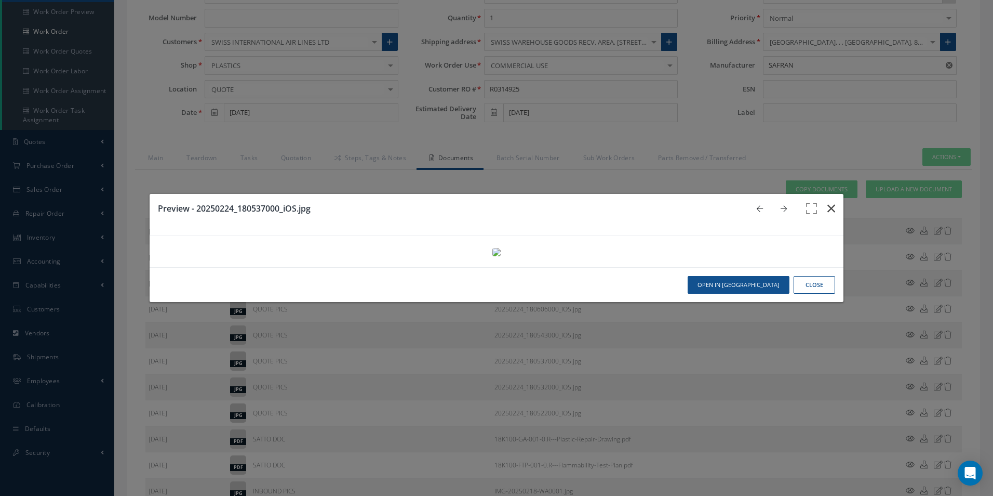
click at [828, 202] on icon "button" at bounding box center [832, 208] width 8 height 12
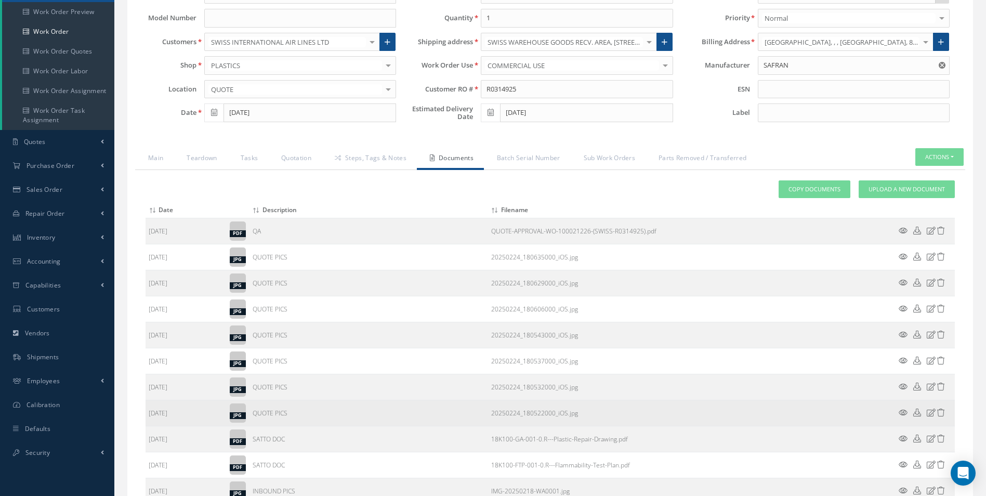
click at [901, 413] on icon at bounding box center [902, 412] width 9 height 8
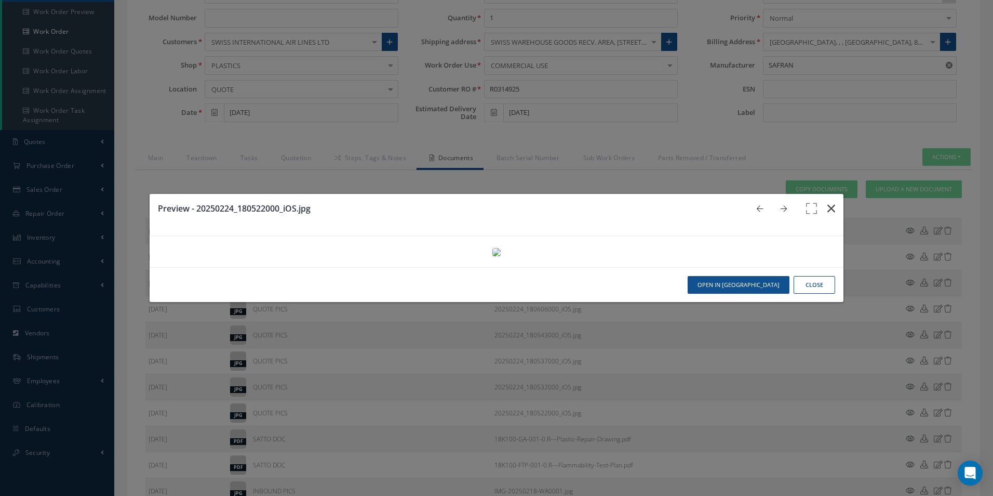
click at [831, 194] on button "button" at bounding box center [831, 208] width 24 height 29
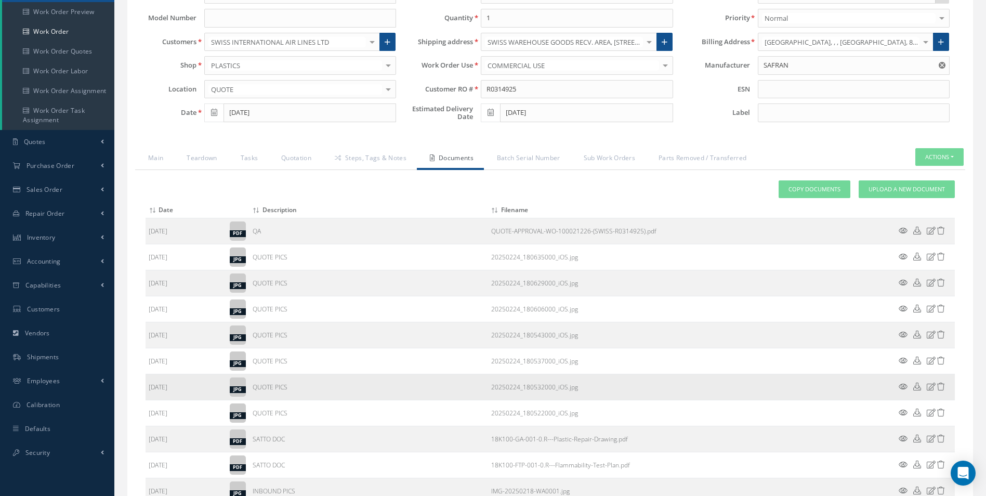
click at [903, 388] on icon at bounding box center [902, 386] width 9 height 8
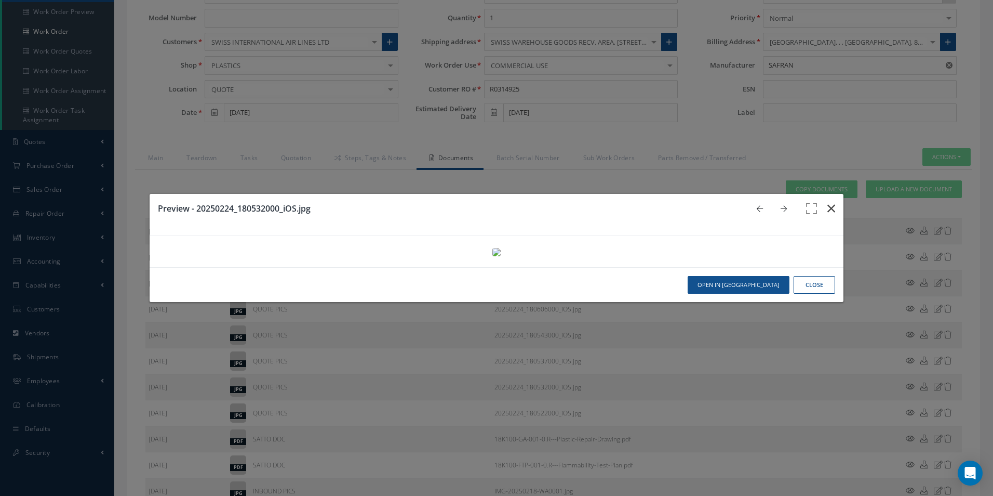
click at [830, 194] on button "button" at bounding box center [831, 208] width 24 height 29
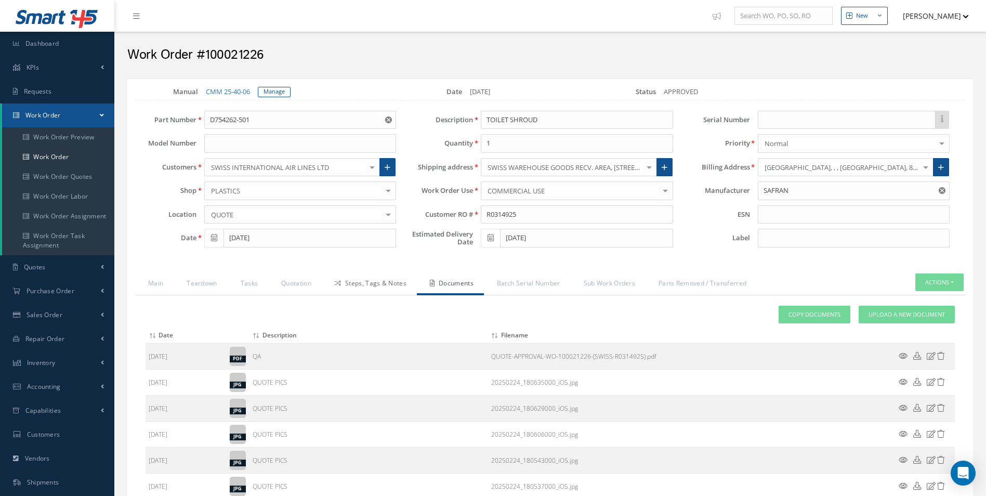
drag, startPoint x: 388, startPoint y: 290, endPoint x: 371, endPoint y: 298, distance: 18.1
click at [388, 290] on link "Steps, Tags & Notes" at bounding box center [369, 284] width 95 height 22
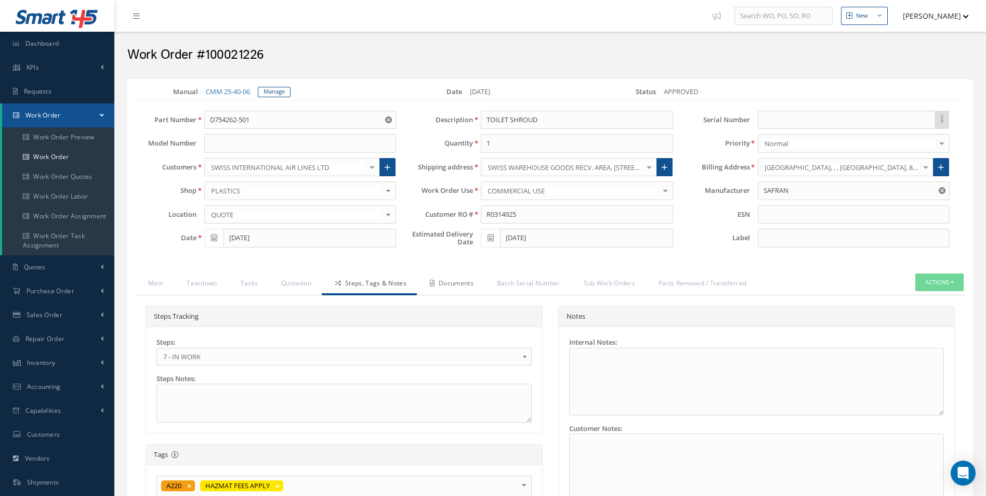
click at [464, 282] on link "Documents" at bounding box center [450, 284] width 67 height 22
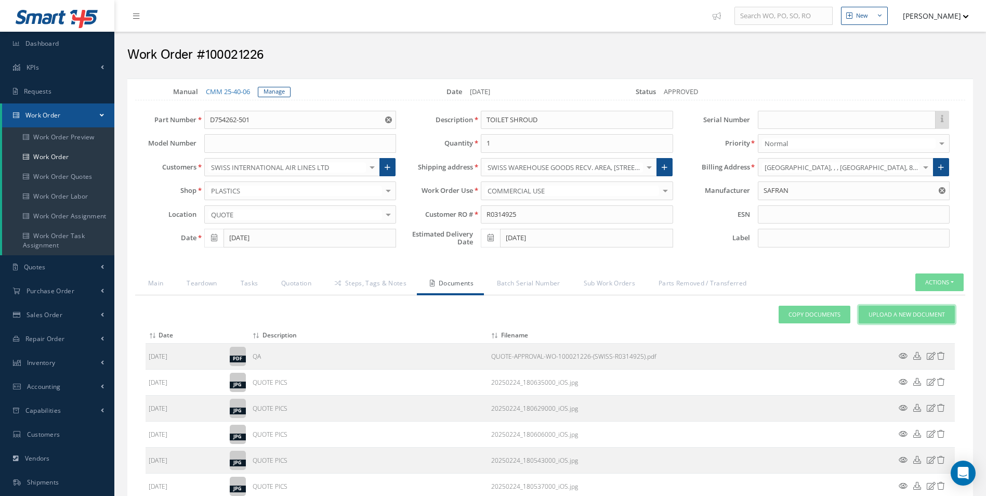
click at [933, 313] on span "Upload a New Document" at bounding box center [906, 314] width 76 height 9
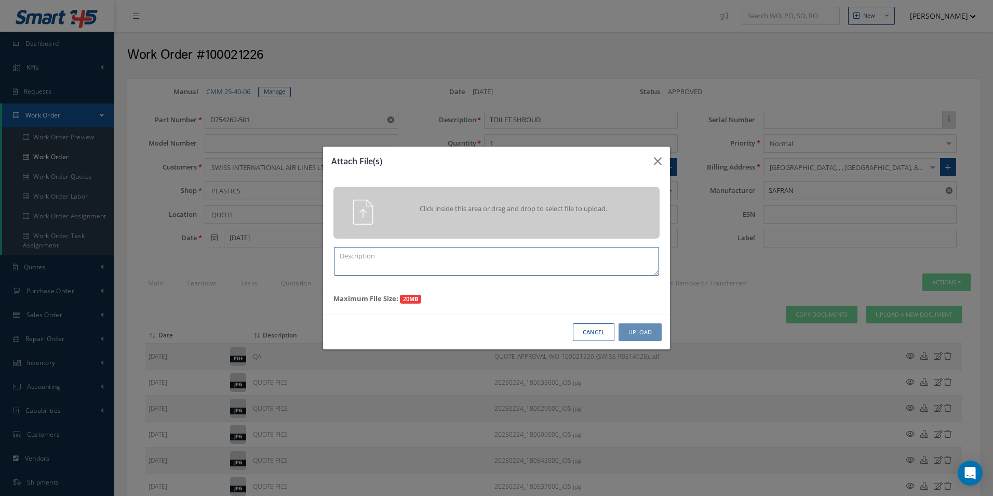
click at [433, 256] on textarea at bounding box center [496, 261] width 325 height 29
type textarea "f"
type textarea "FINISH"
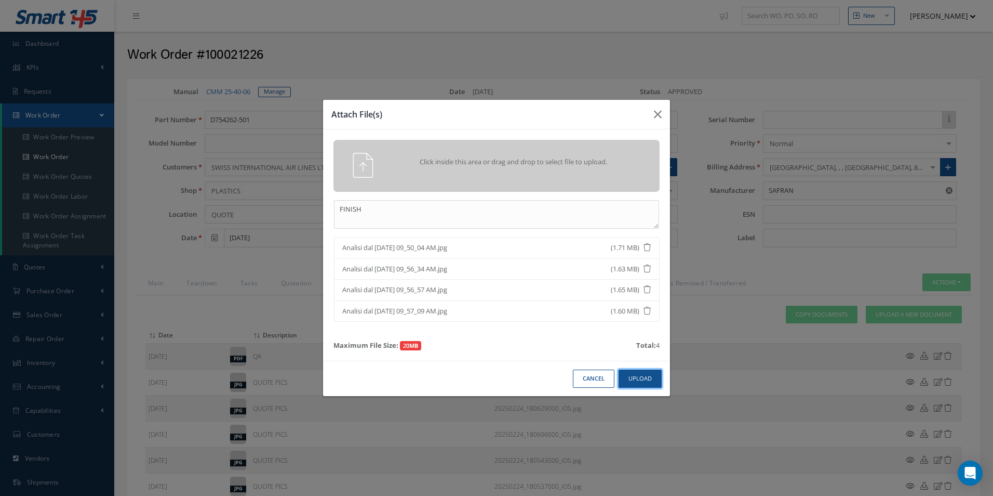
click at [644, 371] on button "Upload" at bounding box center [640, 378] width 43 height 18
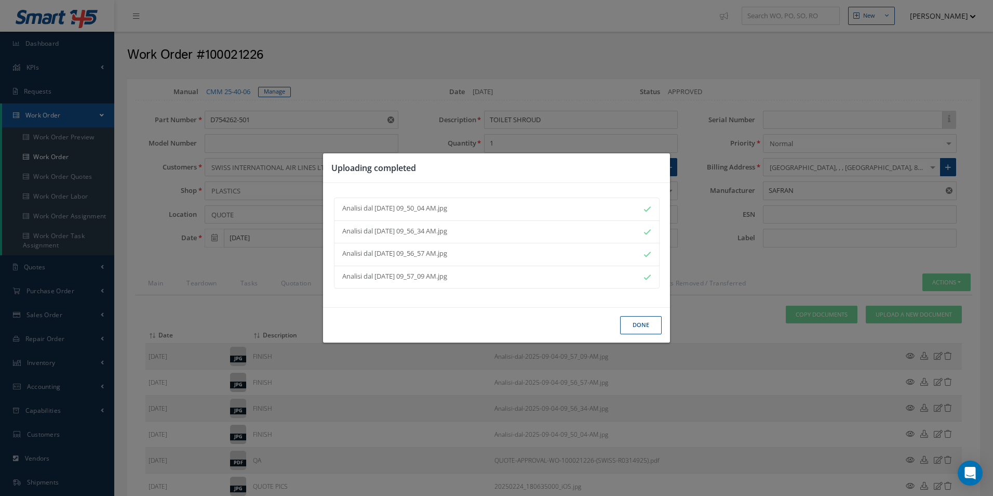
click at [637, 322] on button "Done" at bounding box center [641, 325] width 42 height 18
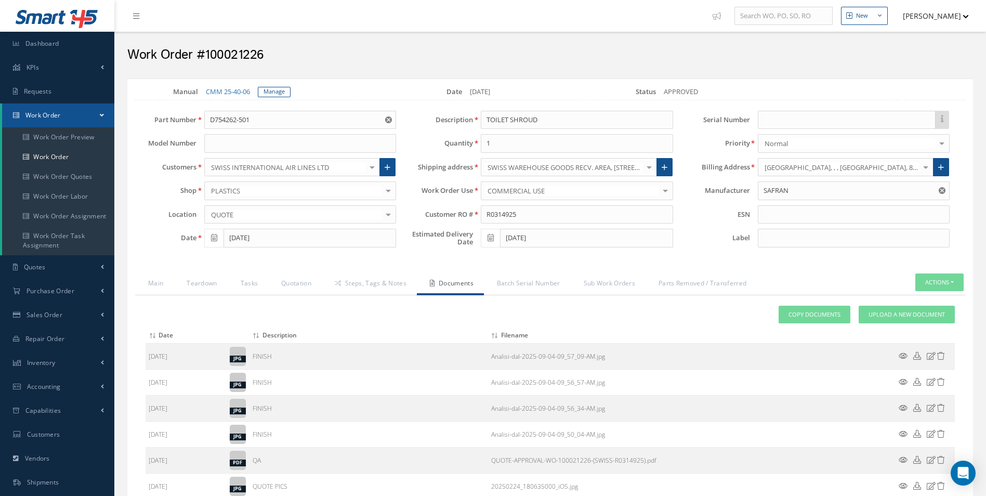
click at [373, 281] on link "Steps, Tags & Notes" at bounding box center [369, 284] width 95 height 22
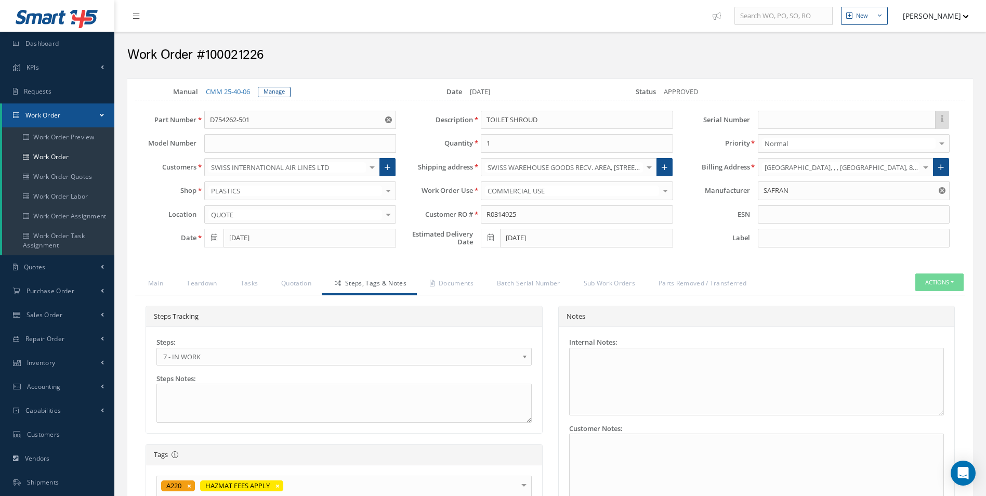
click at [189, 356] on span "7 - IN WORK" at bounding box center [340, 356] width 355 height 12
click at [237, 49] on h2 "Work Order #100021226" at bounding box center [549, 55] width 845 height 16
copy h2 "100021226"
drag, startPoint x: 519, startPoint y: 209, endPoint x: 464, endPoint y: 210, distance: 55.1
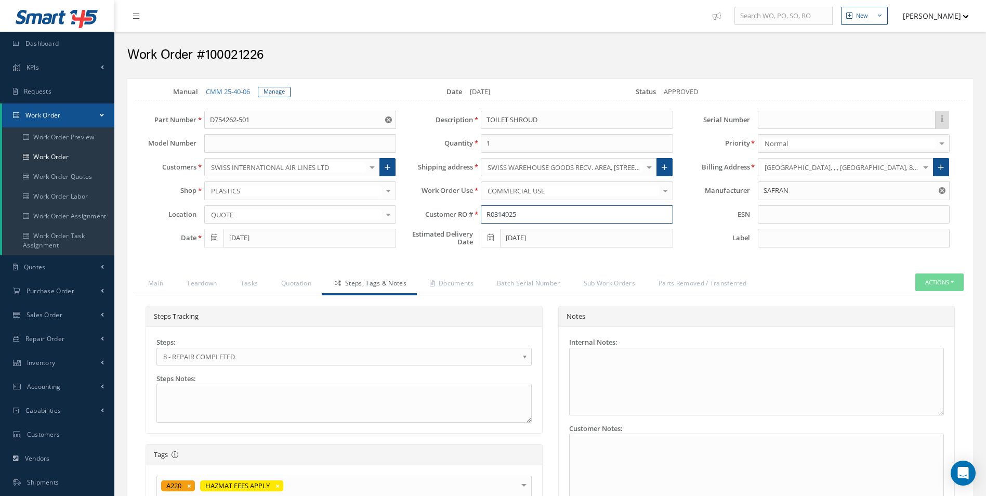
click at [464, 210] on div "Customer RO # R0314925" at bounding box center [542, 214] width 276 height 19
drag, startPoint x: 262, startPoint y: 116, endPoint x: 97, endPoint y: 129, distance: 165.2
click at [99, 129] on div "Smart 145 Dashboard KPIs Work Order Accounting Requests Work Order Work Order P…" at bounding box center [493, 416] width 986 height 832
drag, startPoint x: 568, startPoint y: 119, endPoint x: 393, endPoint y: 119, distance: 175.1
click at [401, 119] on div "Part Number D754262-501 D754262-501 Model Number Customers SWISS INTERNATIONAL …" at bounding box center [541, 182] width 845 height 142
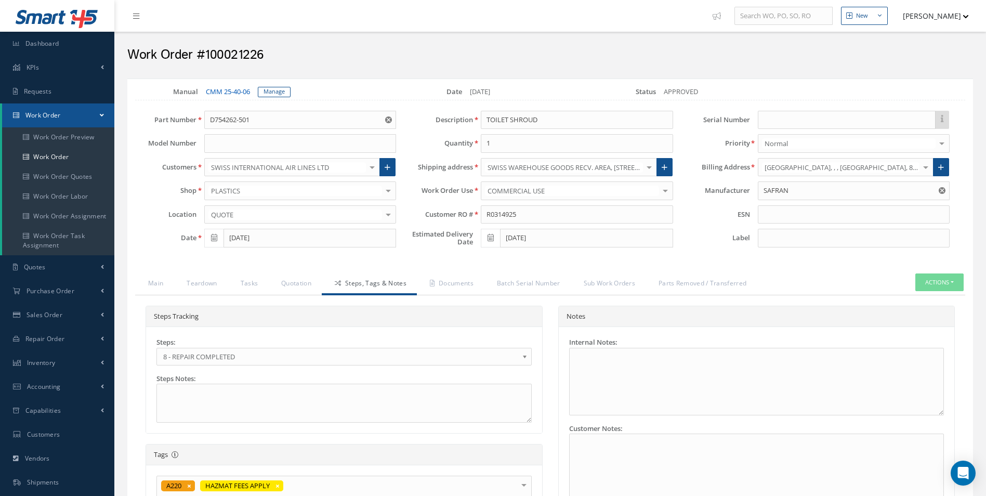
drag, startPoint x: 202, startPoint y: 93, endPoint x: 250, endPoint y: 92, distance: 47.8
click at [250, 92] on div "CMM 25-40-06" at bounding box center [228, 92] width 60 height 10
copy link "CMM 25-40-06"
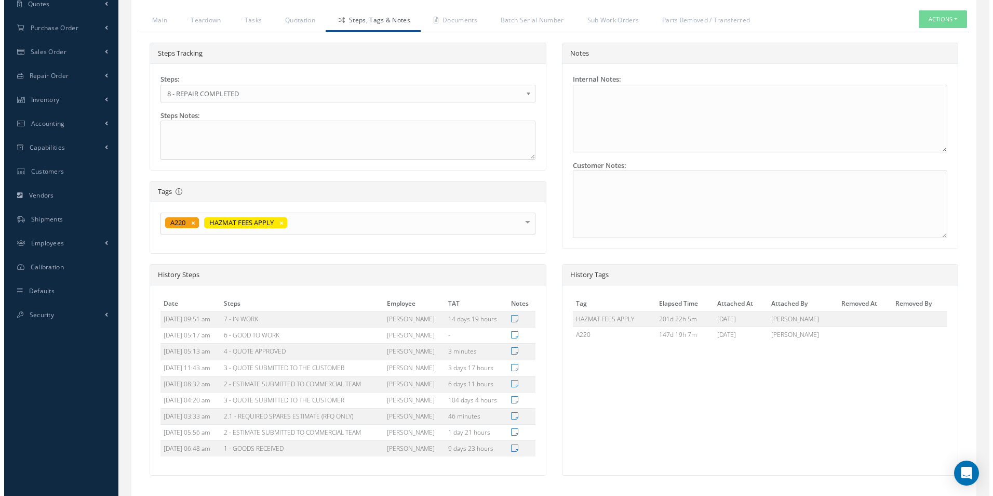
scroll to position [337, 0]
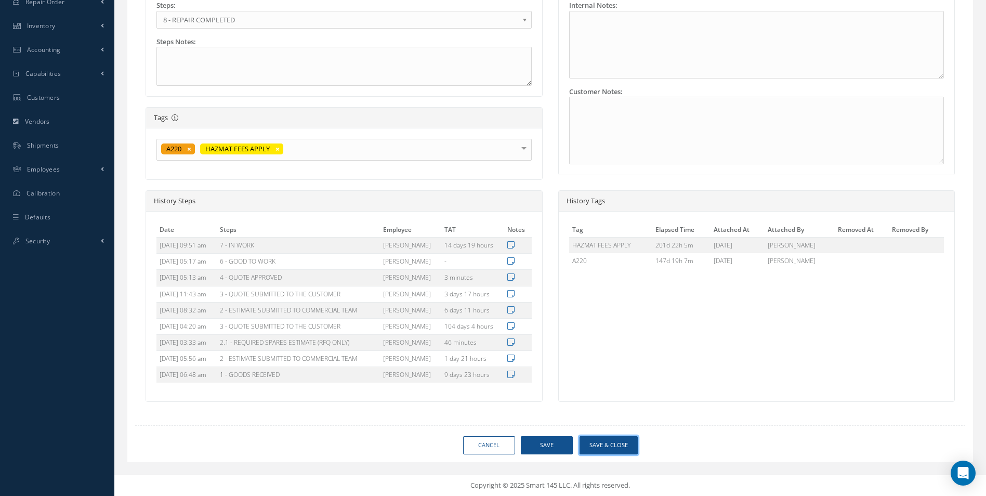
click at [612, 439] on button "Save & Close" at bounding box center [608, 445] width 58 height 18
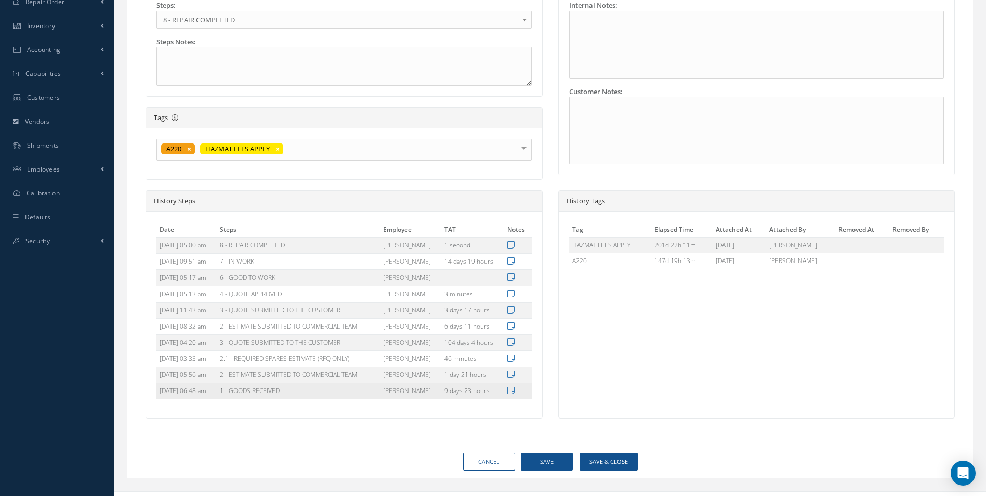
type input "SAFRAN"
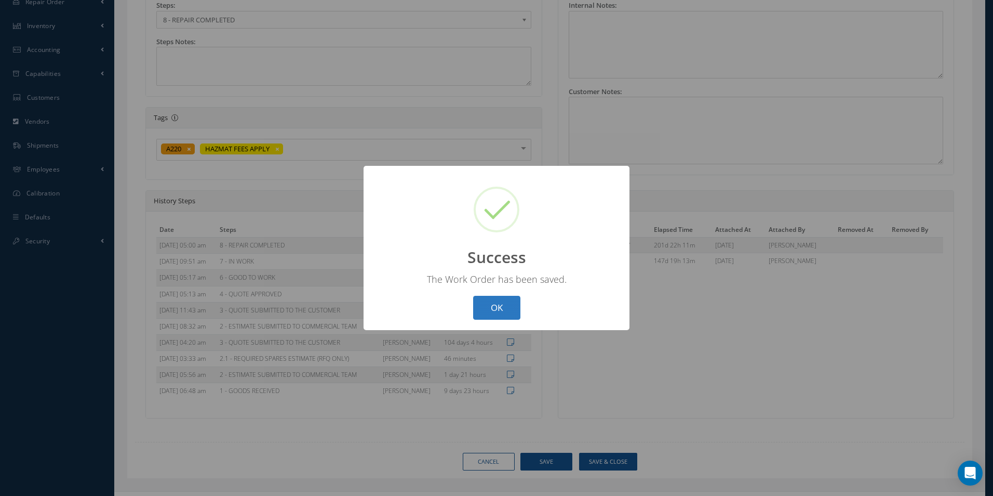
click at [510, 317] on button "OK" at bounding box center [496, 308] width 47 height 24
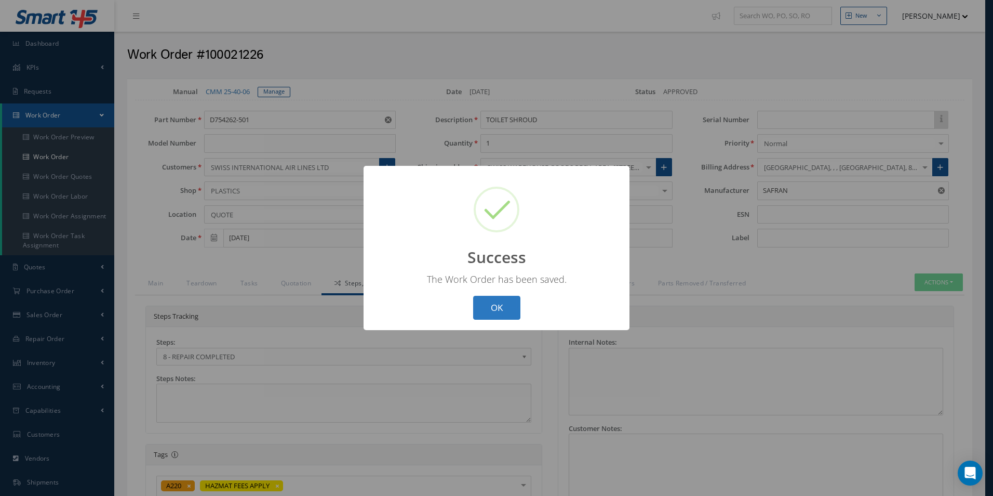
select select "25"
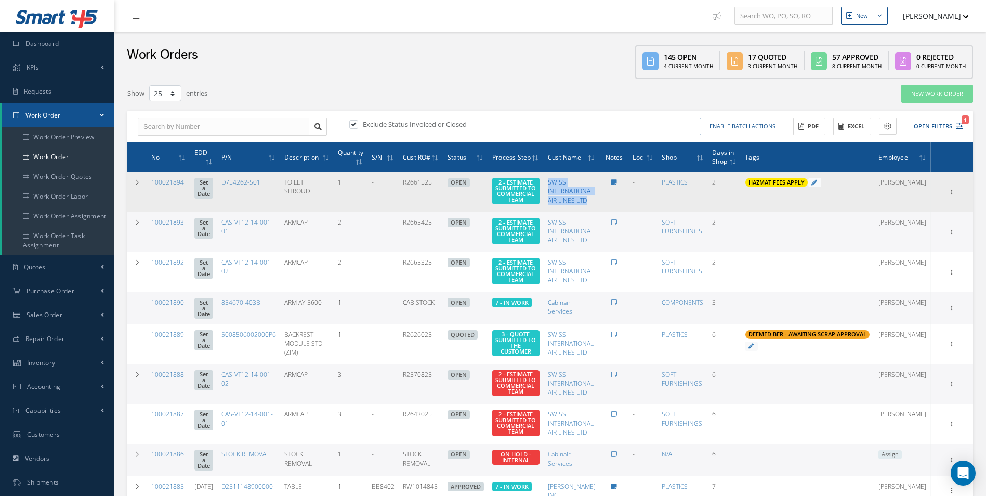
drag, startPoint x: 615, startPoint y: 205, endPoint x: 566, endPoint y: 180, distance: 54.6
click at [566, 180] on td "SWISS INTERNATIONAL AIR LINES LTD" at bounding box center [571, 192] width 56 height 40
copy link "SWISS INTERNATIONAL AIR LINES LTD"
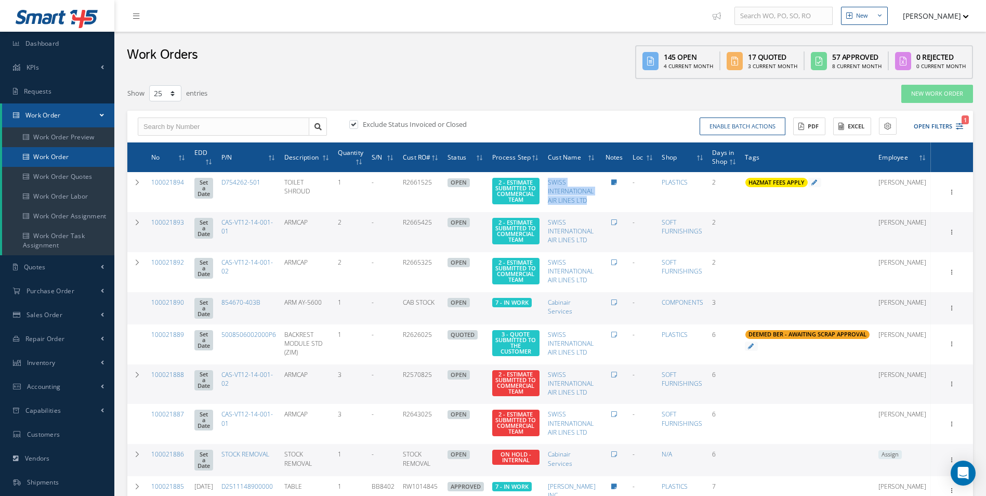
click at [58, 161] on link "Work Order" at bounding box center [58, 157] width 112 height 20
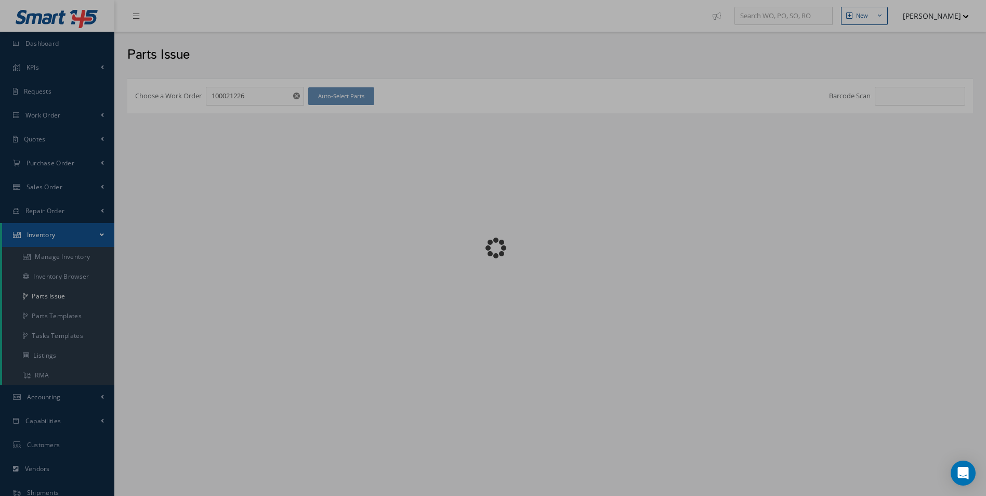
checkbox input "false"
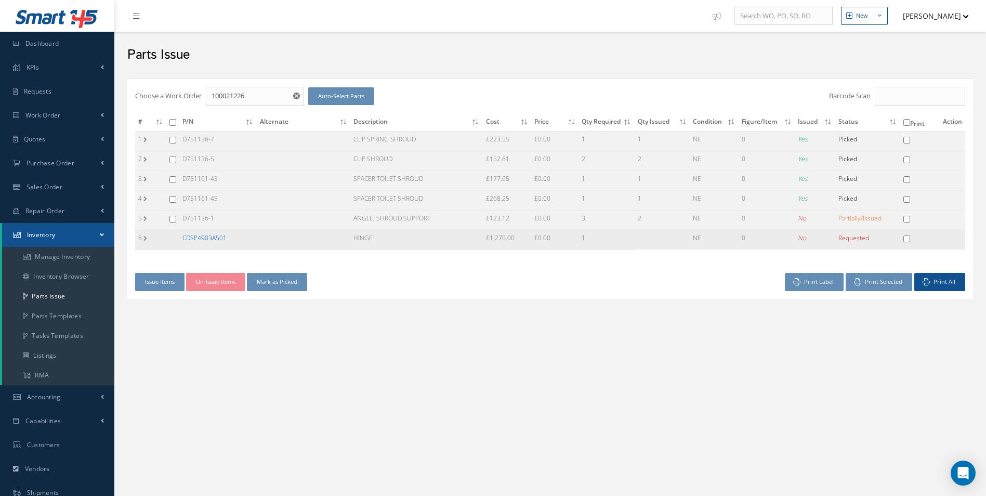
click at [202, 240] on link "CDSP4903A501" at bounding box center [204, 237] width 44 height 9
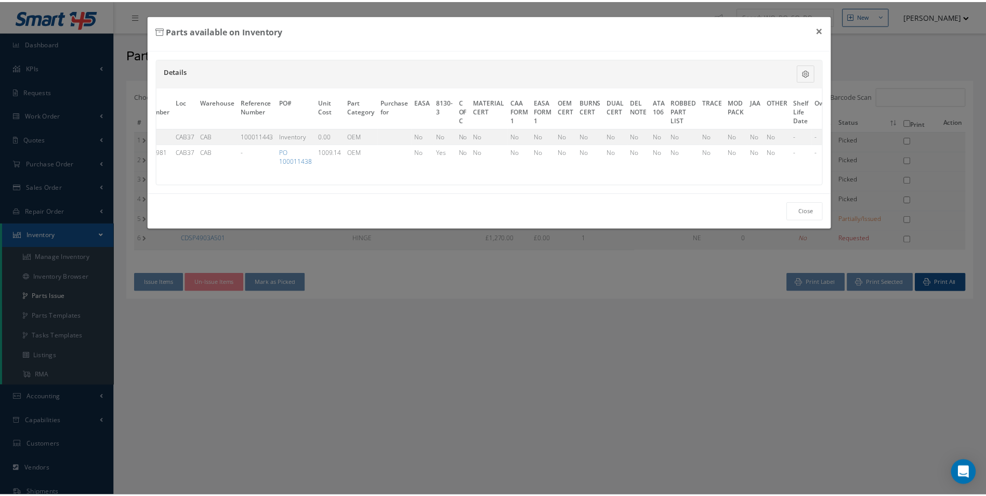
scroll to position [0, 255]
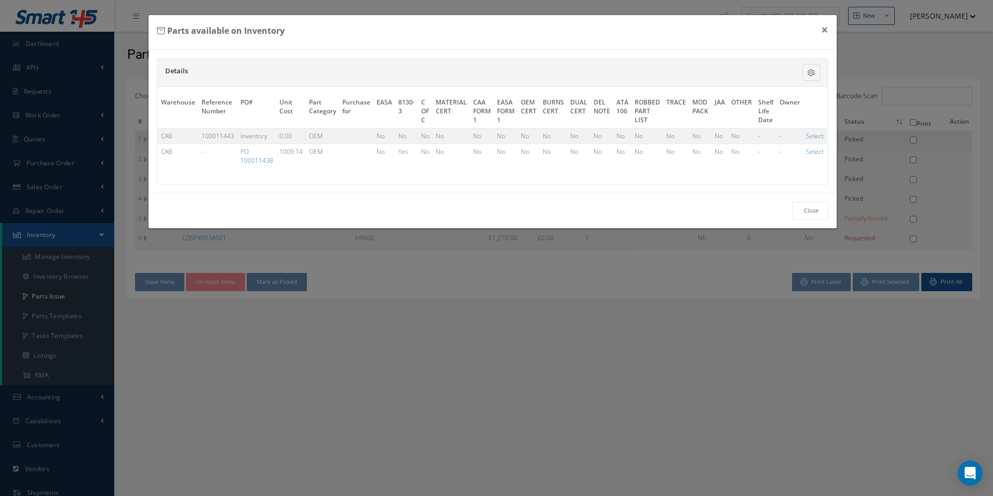
click at [806, 132] on link "Select" at bounding box center [815, 135] width 18 height 9
checkbox input "true"
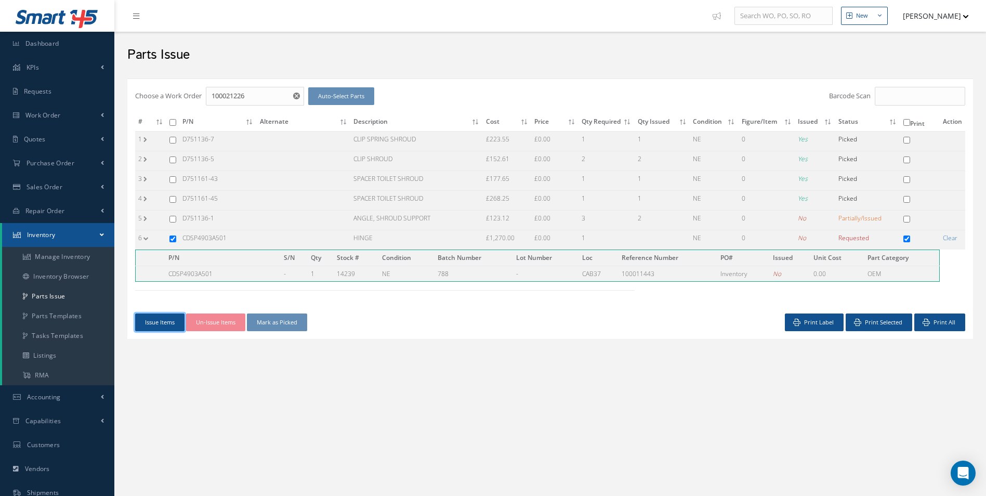
click at [150, 325] on button "Issue Items" at bounding box center [159, 322] width 49 height 18
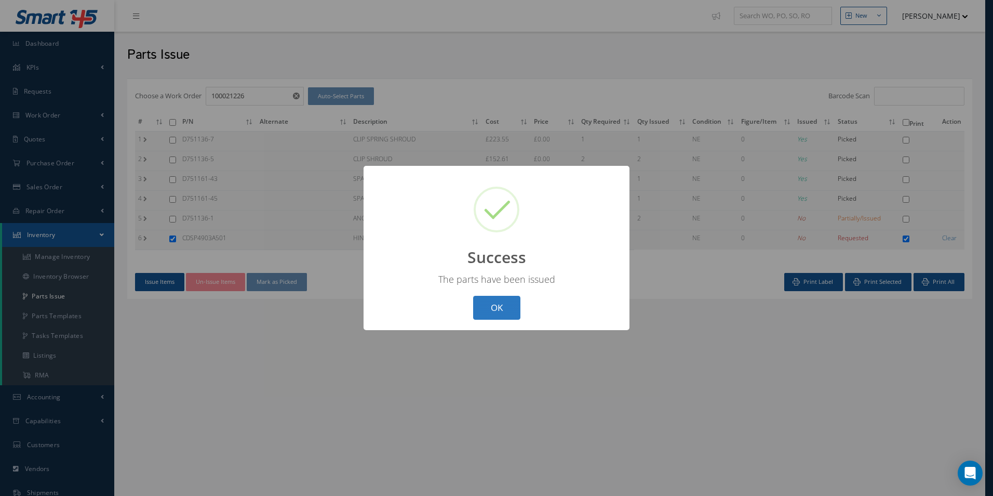
click at [514, 301] on button "OK" at bounding box center [496, 308] width 47 height 24
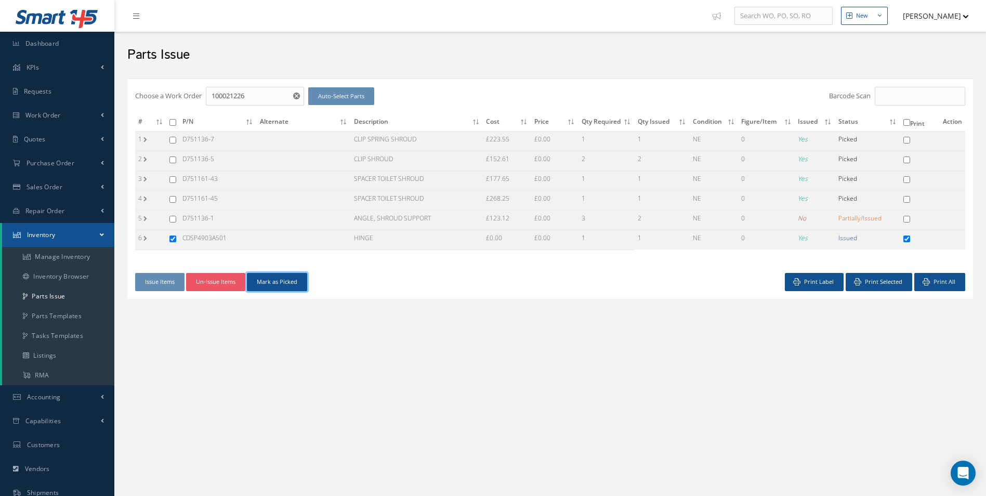
click at [286, 284] on button "Mark as Picked" at bounding box center [277, 282] width 60 height 18
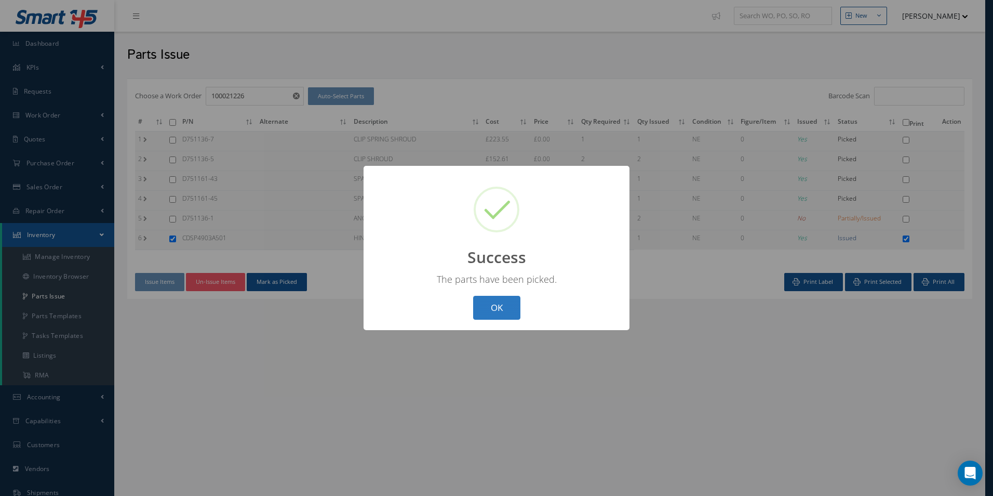
click at [502, 302] on button "OK" at bounding box center [496, 308] width 47 height 24
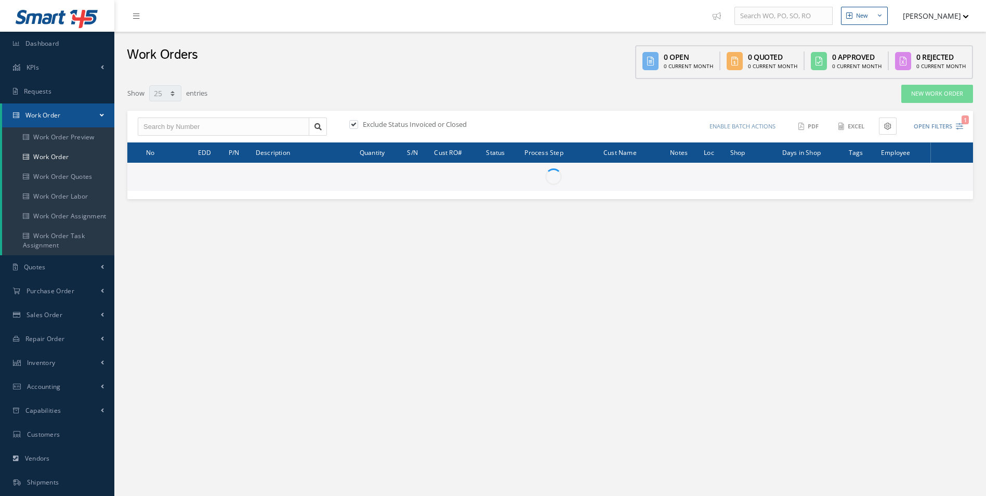
select select "25"
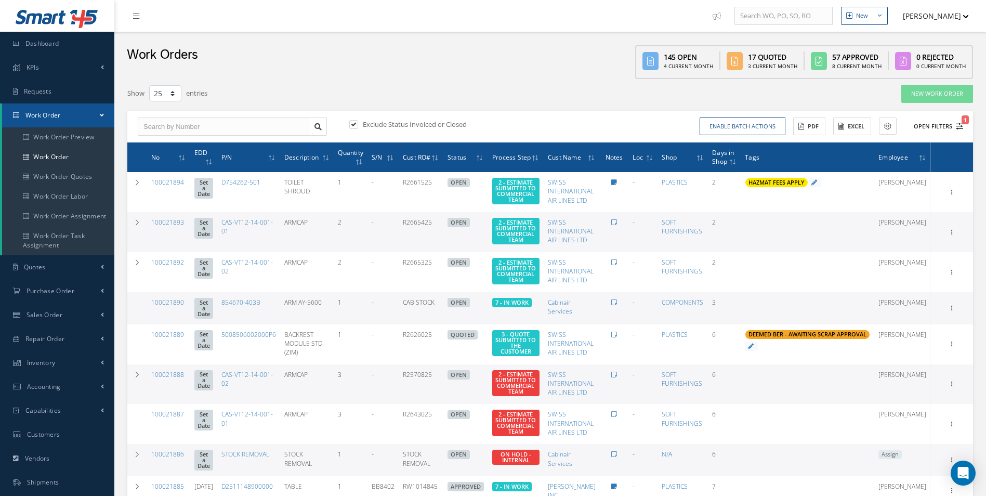
click at [961, 125] on icon "1" at bounding box center [958, 126] width 7 height 7
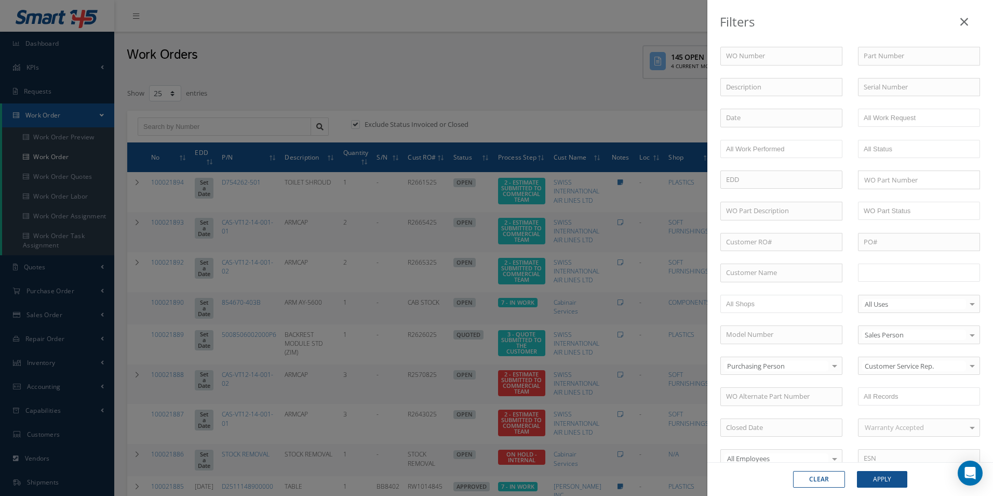
click at [898, 274] on input "text" at bounding box center [897, 272] width 66 height 13
click at [885, 483] on button "Apply" at bounding box center [882, 479] width 50 height 17
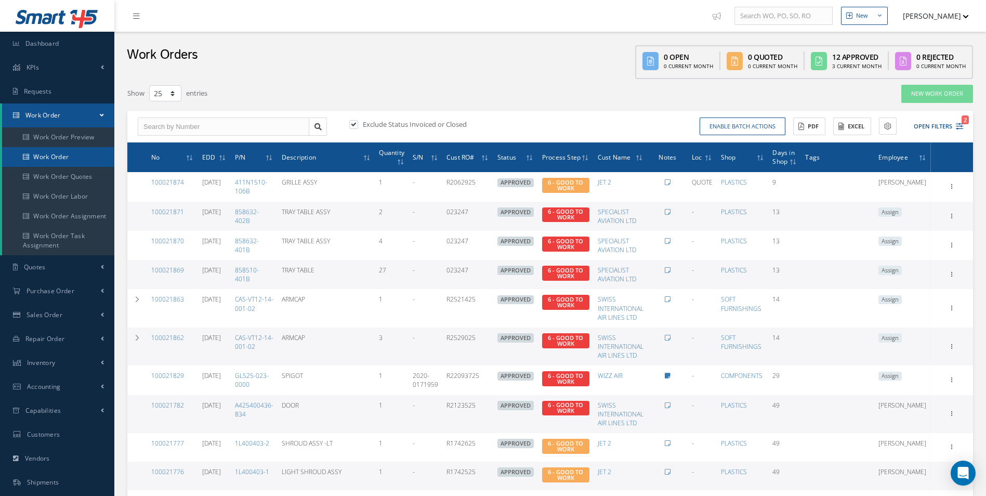
click at [71, 160] on link "Work Order" at bounding box center [58, 157] width 112 height 20
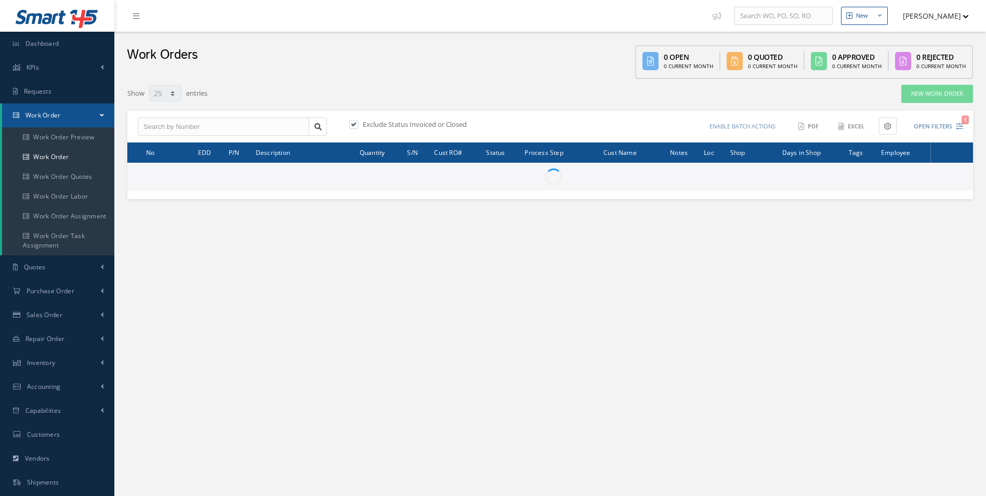
select select "25"
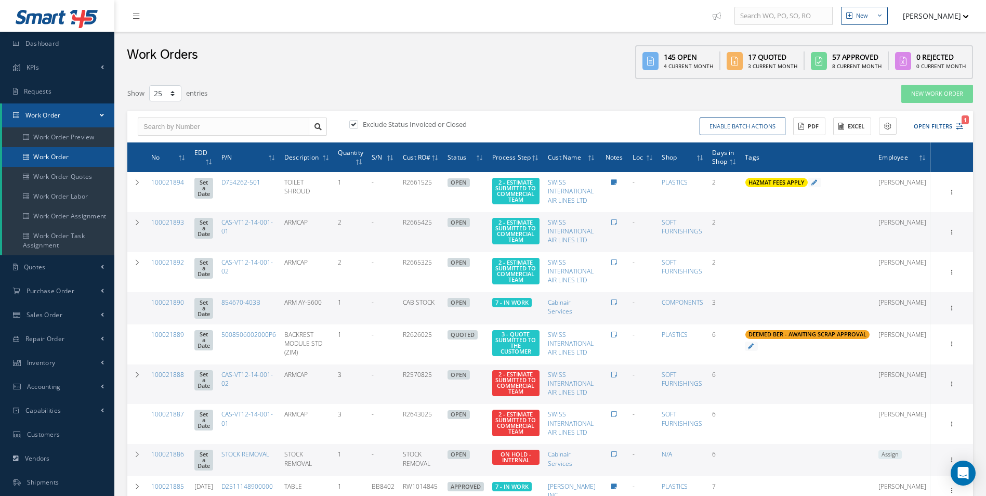
click at [45, 156] on link "Work Order" at bounding box center [58, 157] width 112 height 20
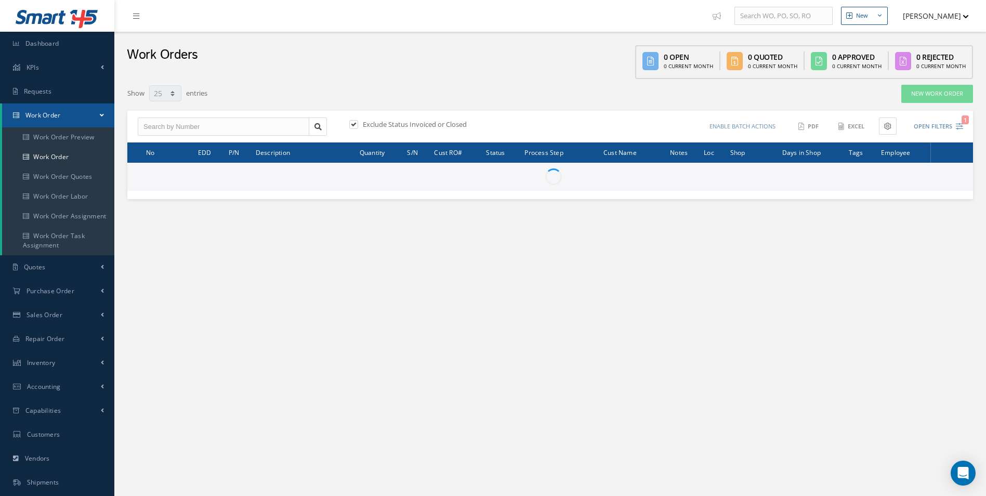
select select "25"
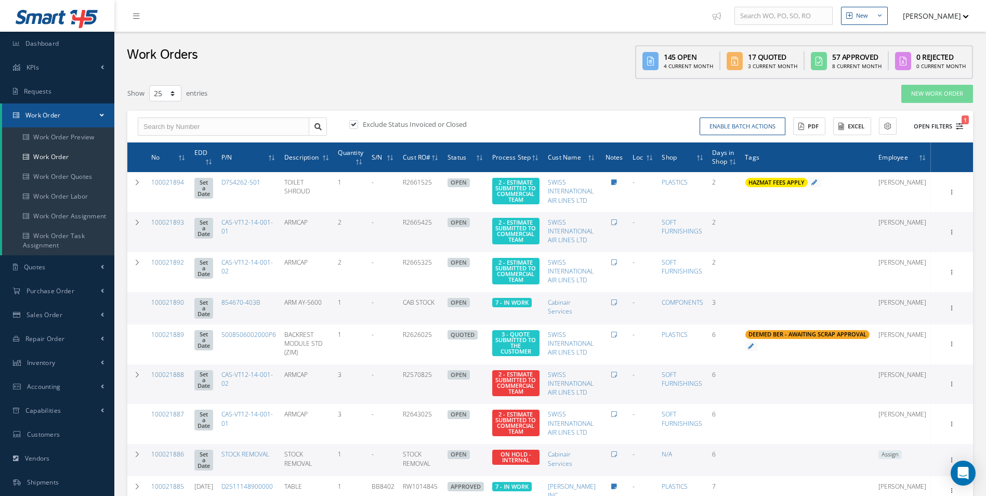
click at [960, 123] on icon "1" at bounding box center [958, 126] width 7 height 7
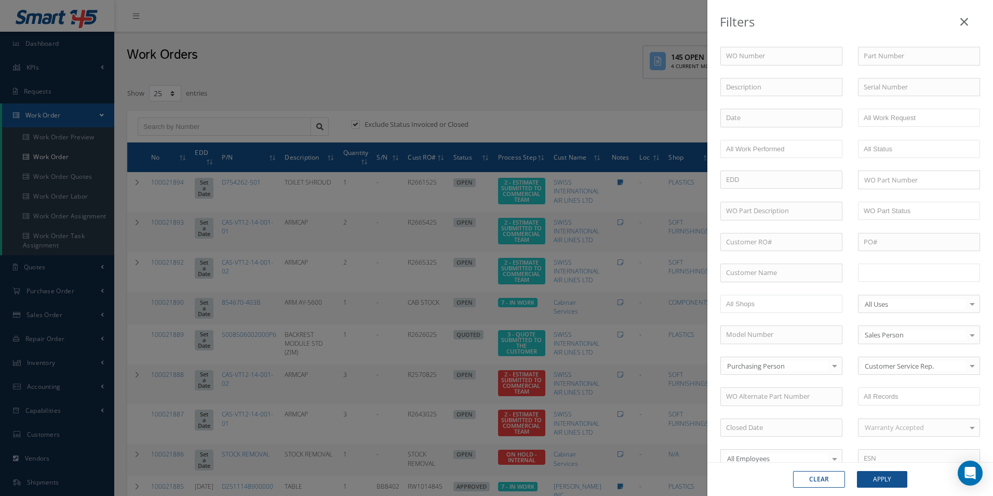
click at [916, 270] on input "text" at bounding box center [897, 272] width 66 height 13
click at [891, 480] on button "Apply" at bounding box center [882, 479] width 50 height 17
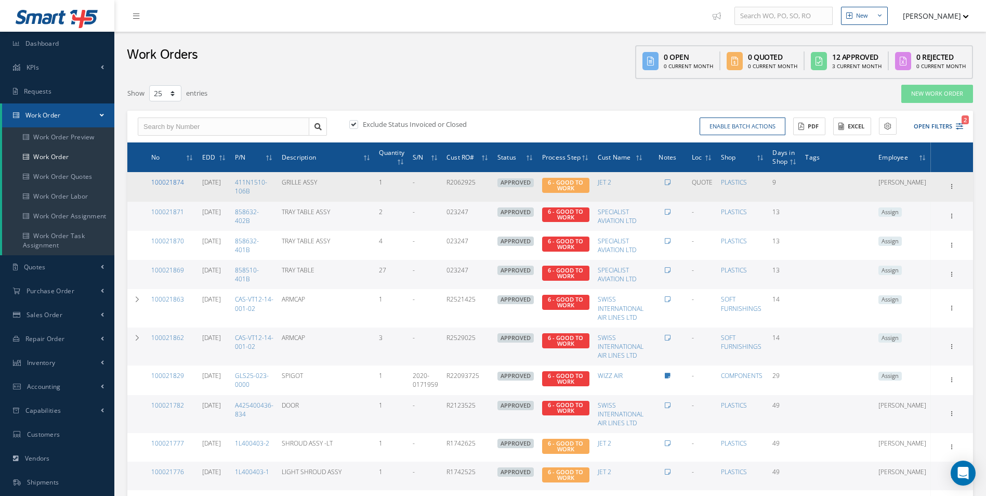
click at [180, 182] on link "100021874" at bounding box center [167, 182] width 33 height 9
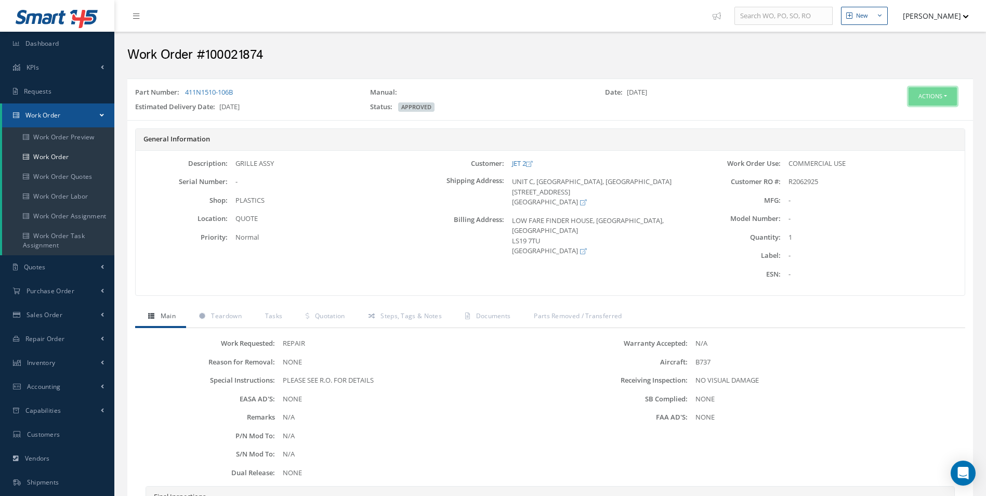
click at [954, 99] on button "Actions" at bounding box center [932, 96] width 48 height 18
click at [898, 111] on link "Edit" at bounding box center [916, 116] width 83 height 14
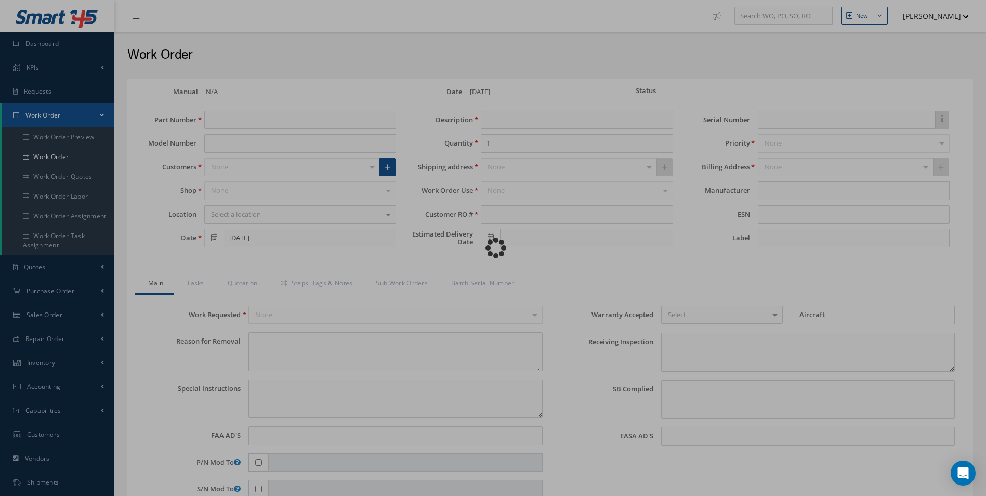
type input "411N1510-106B"
type input "[DATE]"
type input "GRILLE ASSY"
type input "R2062925"
type input "[DATE]"
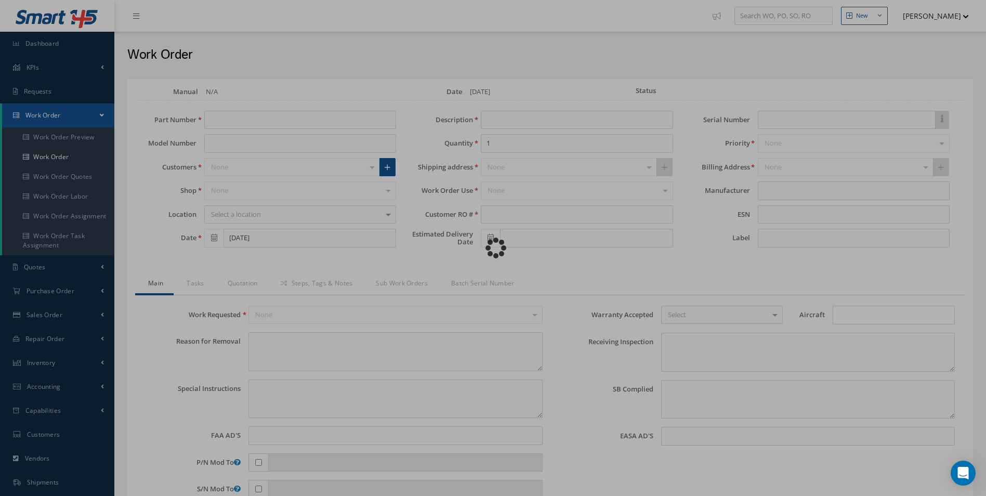
type textarea "NONE"
type textarea "PLEASE SEE R.O. FOR DETAILS"
type input "NONE"
type textarea "NO VISUAL DAMAGE"
type textarea "NONE"
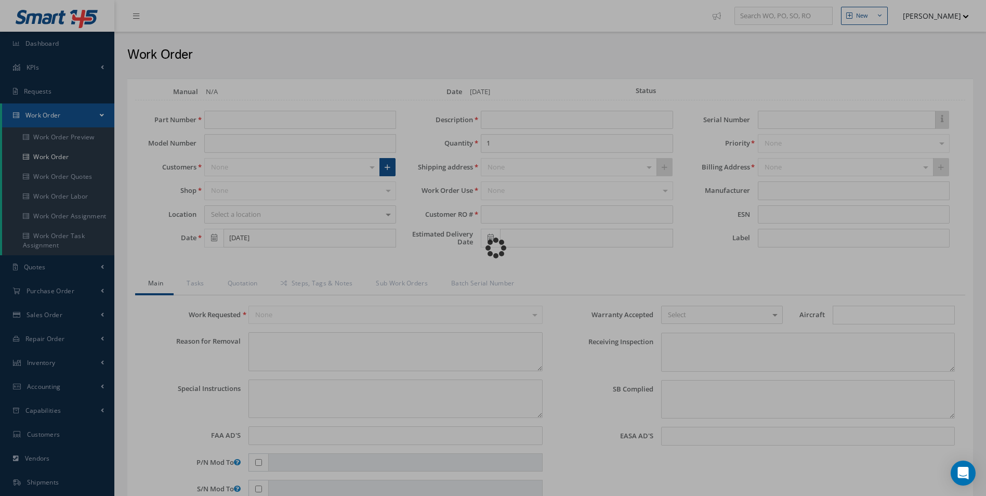
type input "NONE"
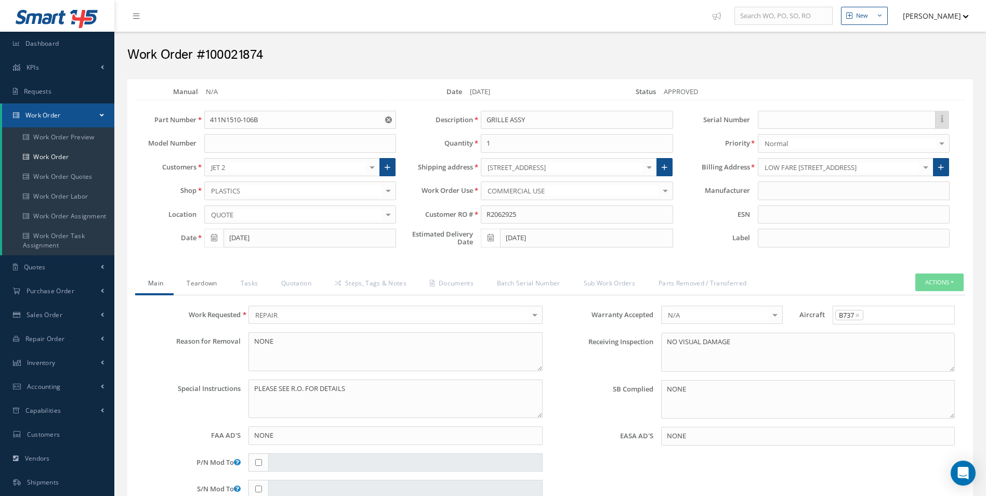
click at [201, 282] on link "Teardown" at bounding box center [201, 284] width 54 height 22
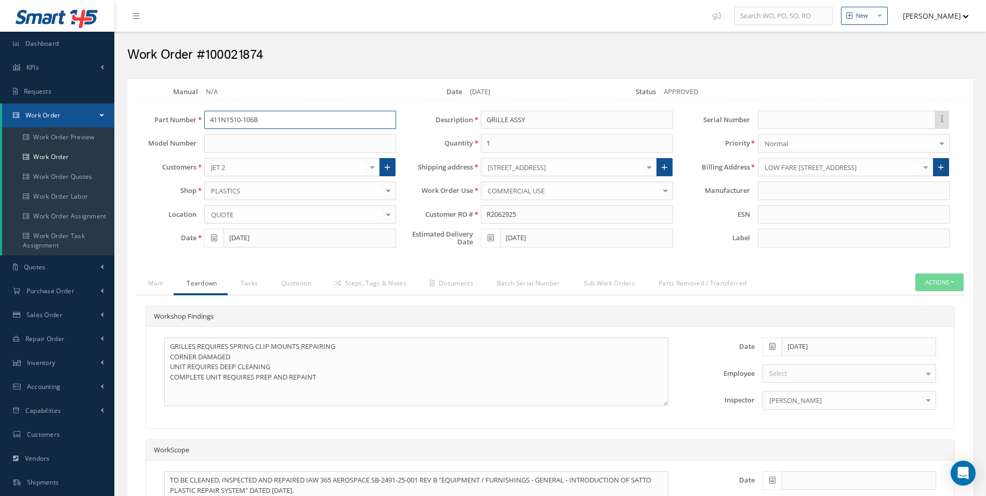
drag, startPoint x: 268, startPoint y: 121, endPoint x: 169, endPoint y: 121, distance: 98.7
click at [169, 121] on div "Part Number 411N1510-106B" at bounding box center [265, 120] width 276 height 19
drag, startPoint x: 528, startPoint y: 217, endPoint x: 356, endPoint y: 218, distance: 172.0
click at [356, 218] on div "Part Number 411N1510-106B 411N1510-106B Model Number Customers JET 2 1ST CHOICE…" at bounding box center [541, 182] width 845 height 142
drag, startPoint x: 149, startPoint y: 107, endPoint x: 107, endPoint y: 107, distance: 41.6
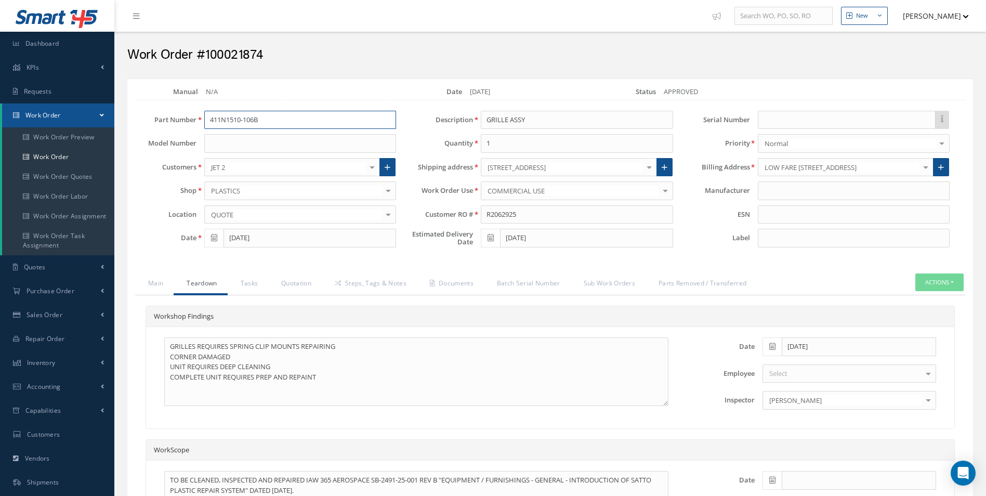
click at [116, 107] on div "New New Work Order New Purchase Order New Customer Quote New Sales Order New Re…" at bounding box center [549, 328] width 871 height 656
drag, startPoint x: 426, startPoint y: 119, endPoint x: 369, endPoint y: 119, distance: 56.6
click at [365, 119] on div "Part Number 411N1510-106B 411N1510-106B Model Number Customers JET 2 1ST CHOICE…" at bounding box center [541, 182] width 845 height 142
click at [286, 78] on div "Loading… Manual N/A Date 08/26/2025 Status APPROVED Part Number 411N1510-106B 4…" at bounding box center [549, 349] width 845 height 543
click at [252, 55] on h2 "Work Order #100021874" at bounding box center [549, 55] width 845 height 16
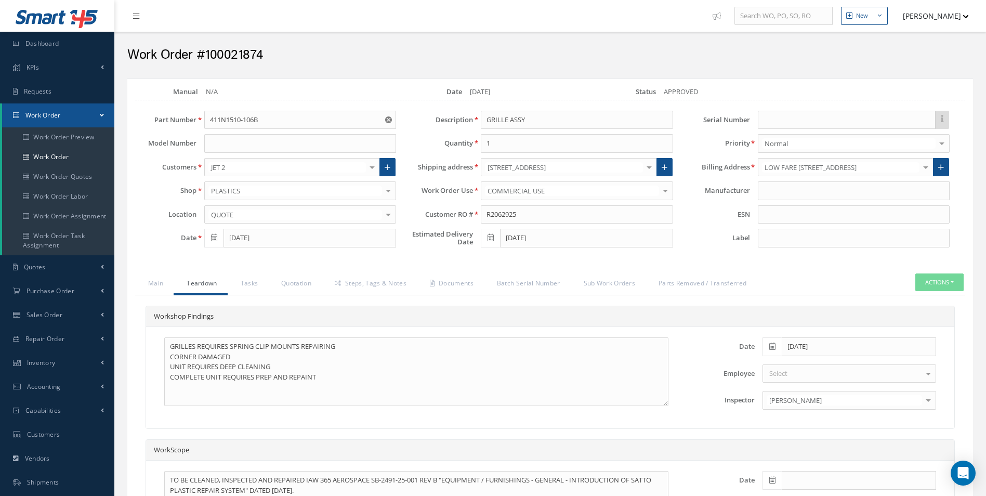
click at [252, 55] on h2 "Work Order #100021874" at bounding box center [549, 55] width 845 height 16
copy h2 "100021874"
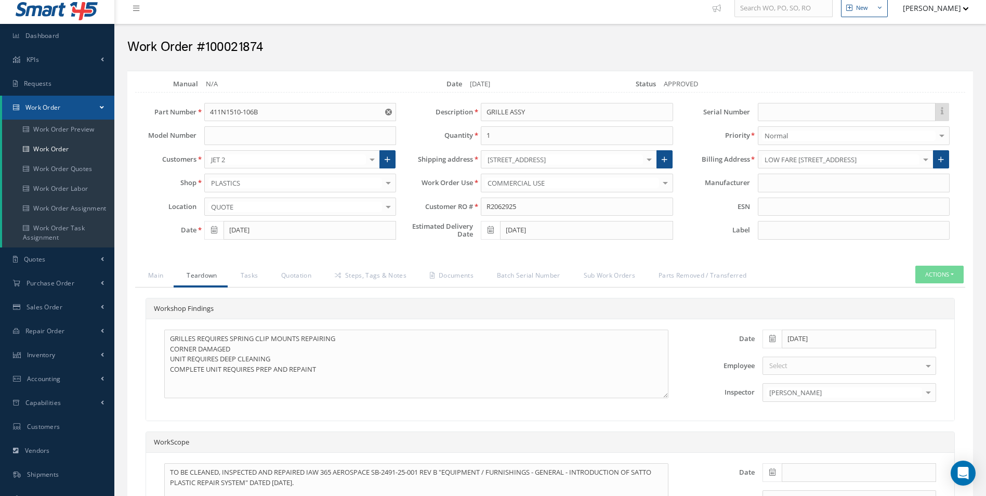
scroll to position [52, 0]
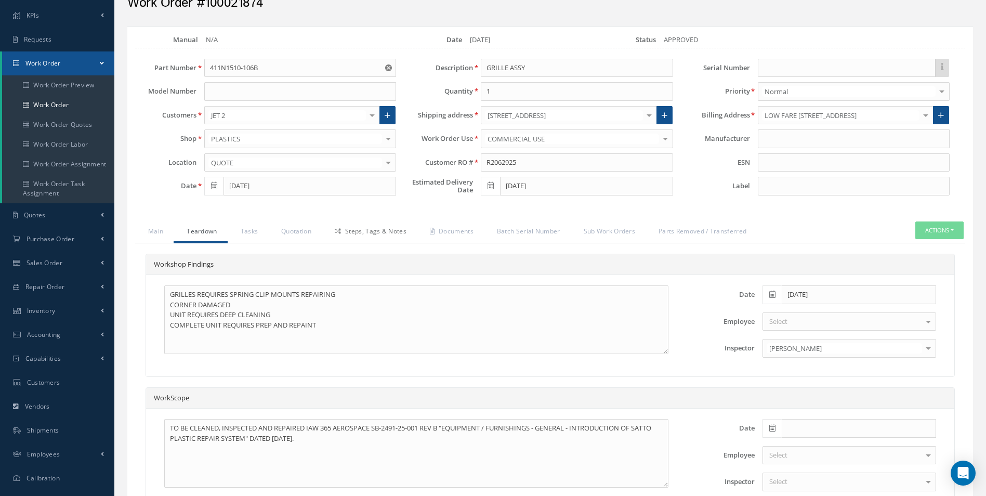
click at [378, 233] on link "Steps, Tags & Notes" at bounding box center [369, 232] width 95 height 22
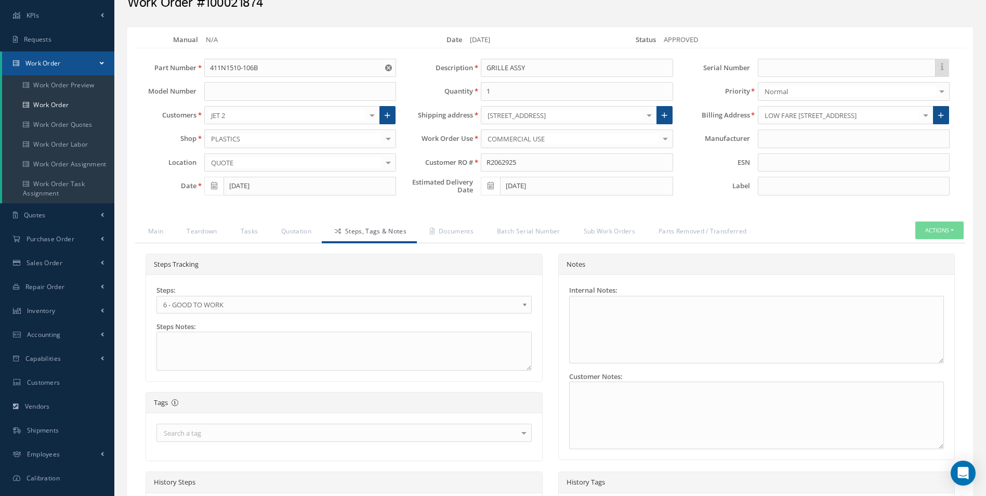
click at [249, 300] on span "6 - GOOD TO WORK" at bounding box center [340, 304] width 355 height 12
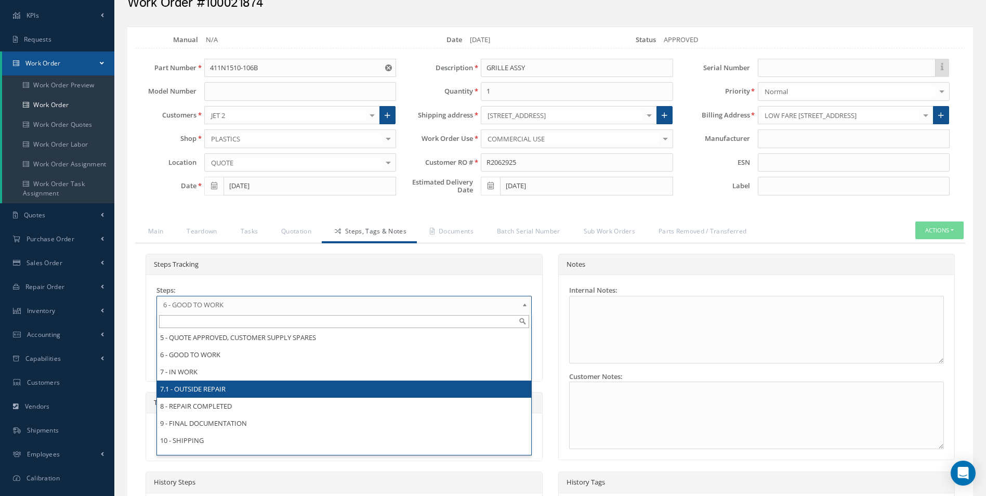
scroll to position [0, 0]
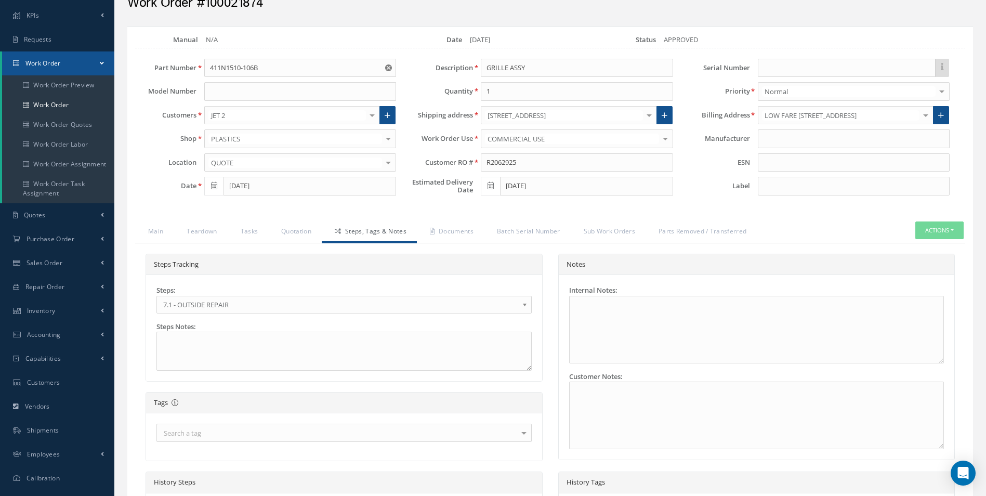
click at [220, 300] on span "7.1 - OUTSIDE REPAIR" at bounding box center [340, 304] width 355 height 12
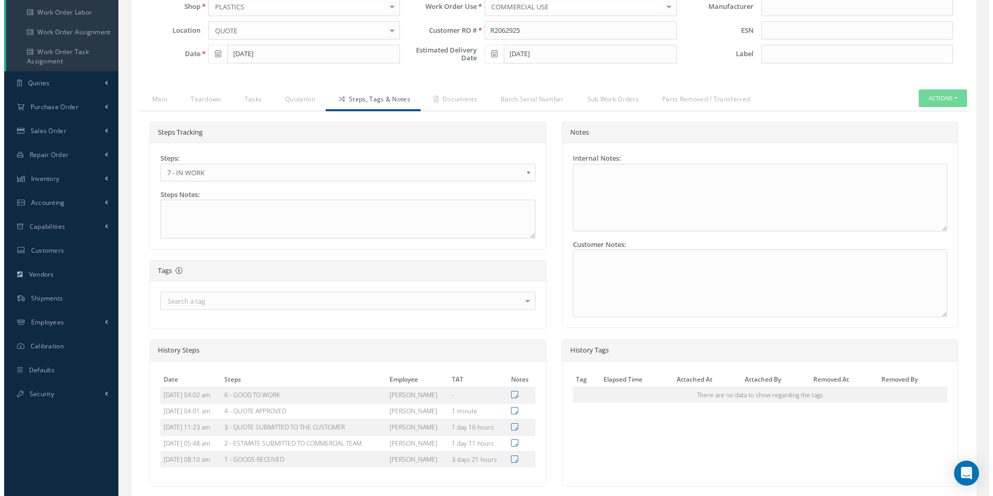
scroll to position [269, 0]
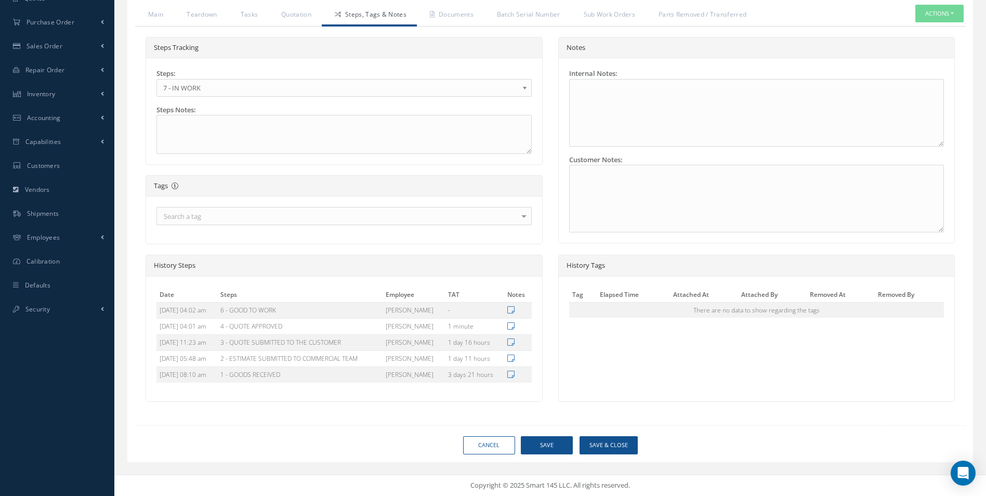
click at [617, 434] on div "Loading… Manual N/A Date 08/26/2025 Status APPROVED Part Number 411N1510-106B 4…" at bounding box center [549, 136] width 845 height 652
click at [614, 442] on button "Save & Close" at bounding box center [608, 445] width 58 height 18
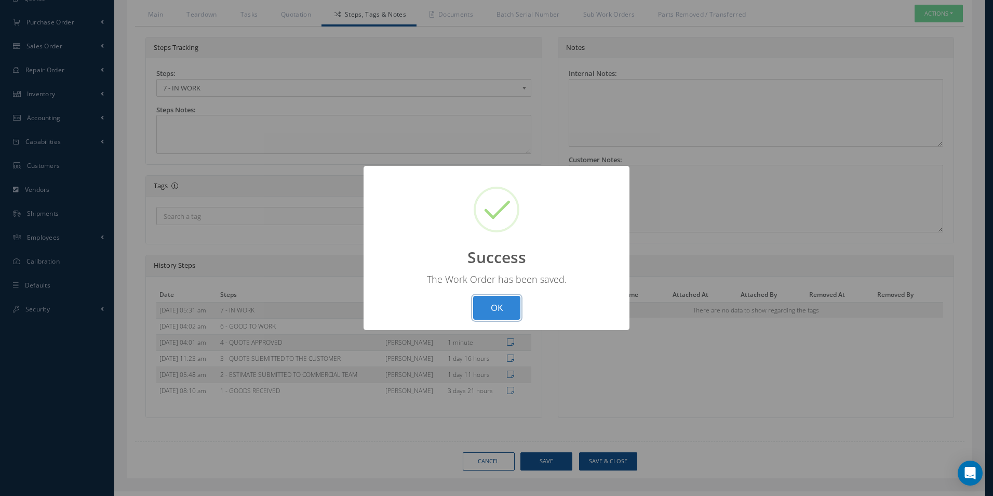
click at [493, 299] on button "OK" at bounding box center [496, 308] width 47 height 24
select select "25"
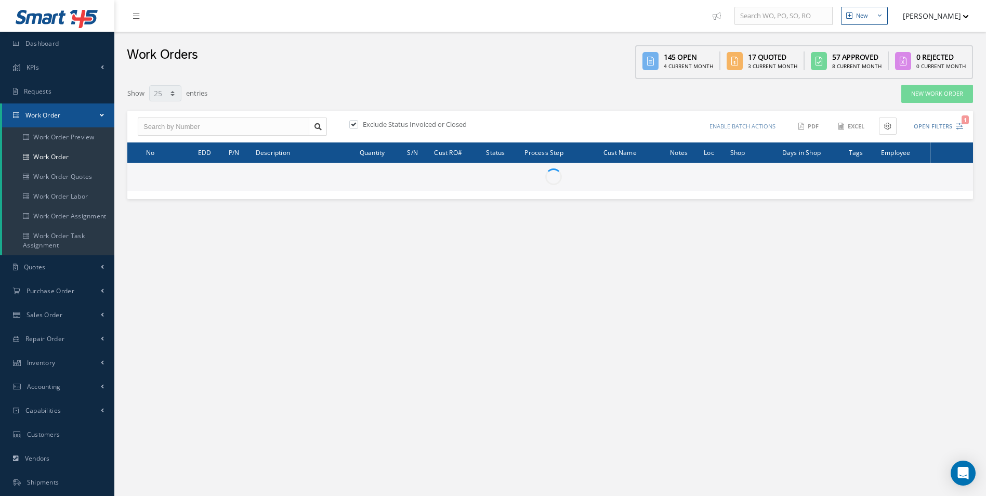
type input "All Work Request"
type input "All Work Performed"
type input "All Status"
type input "WO Part Status"
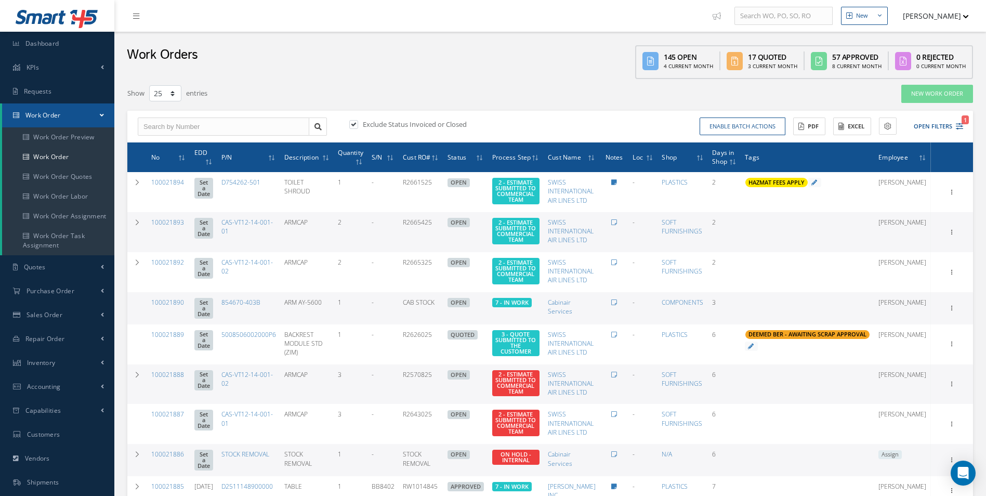
click at [963, 131] on div "Enable batch actions Update Work Orders Close Work Orders ACTIONS Receive Payme…" at bounding box center [758, 126] width 416 height 18
click at [958, 127] on icon "1" at bounding box center [958, 126] width 7 height 7
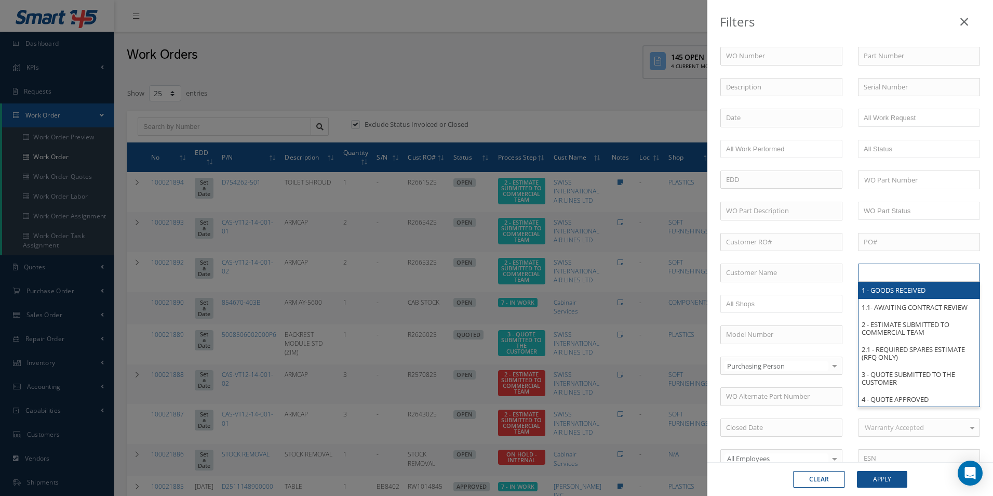
click at [864, 270] on input "text" at bounding box center [897, 272] width 66 height 13
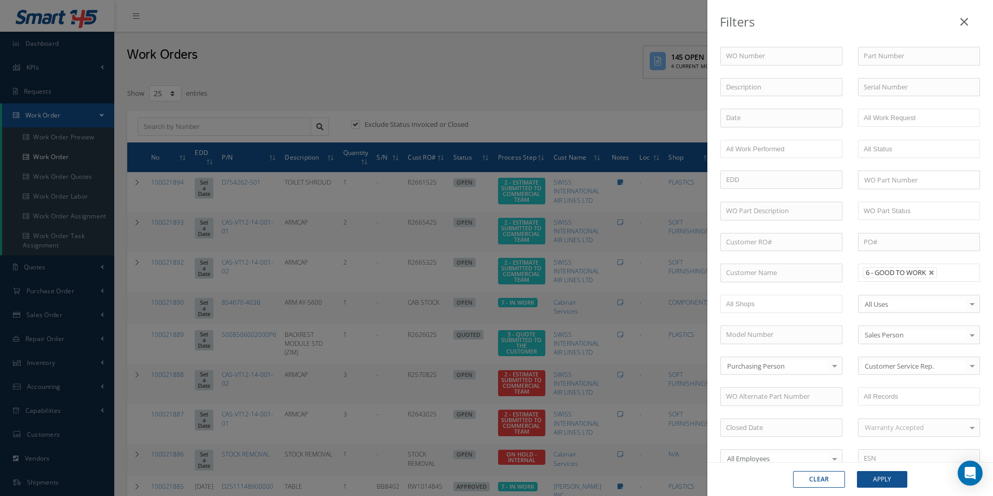
click at [895, 488] on div "Clear Apply" at bounding box center [851, 479] width 286 height 34
click at [890, 479] on button "Apply" at bounding box center [882, 479] width 50 height 17
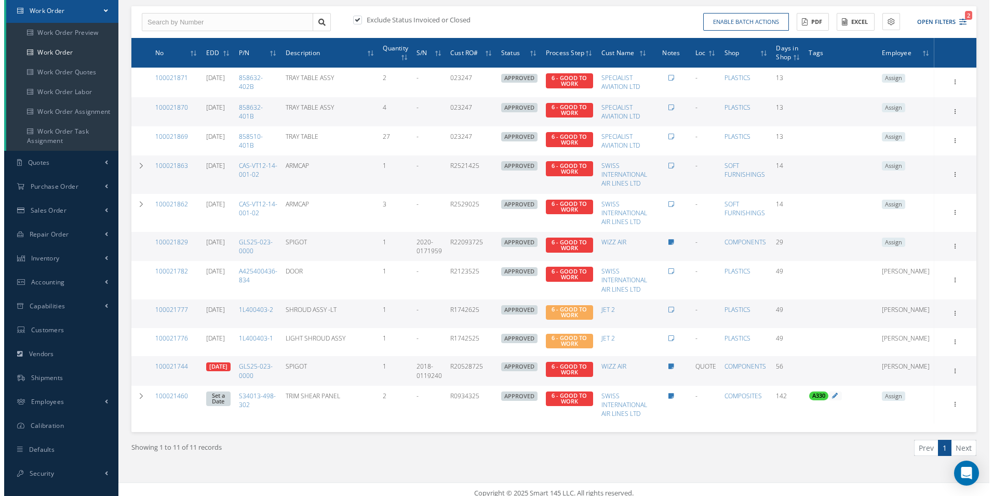
scroll to position [113, 0]
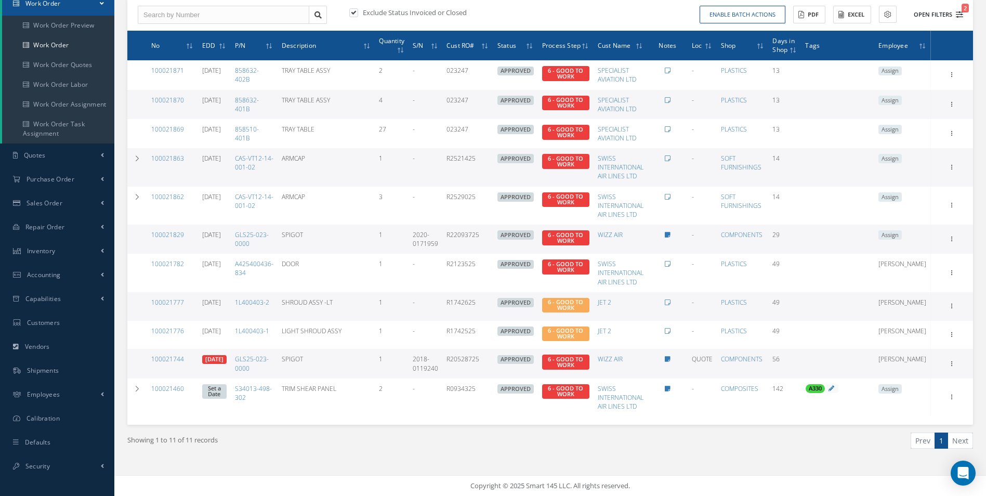
click at [956, 17] on button "Open Filters 2" at bounding box center [933, 14] width 59 height 17
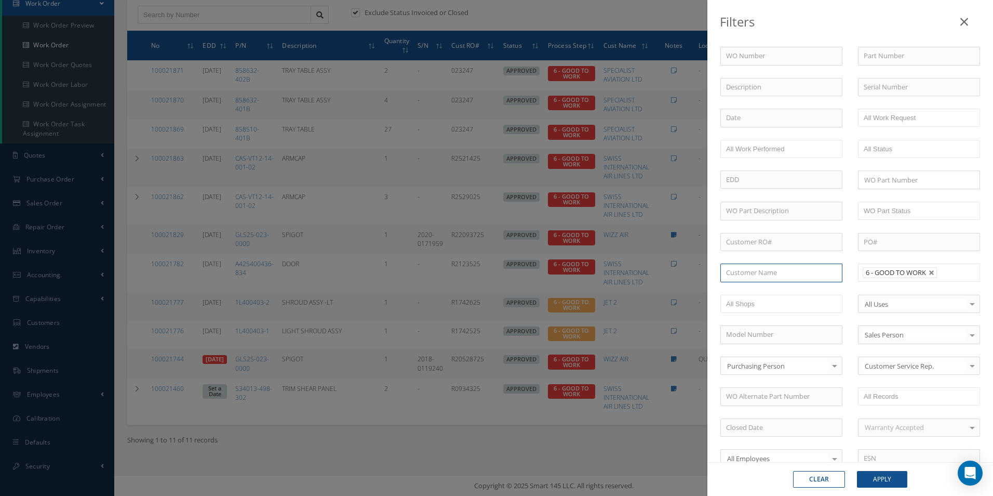
click at [767, 273] on input "text" at bounding box center [782, 272] width 122 height 19
click at [757, 295] on span "SWISS INTERNATIONAL AIR LINES LTD" at bounding box center [768, 296] width 85 height 20
type input "SWISS INTERNATIONAL AIR LINES LTD"
click at [931, 270] on link at bounding box center [932, 273] width 6 height 6
type input "All Proccess Step"
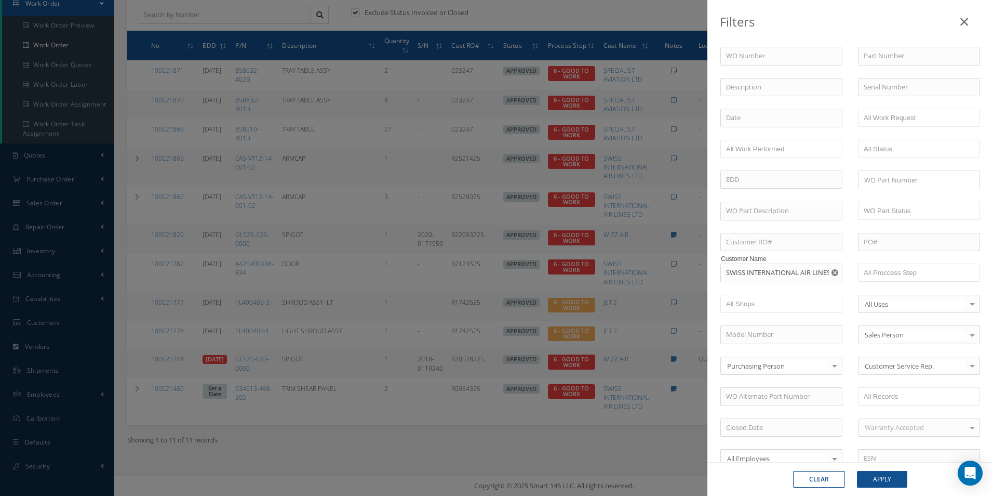
click at [893, 470] on div "Clear Apply" at bounding box center [851, 479] width 286 height 34
click at [893, 487] on button "Apply" at bounding box center [882, 479] width 50 height 17
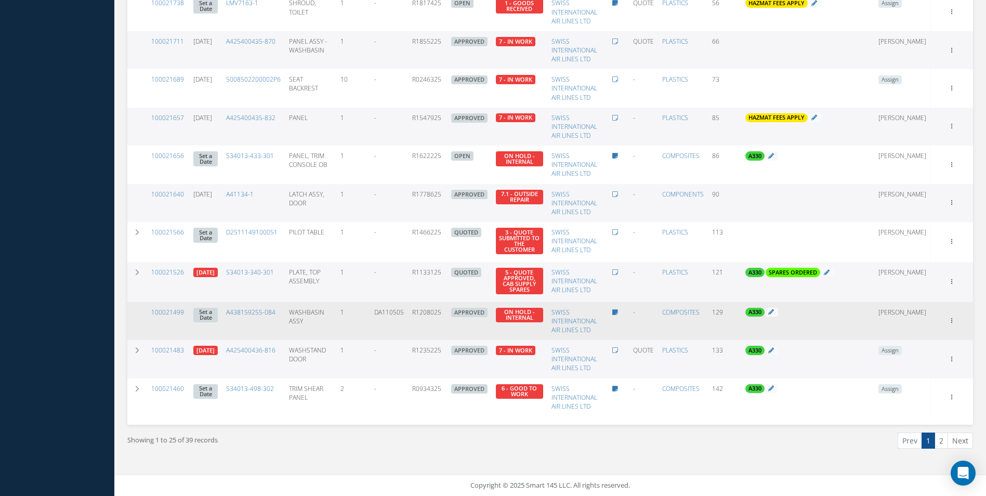
scroll to position [769, 0]
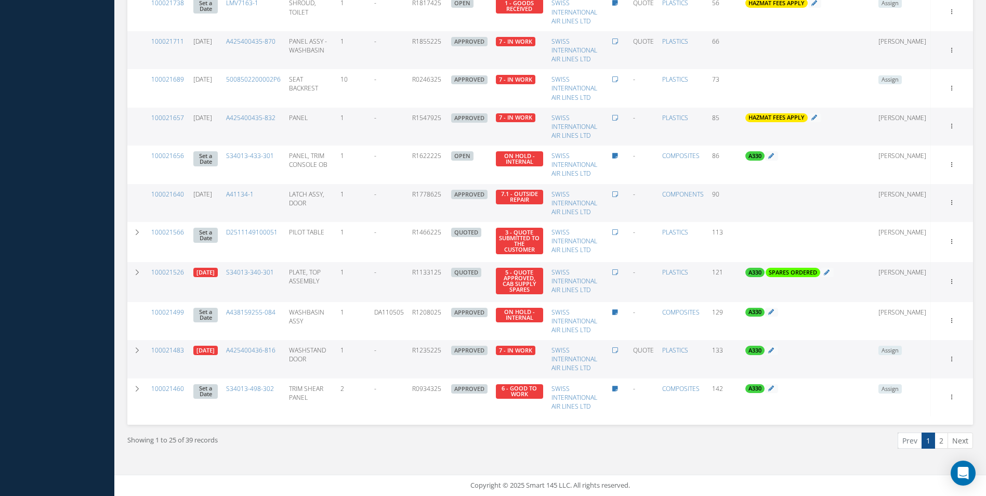
click at [324, 365] on td "WASHSTAND DOOR" at bounding box center [310, 359] width 51 height 38
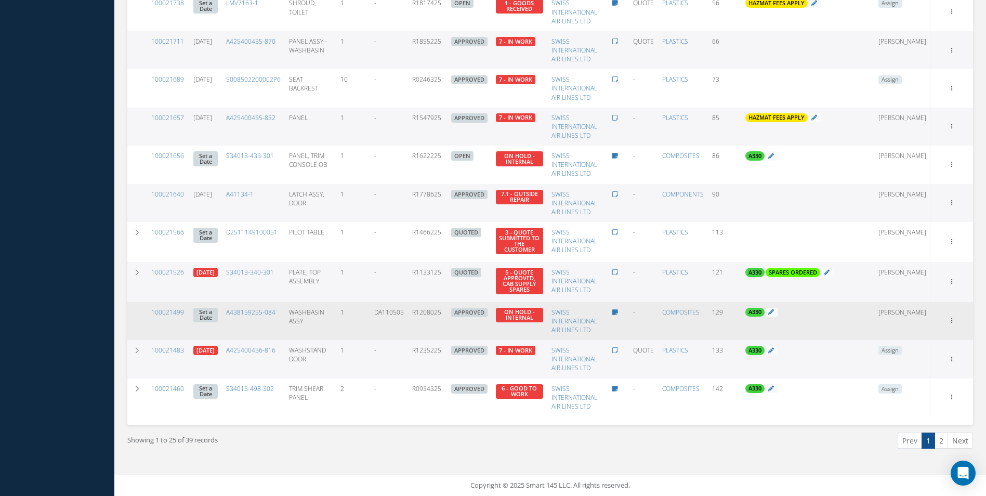
drag, startPoint x: 323, startPoint y: 324, endPoint x: 301, endPoint y: 313, distance: 24.6
click at [301, 313] on td "WASHBASIN ASSY" at bounding box center [310, 321] width 51 height 38
copy td "WASHBASIN ASSY"
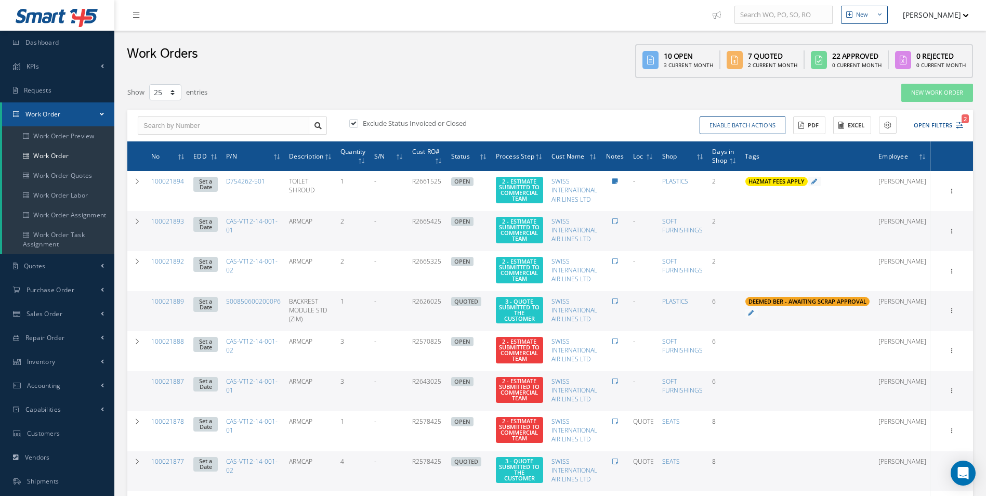
scroll to position [0, 0]
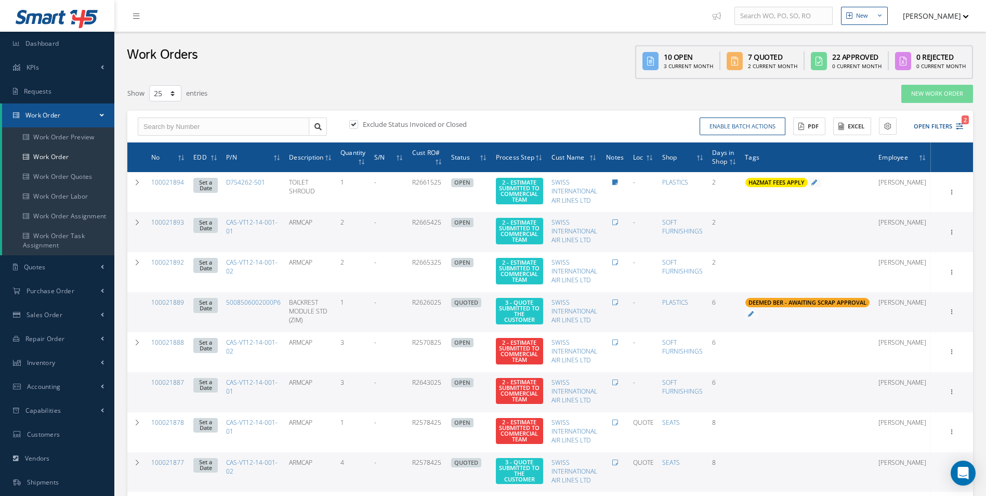
click at [963, 126] on div "Enable batch actions Update Work Orders Close Work Orders ACTIONS Receive Payme…" at bounding box center [758, 126] width 416 height 18
click at [958, 126] on icon "2" at bounding box center [958, 126] width 7 height 7
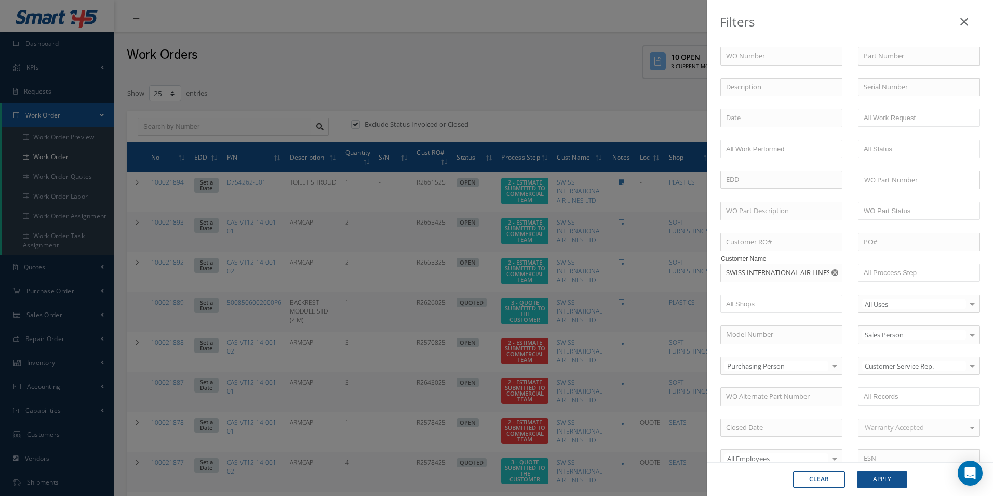
click at [834, 270] on icon "Reset" at bounding box center [835, 272] width 7 height 7
click at [780, 271] on input "text" at bounding box center [782, 272] width 122 height 19
click at [765, 292] on span "BARFIELD INC" at bounding box center [758, 290] width 65 height 9
type input "BARFIELD INC"
click at [884, 477] on button "Apply" at bounding box center [882, 479] width 50 height 17
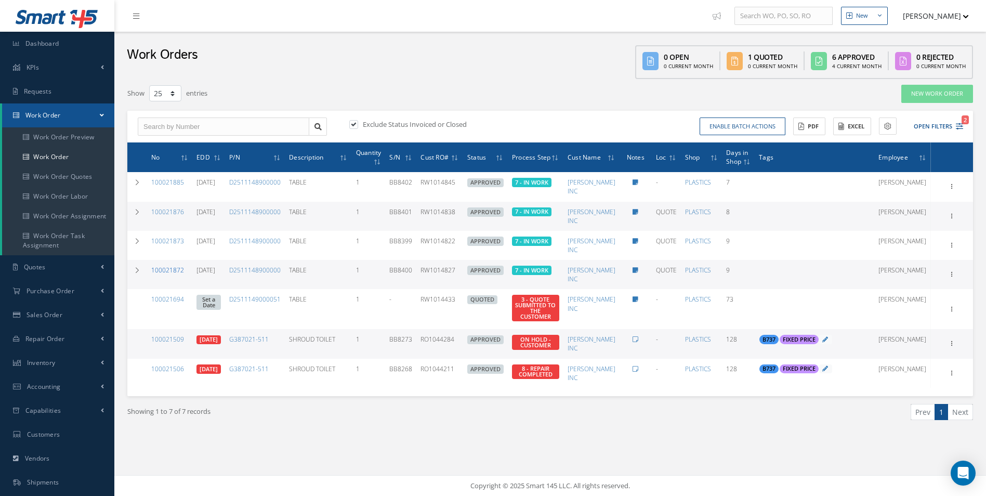
click at [177, 271] on link "100021872" at bounding box center [167, 269] width 33 height 9
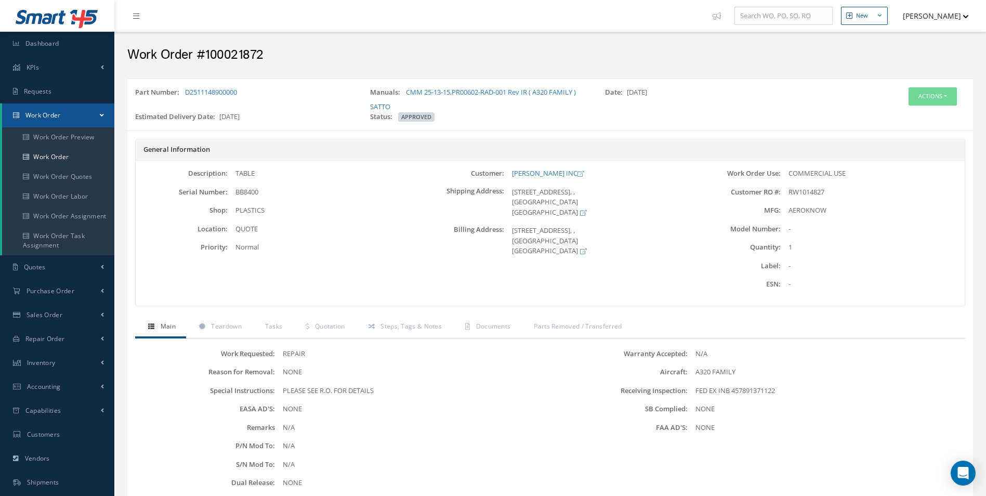
click at [244, 56] on h2 "Work Order #100021872" at bounding box center [549, 55] width 845 height 16
copy h2 "100021872"
click at [241, 55] on h2 "Work Order #100021872" at bounding box center [549, 55] width 845 height 16
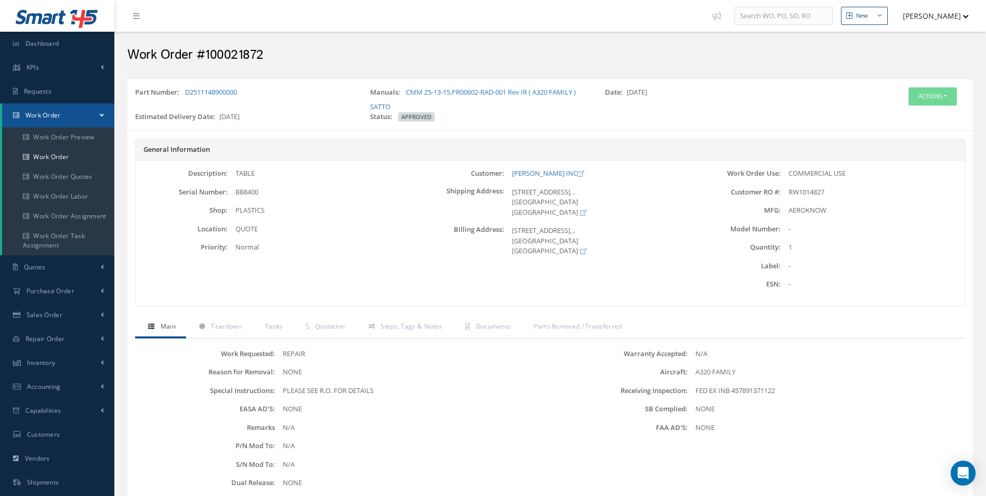
click at [808, 193] on span "RW1014827" at bounding box center [806, 191] width 36 height 9
copy span "RW1014827"
drag, startPoint x: 241, startPoint y: 90, endPoint x: 187, endPoint y: 90, distance: 54.0
click at [187, 90] on div "Part Number: D2511148900000" at bounding box center [244, 99] width 235 height 24
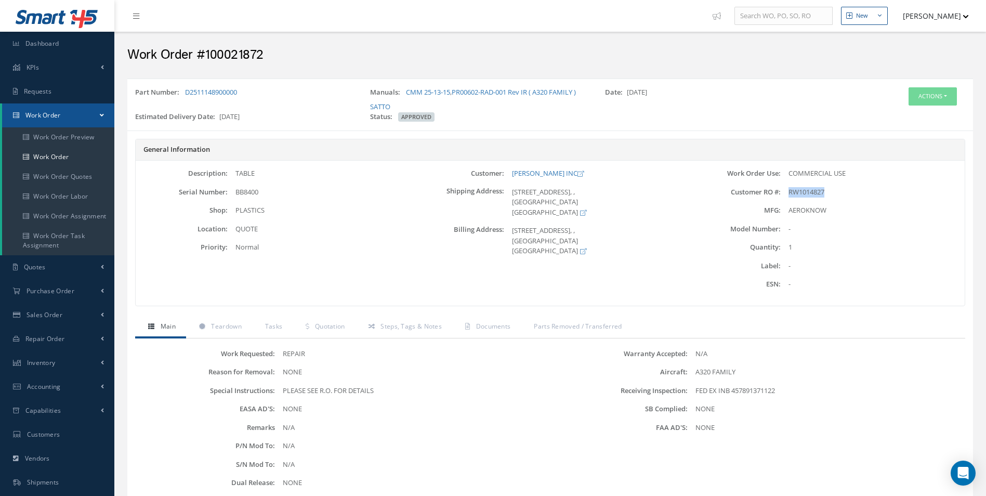
copy link "D2511148900000"
drag, startPoint x: 509, startPoint y: 172, endPoint x: 553, endPoint y: 176, distance: 44.9
click at [553, 176] on div "[PERSON_NAME] INC" at bounding box center [596, 173] width 184 height 10
copy link "[PERSON_NAME] INC"
click at [251, 172] on div "TABLE" at bounding box center [320, 173] width 184 height 10
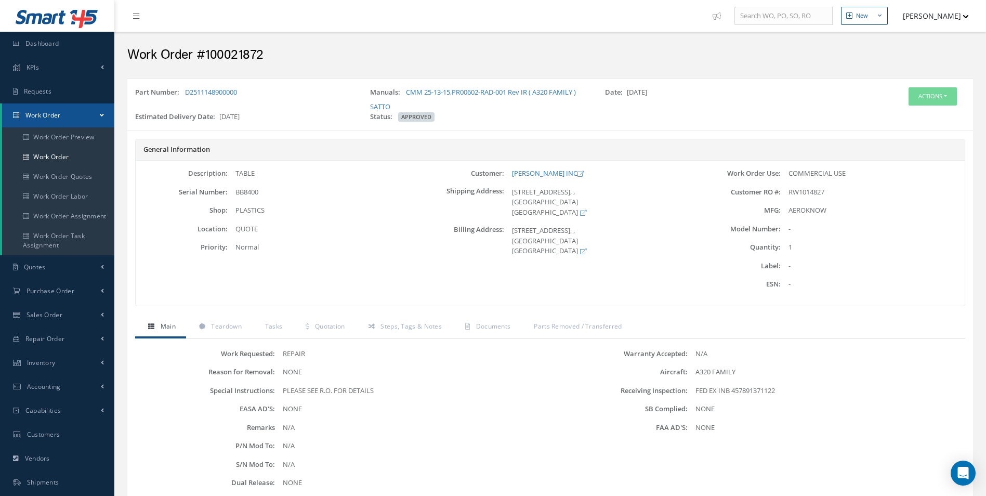
click at [251, 172] on div "TABLE" at bounding box center [320, 173] width 184 height 10
copy div "TABLE"
click at [235, 203] on div "Description: TABLE Serial Number: BB8400 Shop: PLASTICS Location: Priority:" at bounding box center [274, 232] width 276 height 129
click at [247, 189] on span "BB8400" at bounding box center [246, 191] width 23 height 9
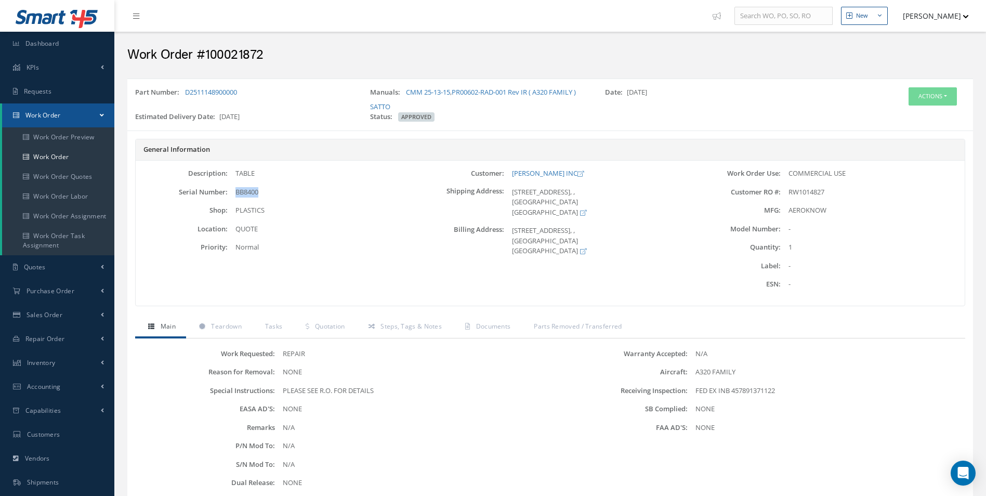
copy span "BB8400"
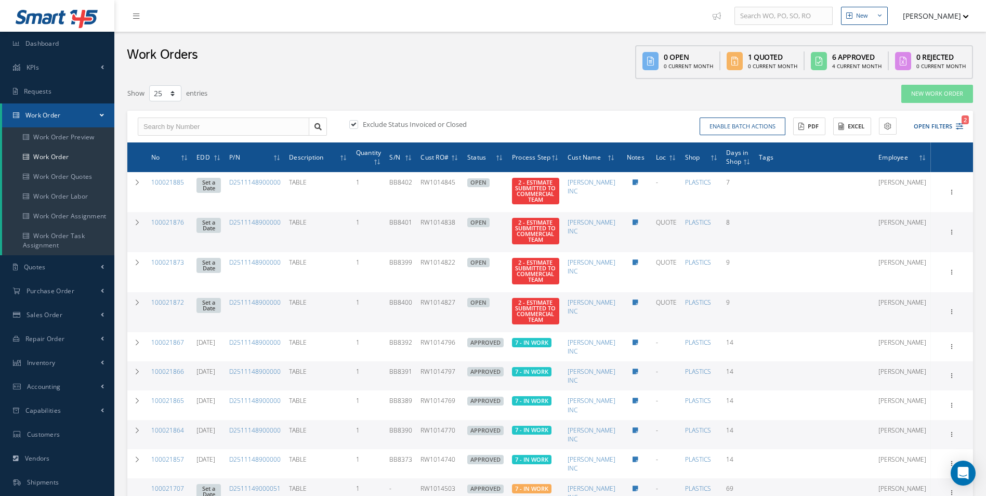
select select "25"
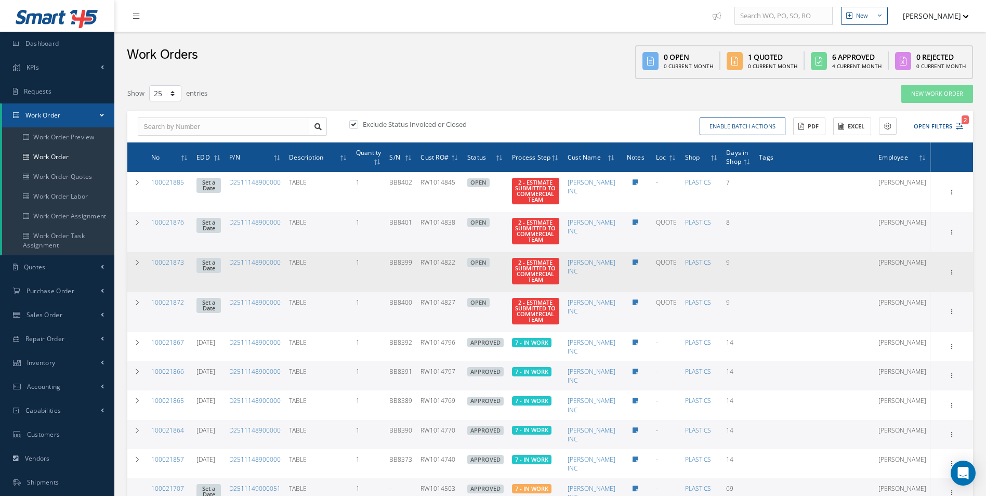
drag, startPoint x: 419, startPoint y: 282, endPoint x: 445, endPoint y: 280, distance: 26.0
click at [416, 280] on td "BB8399" at bounding box center [400, 272] width 31 height 40
copy td "BB8399"
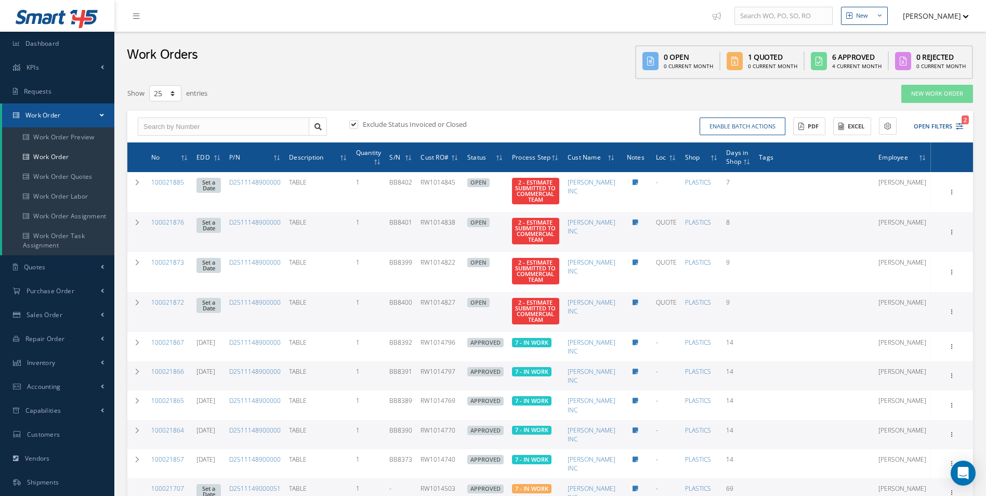
drag, startPoint x: 443, startPoint y: 230, endPoint x: 421, endPoint y: 230, distance: 22.3
click at [416, 230] on td "BB8401" at bounding box center [400, 232] width 31 height 40
copy td "BB8401"
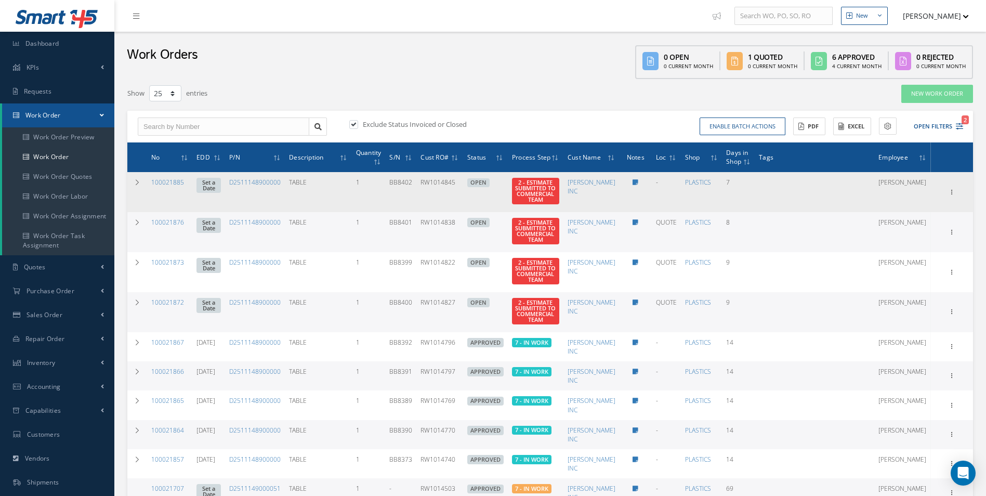
drag, startPoint x: 441, startPoint y: 184, endPoint x: 419, endPoint y: 185, distance: 21.8
click at [416, 185] on td "BB8402" at bounding box center [400, 192] width 31 height 40
copy td "BB8402"
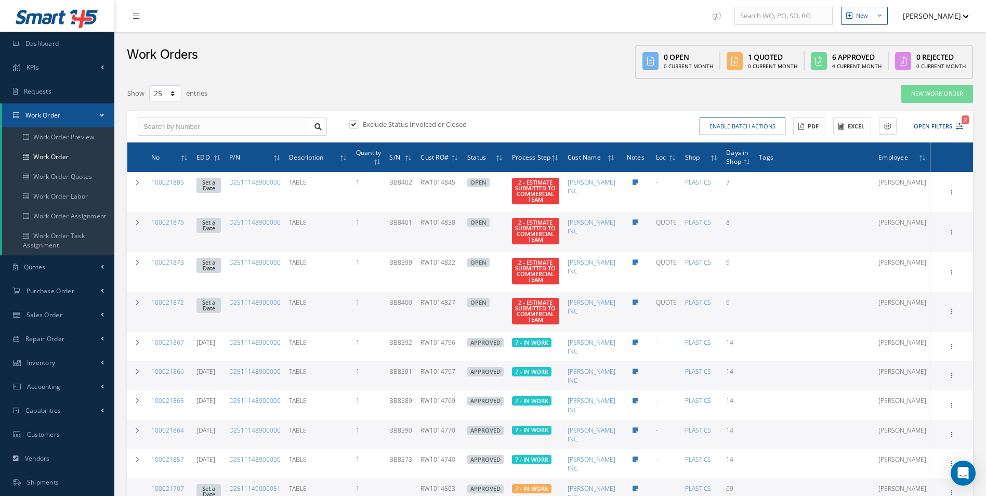
scroll to position [52, 0]
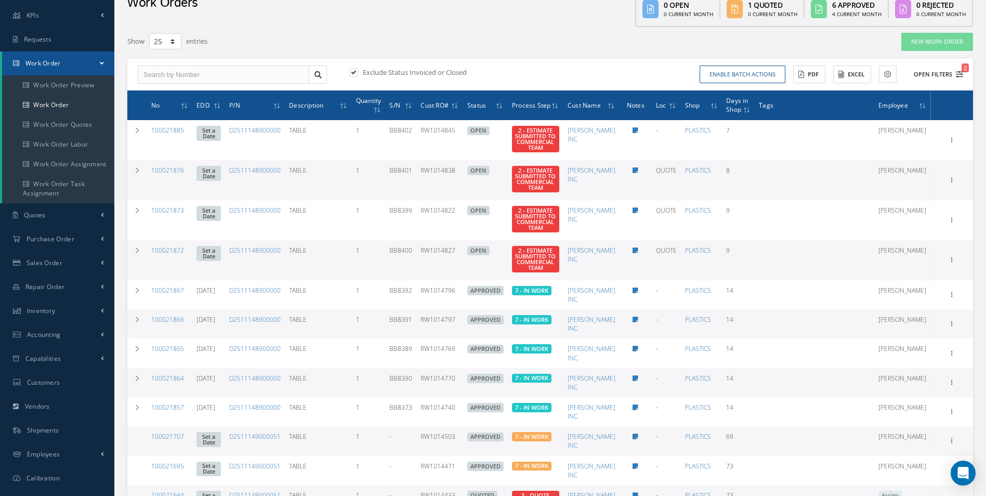
click at [958, 80] on button "Open Filters 2" at bounding box center [933, 74] width 59 height 17
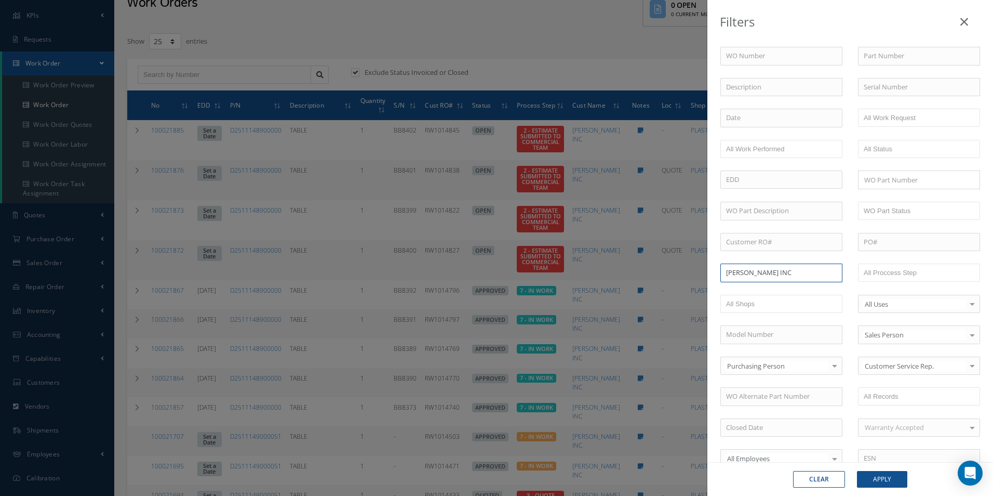
click at [765, 271] on input "[PERSON_NAME] INC" at bounding box center [782, 272] width 122 height 19
click at [889, 478] on button "Apply" at bounding box center [882, 479] width 50 height 17
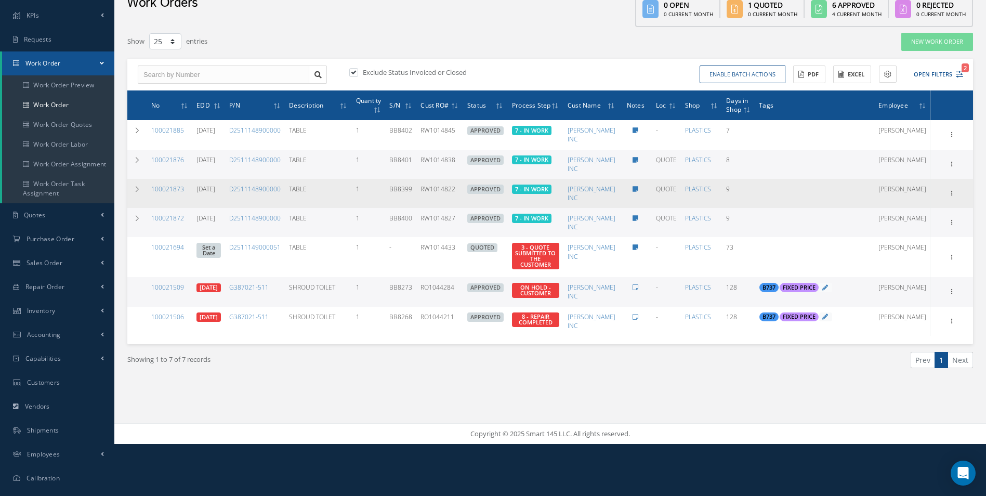
drag, startPoint x: 189, startPoint y: 193, endPoint x: 151, endPoint y: 192, distance: 37.9
click at [151, 192] on td "100021873" at bounding box center [169, 193] width 45 height 29
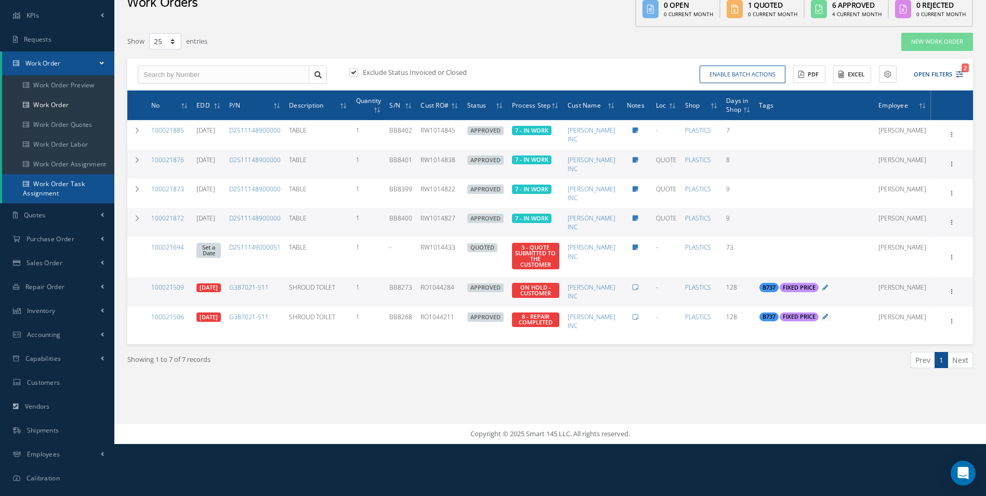
copy link "100021873"
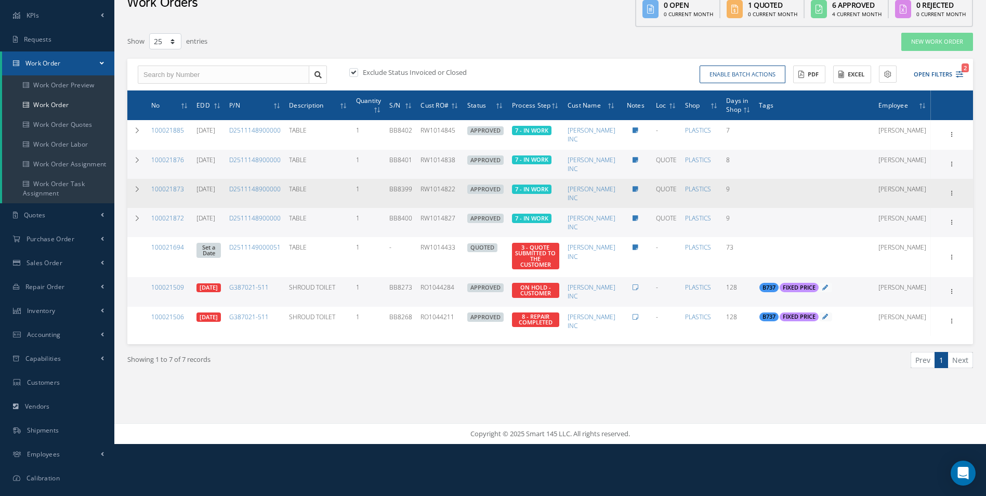
drag, startPoint x: 485, startPoint y: 190, endPoint x: 451, endPoint y: 190, distance: 34.3
click at [451, 190] on td "RW1014822" at bounding box center [439, 193] width 47 height 29
copy td "RW1014822"
drag, startPoint x: 445, startPoint y: 192, endPoint x: 419, endPoint y: 192, distance: 25.5
click at [416, 192] on td "BB8399" at bounding box center [400, 193] width 31 height 29
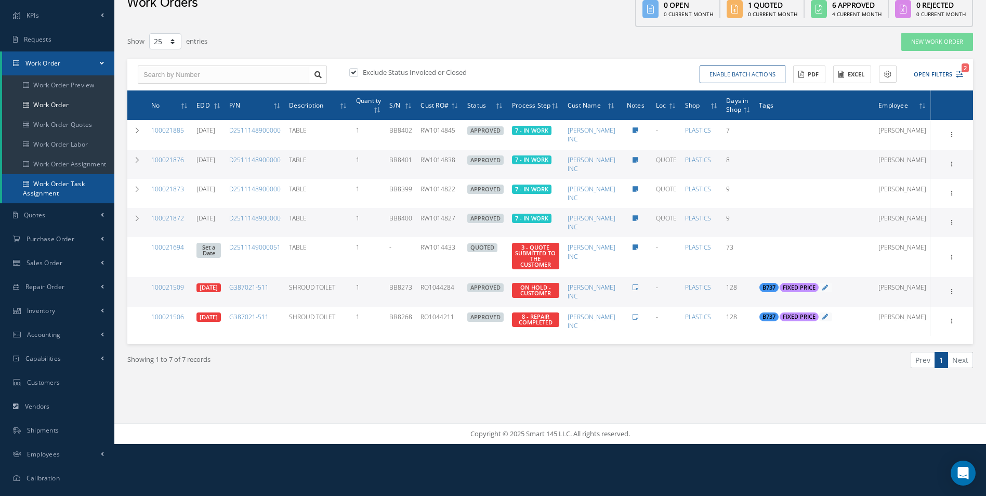
copy td "BB8399"
click at [179, 217] on link "100021872" at bounding box center [167, 218] width 33 height 9
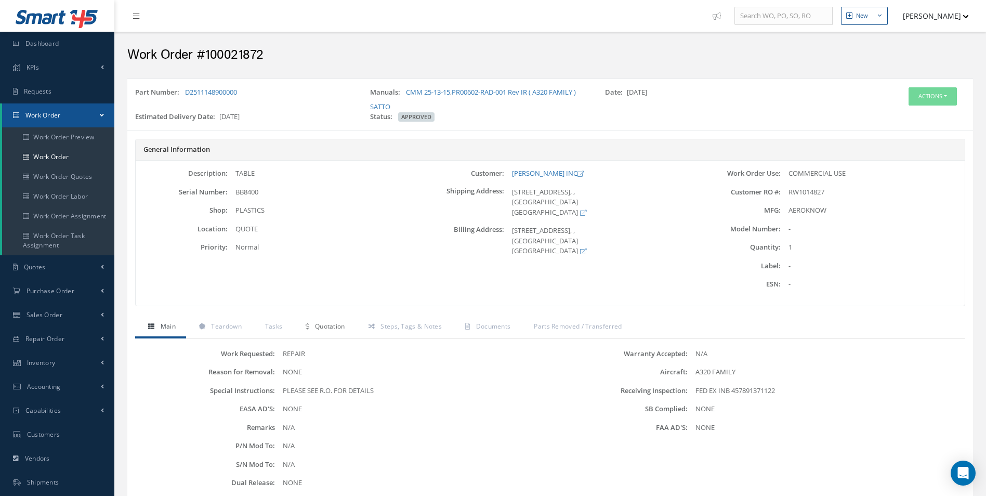
click at [320, 331] on link "Quotation" at bounding box center [324, 327] width 62 height 22
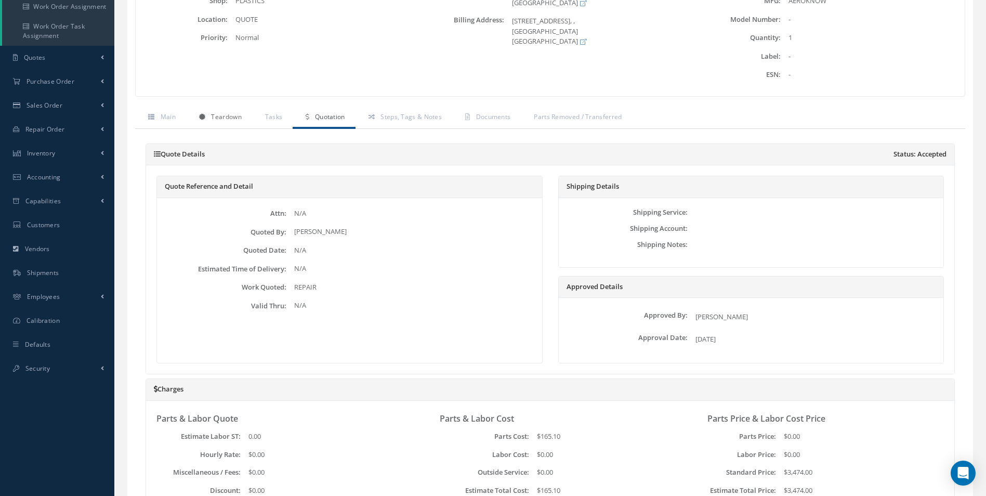
click at [234, 115] on span "Teardown" at bounding box center [226, 116] width 30 height 9
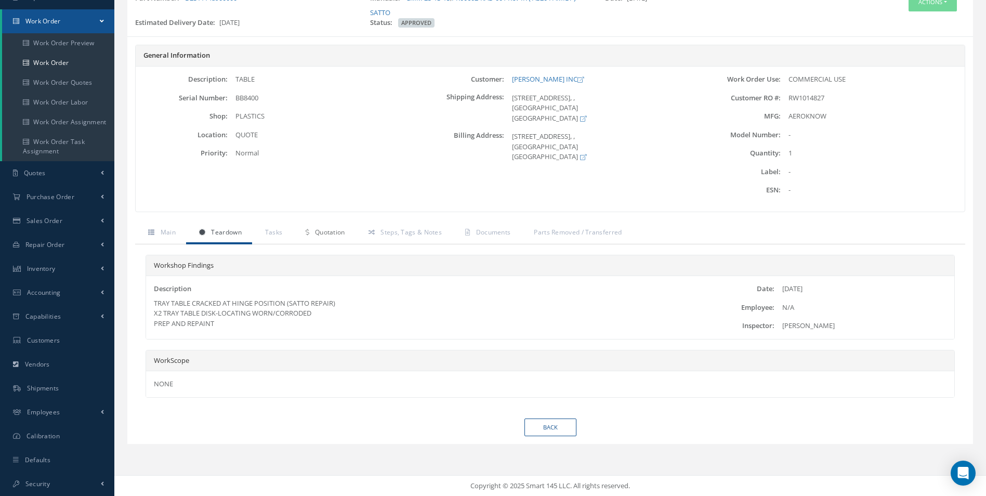
click at [339, 232] on span "Quotation" at bounding box center [330, 232] width 30 height 9
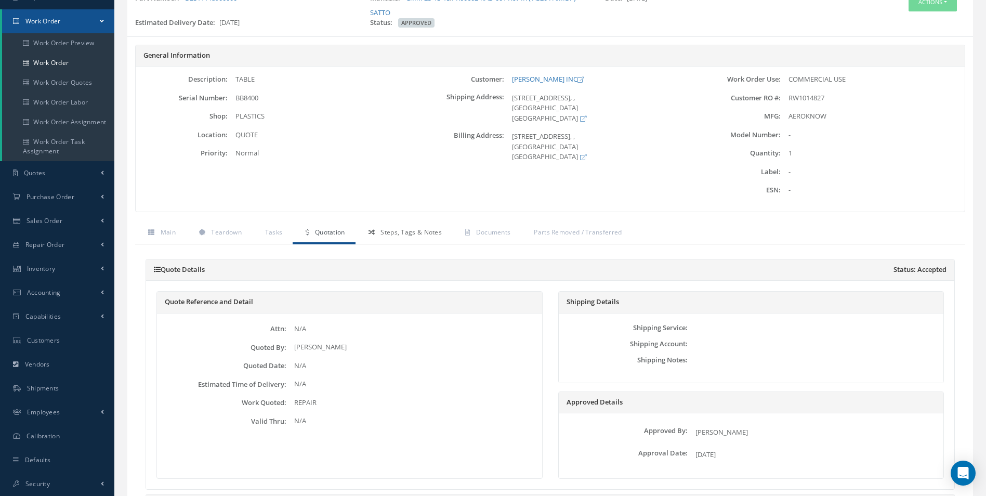
click at [402, 234] on span "Steps, Tags & Notes" at bounding box center [410, 232] width 61 height 9
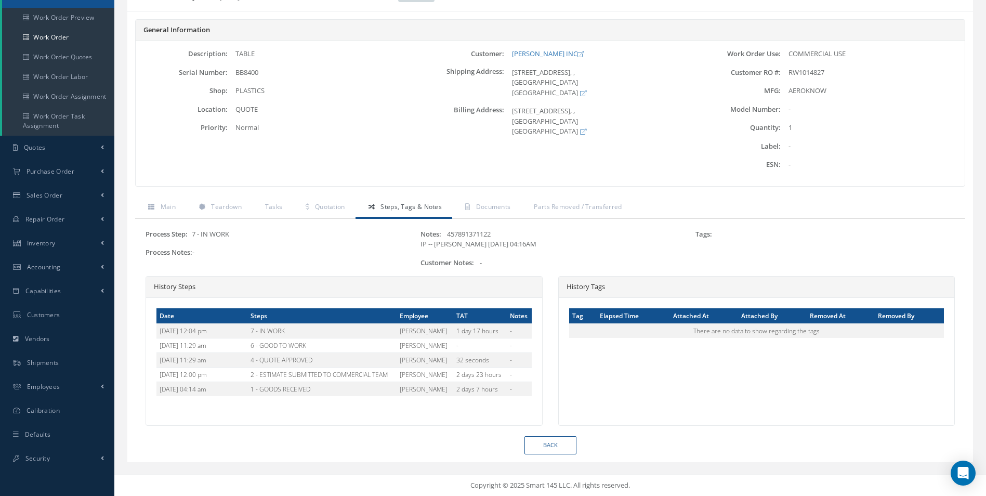
scroll to position [0, 0]
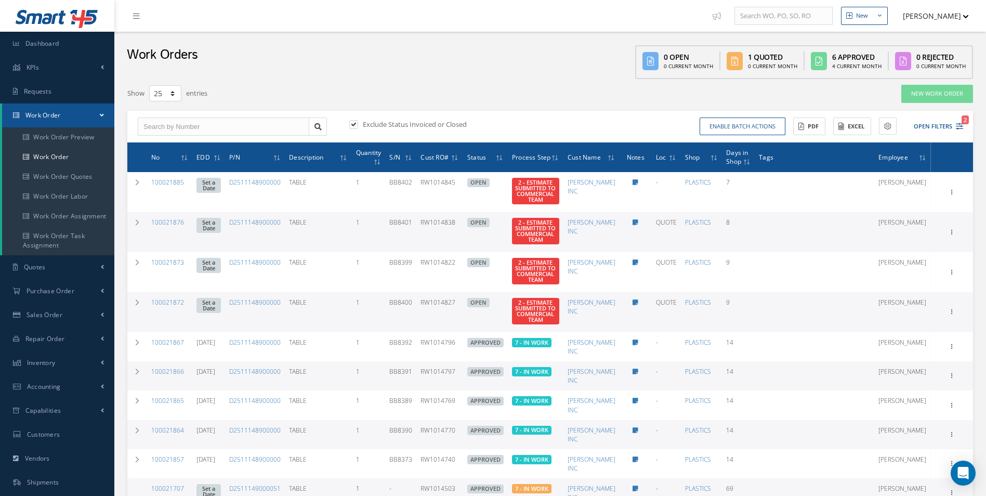
select select "25"
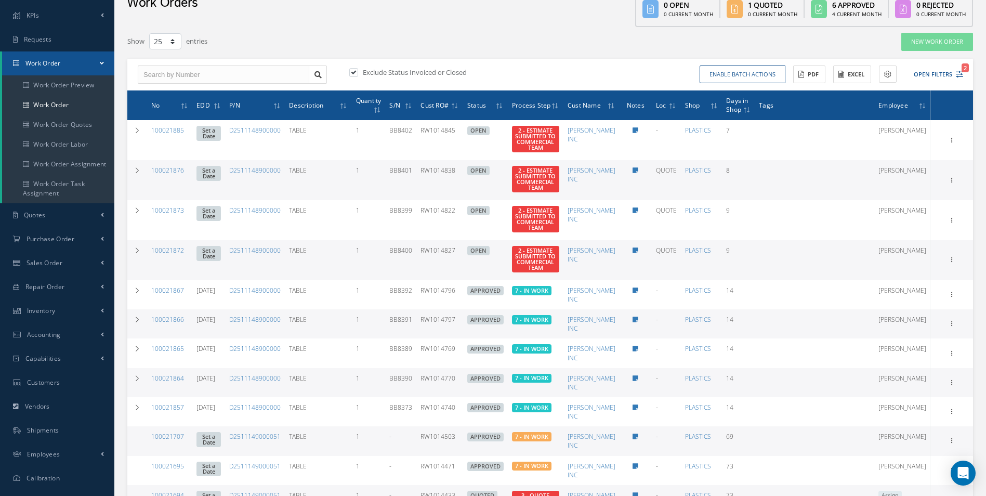
scroll to position [52, 0]
click at [958, 71] on icon "2" at bounding box center [958, 74] width 7 height 7
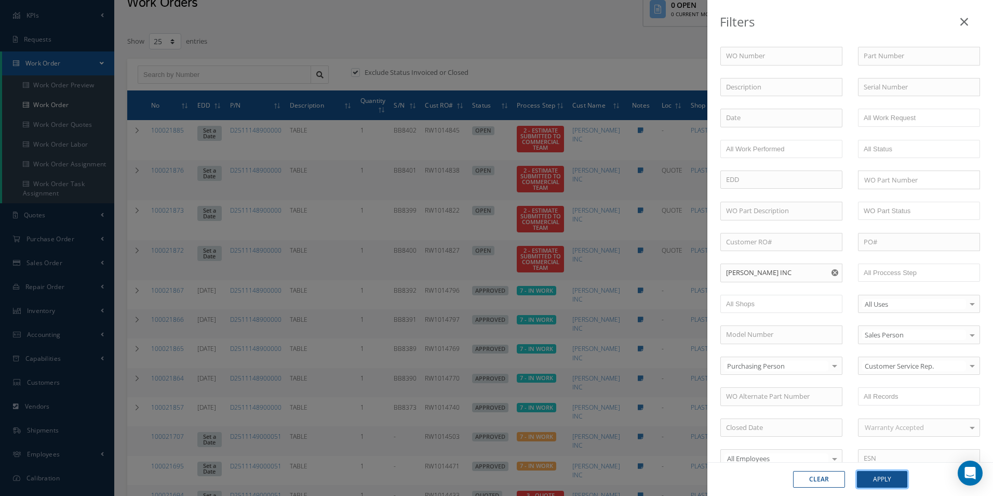
click at [895, 475] on button "Apply" at bounding box center [882, 479] width 50 height 17
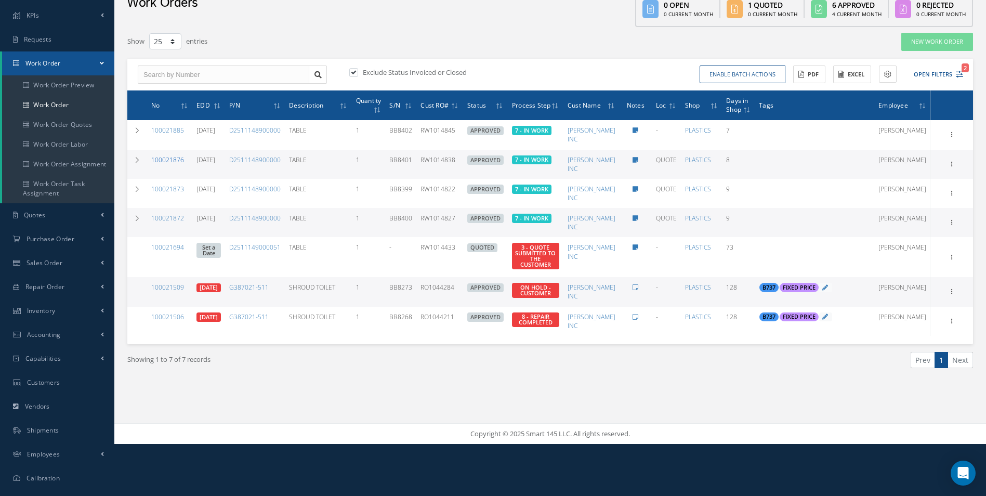
click at [174, 159] on link "100021876" at bounding box center [167, 159] width 33 height 9
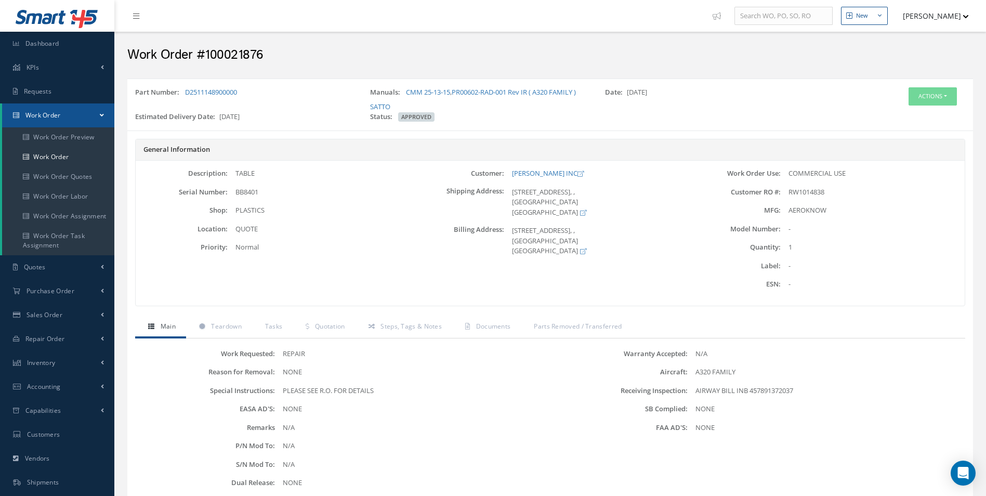
click at [250, 47] on h2 "Work Order #100021876" at bounding box center [549, 55] width 845 height 16
click at [250, 48] on h2 "Work Order #100021876" at bounding box center [549, 55] width 845 height 16
copy h2 "100021876"
click at [802, 193] on span "RW1014838" at bounding box center [806, 191] width 36 height 9
click at [802, 194] on span "RW1014838" at bounding box center [806, 191] width 36 height 9
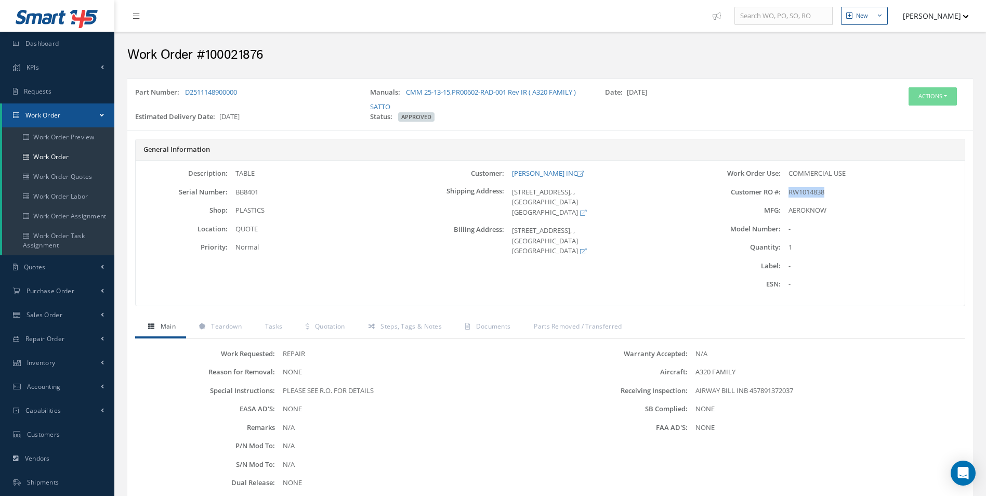
copy span "RW1014838"
drag, startPoint x: 243, startPoint y: 191, endPoint x: 233, endPoint y: 191, distance: 9.9
click at [233, 191] on div "BB8401" at bounding box center [320, 192] width 184 height 10
copy span "BB8401"
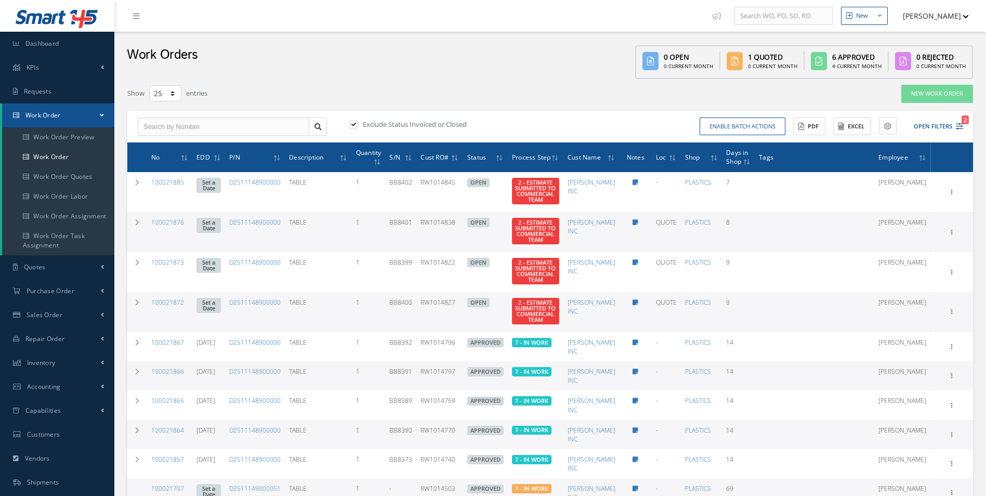
select select "25"
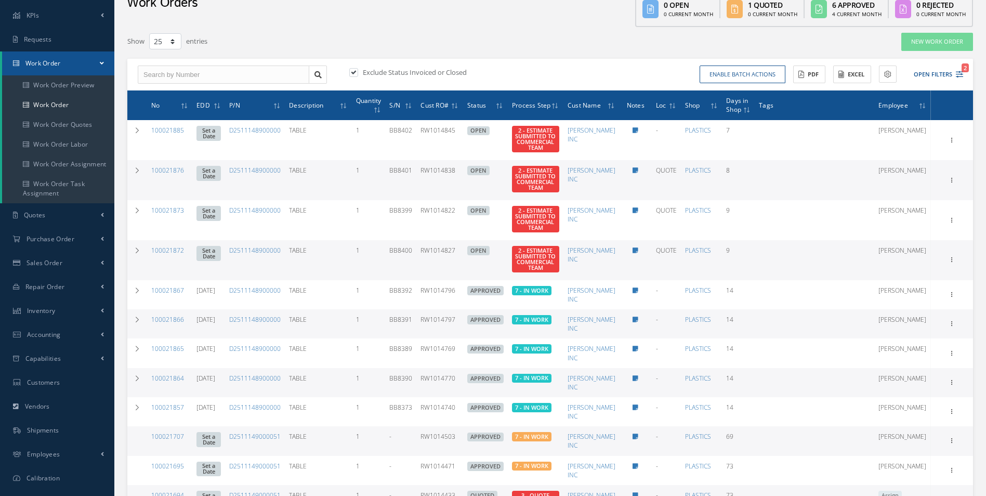
scroll to position [52, 0]
click at [961, 72] on icon "2" at bounding box center [958, 74] width 7 height 7
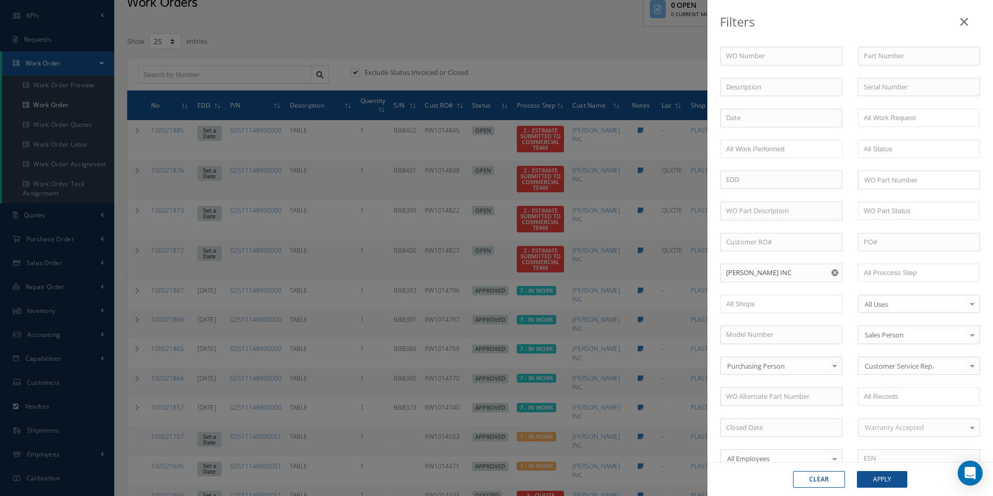
click at [889, 488] on div "Clear Apply" at bounding box center [851, 479] width 286 height 34
click at [887, 479] on button "Apply" at bounding box center [882, 479] width 50 height 17
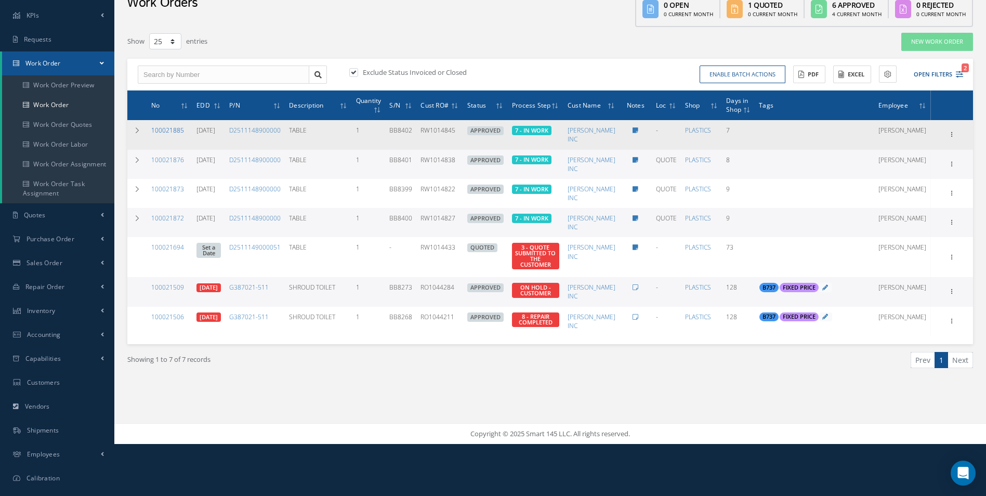
click at [172, 133] on link "100021885" at bounding box center [167, 130] width 33 height 9
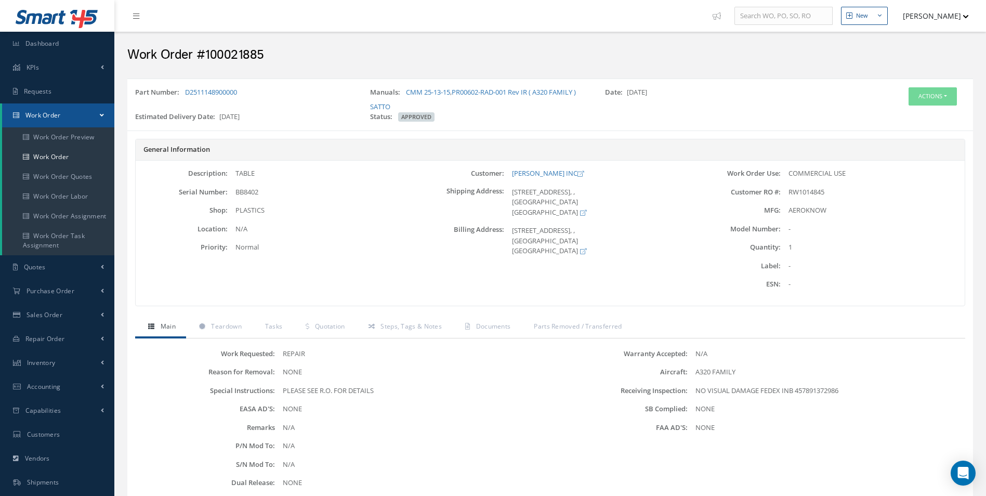
click at [243, 55] on h2 "Work Order #100021885" at bounding box center [549, 55] width 845 height 16
copy h2 "100021885"
click at [803, 194] on span "RW1014845" at bounding box center [806, 191] width 36 height 9
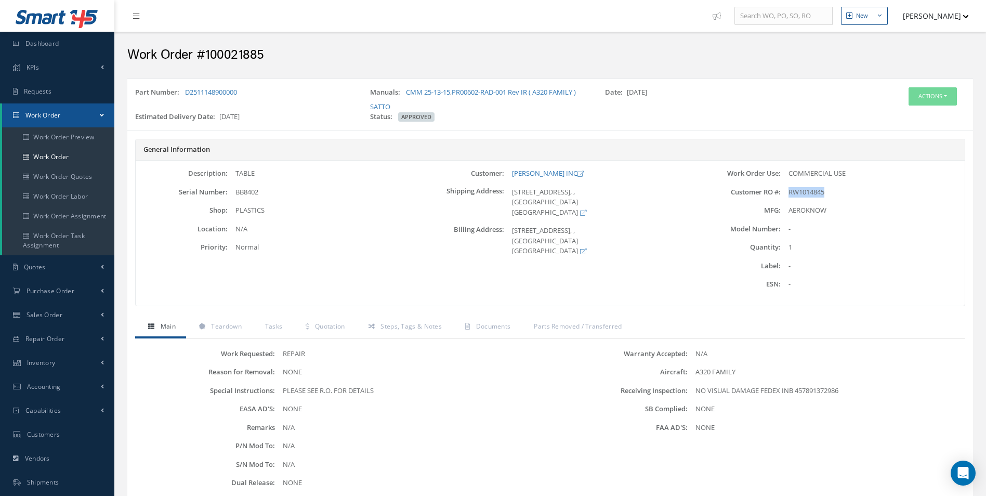
copy span "RW1014845"
click at [248, 191] on span "BB8402" at bounding box center [246, 191] width 23 height 9
copy span "BB8402"
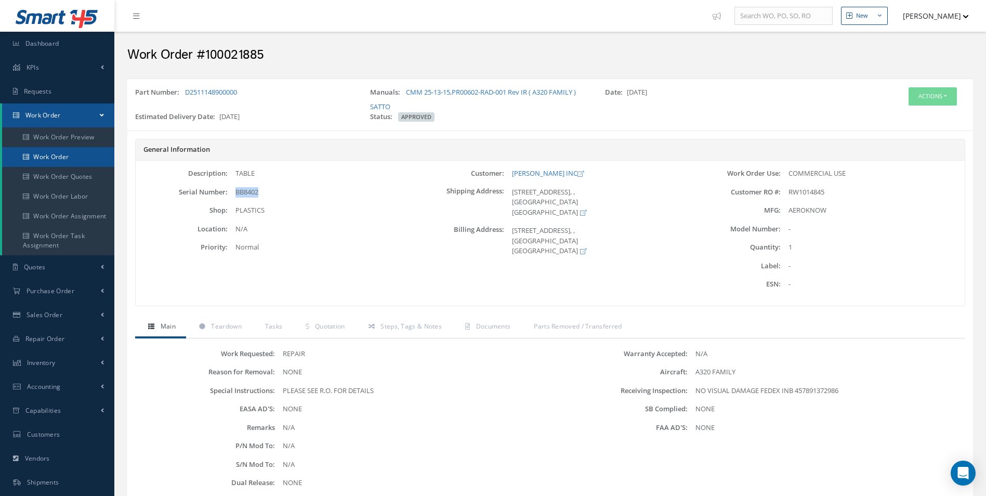
click at [63, 155] on link "Work Order" at bounding box center [58, 157] width 112 height 20
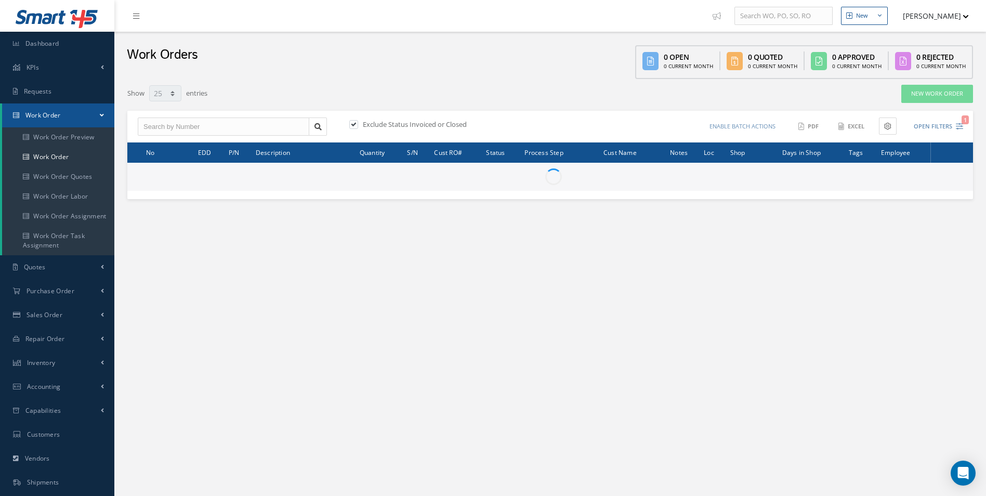
select select "25"
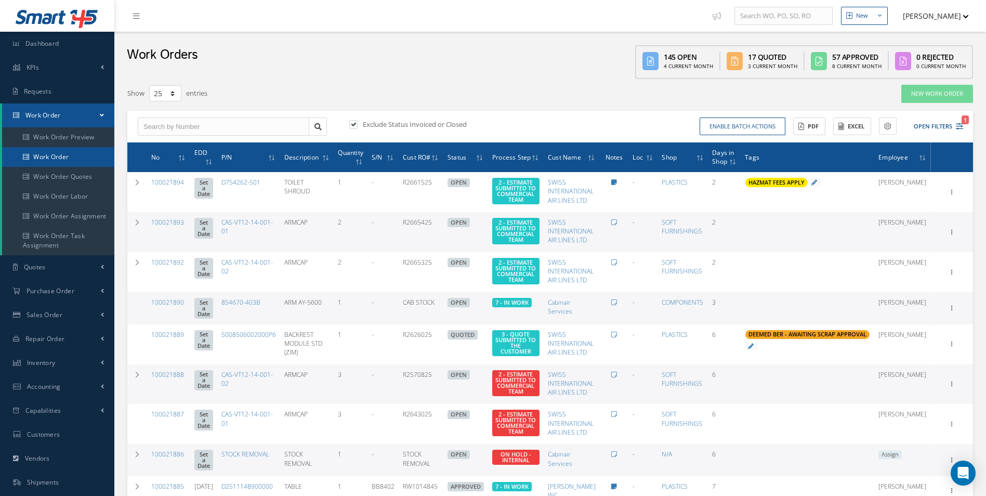
click at [67, 161] on link "Work Order" at bounding box center [58, 157] width 112 height 20
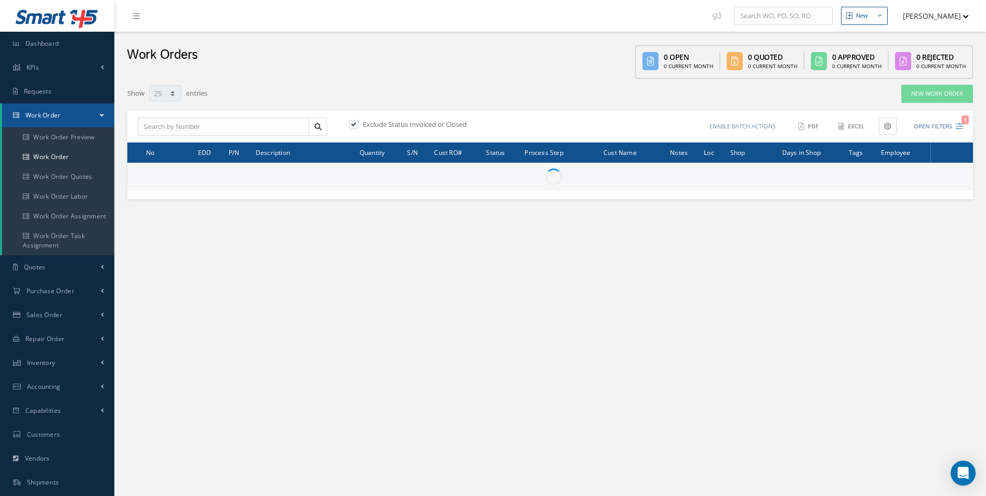
select select "25"
type input "All Work Request"
type input "All Work Performed"
type input "All Status"
type input "WO Part Status"
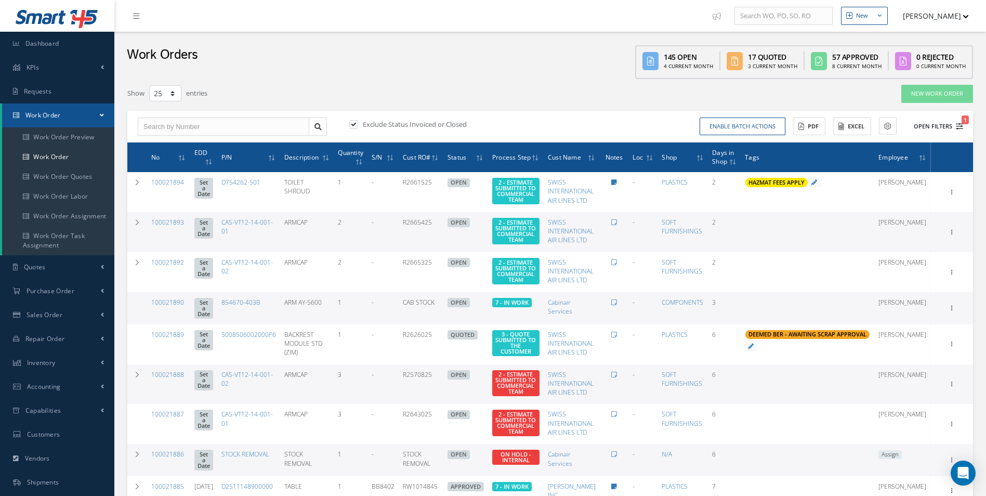
click at [962, 126] on icon "1" at bounding box center [958, 126] width 7 height 7
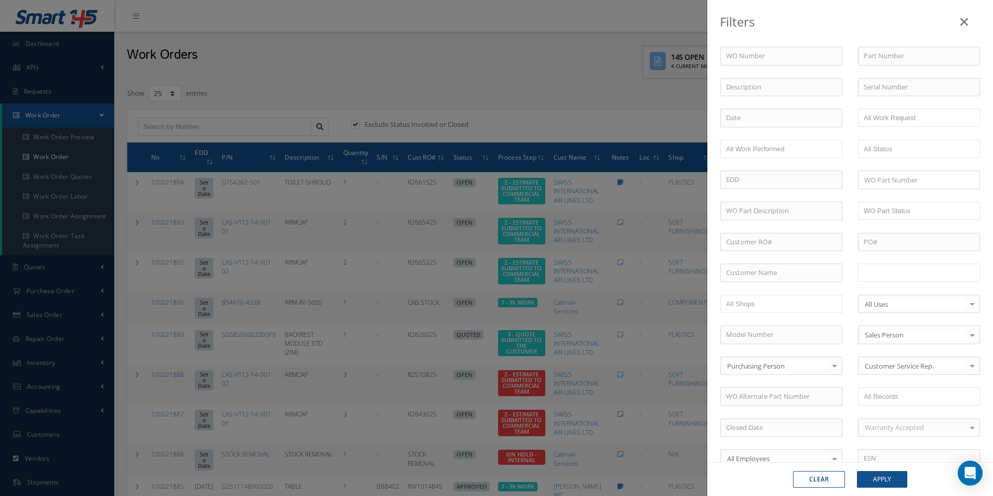
click at [901, 274] on input "text" at bounding box center [897, 272] width 66 height 13
click at [906, 274] on link at bounding box center [909, 273] width 6 height 6
click at [904, 274] on ul at bounding box center [919, 272] width 122 height 18
click at [894, 476] on button "Apply" at bounding box center [882, 479] width 50 height 17
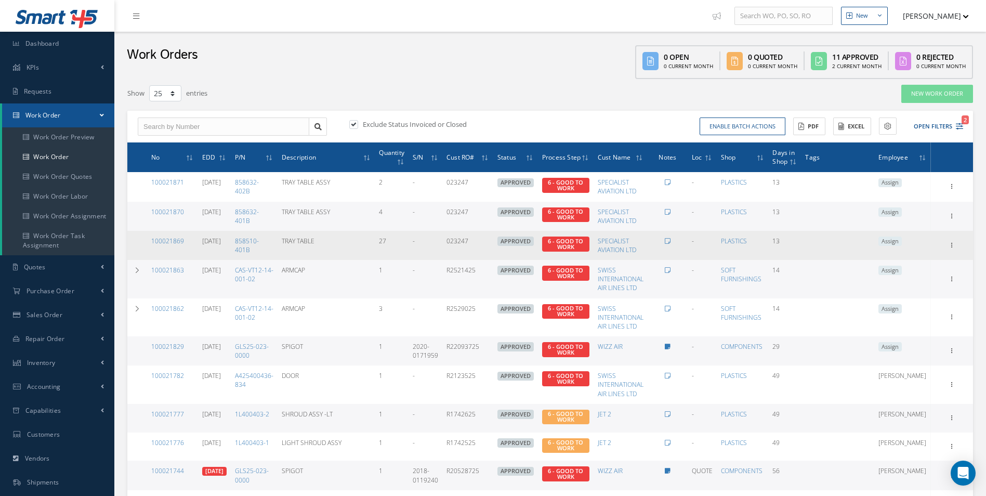
scroll to position [104, 0]
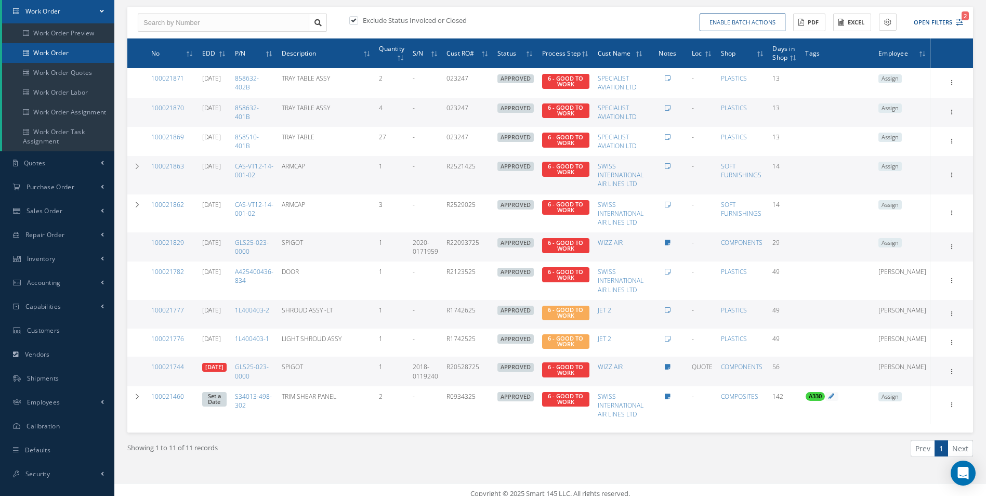
click at [59, 51] on link "Work Order" at bounding box center [58, 53] width 112 height 20
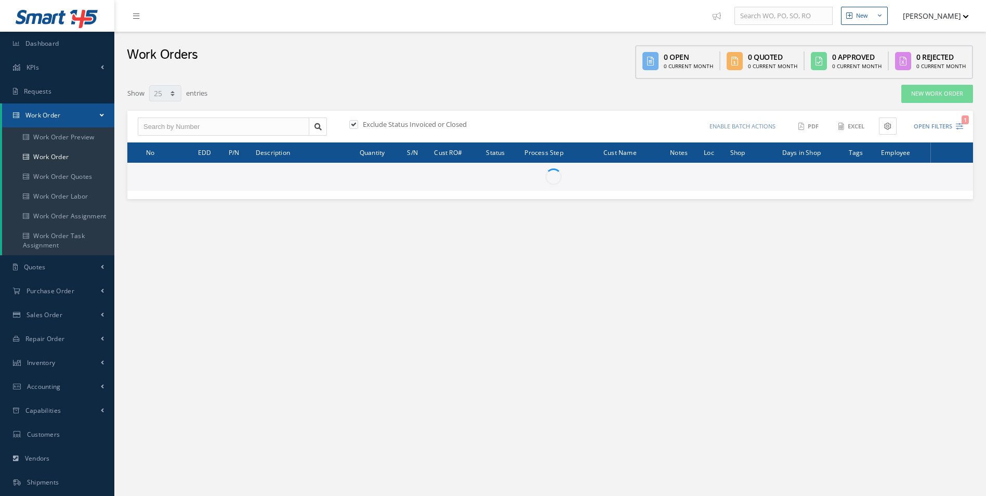
select select "25"
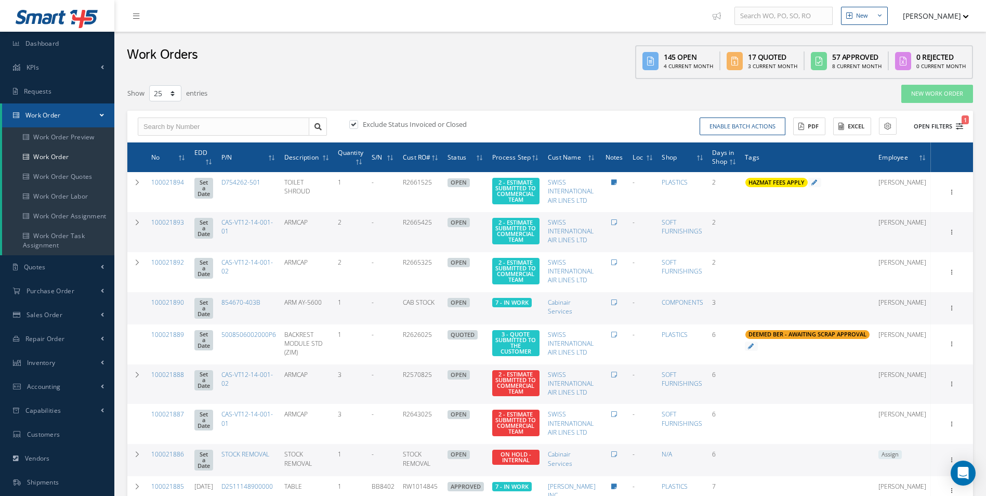
click at [962, 122] on span "1" at bounding box center [964, 119] width 7 height 9
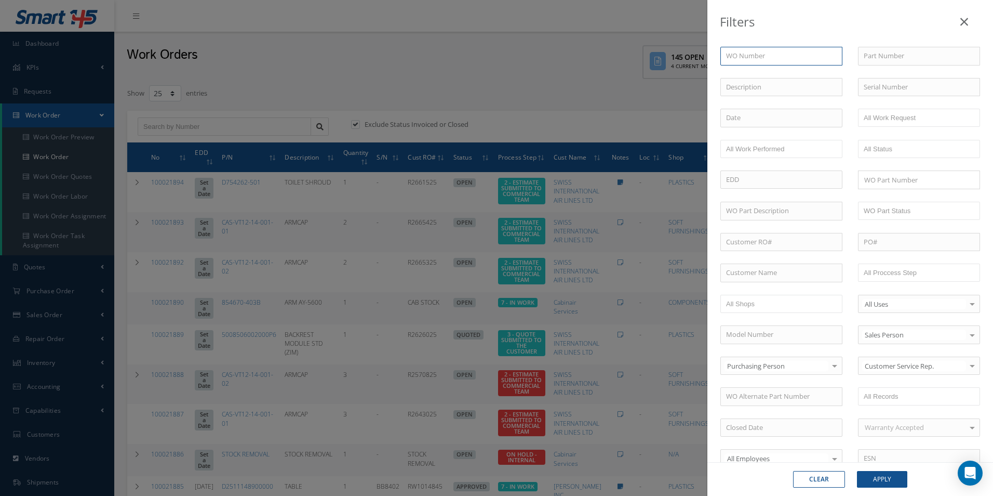
click at [761, 56] on input "text" at bounding box center [782, 56] width 122 height 19
paste input "100021526"
type input "100021526"
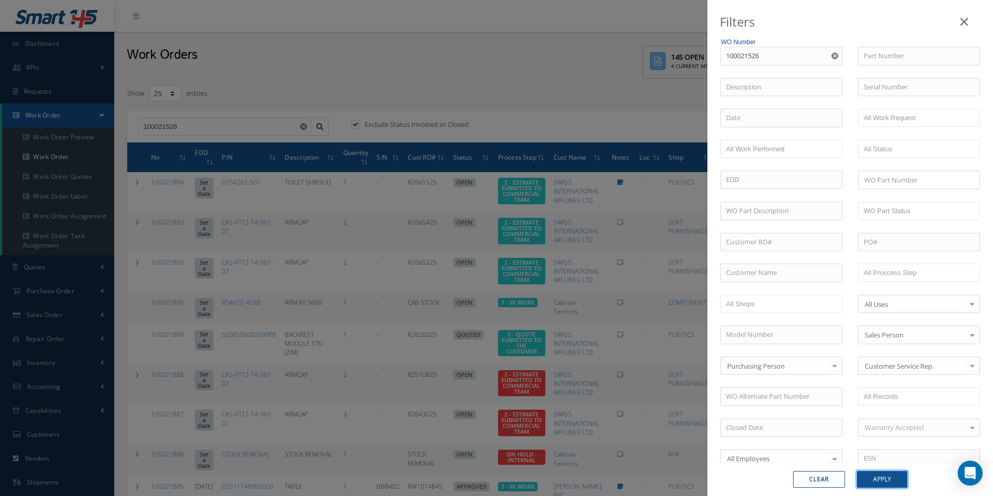
click at [885, 472] on button "Apply" at bounding box center [882, 479] width 50 height 17
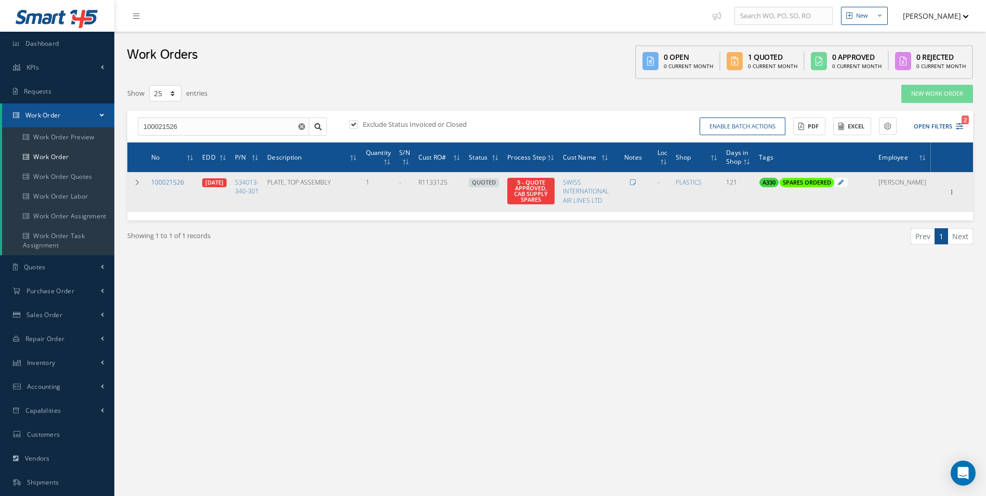
click at [160, 182] on link "100021526" at bounding box center [167, 182] width 33 height 9
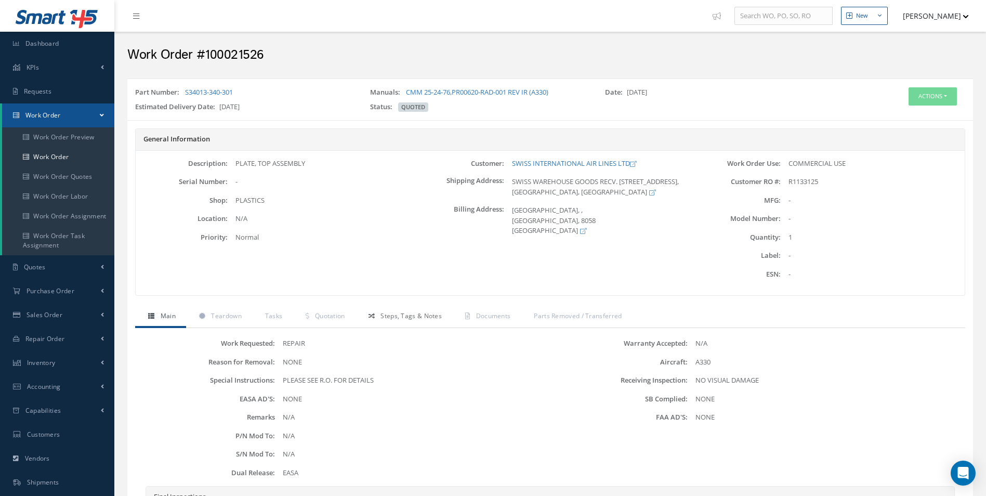
click at [421, 314] on span "Steps, Tags & Notes" at bounding box center [410, 315] width 61 height 9
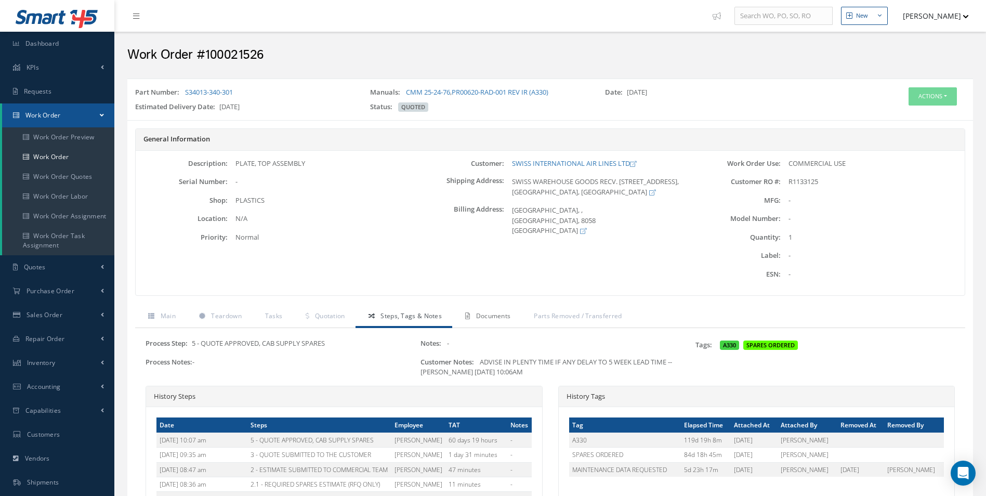
click at [500, 310] on link "Documents" at bounding box center [486, 317] width 69 height 22
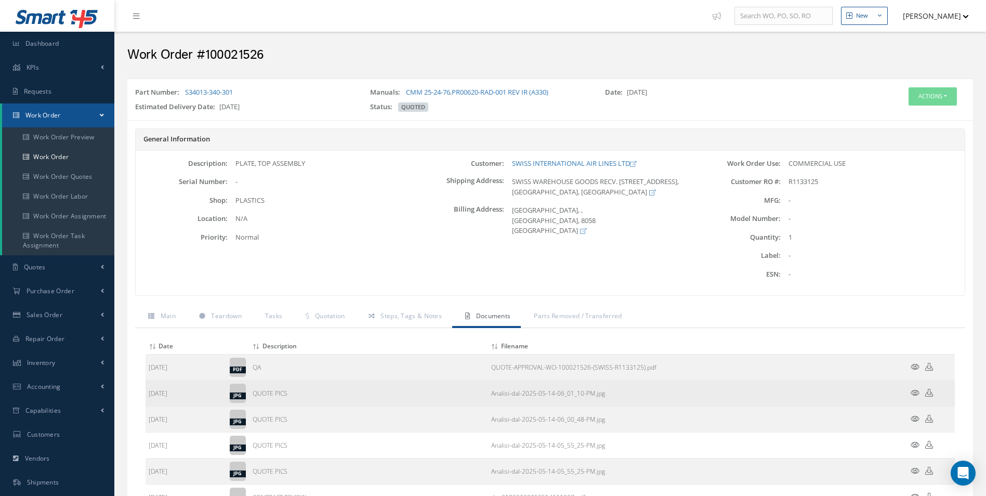
click at [913, 391] on icon at bounding box center [914, 393] width 9 height 8
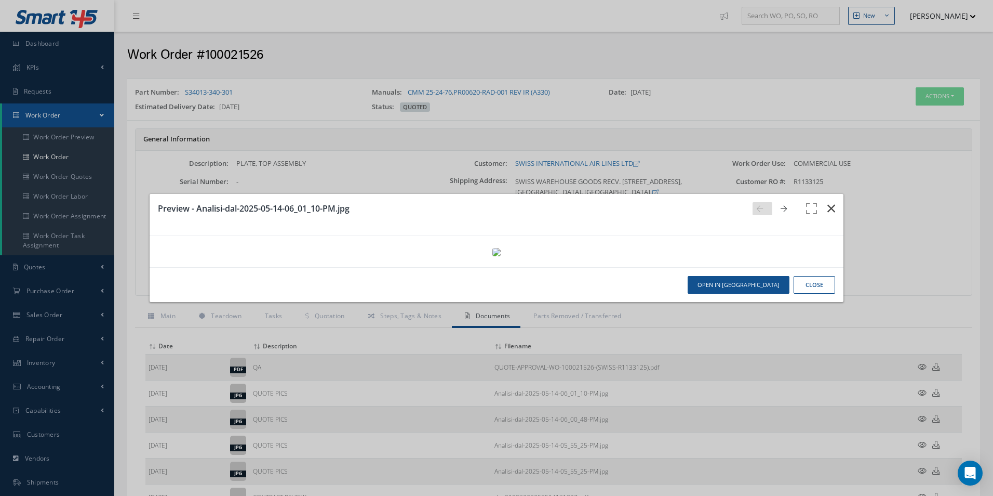
click at [829, 194] on button "button" at bounding box center [831, 208] width 24 height 29
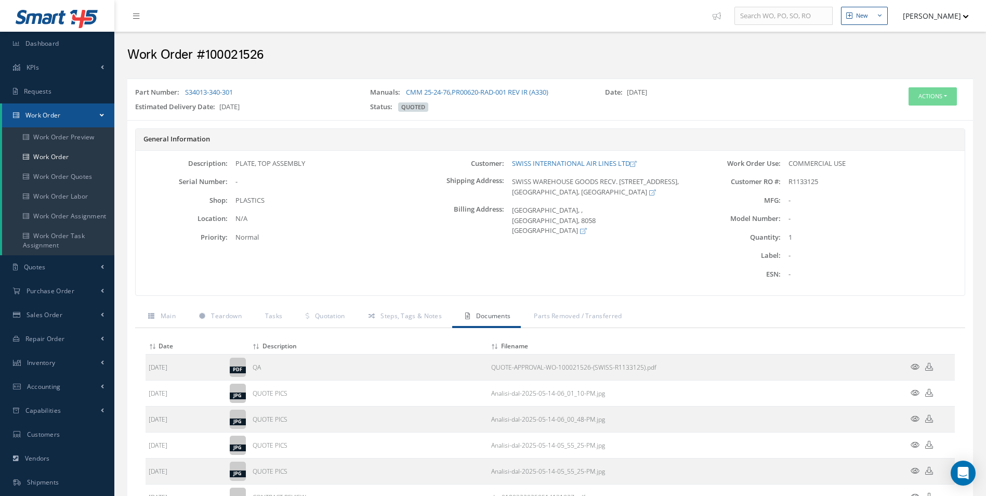
drag, startPoint x: 324, startPoint y: 164, endPoint x: 237, endPoint y: 166, distance: 87.3
click at [237, 166] on div "PLATE, TOP ASSEMBLY" at bounding box center [320, 163] width 184 height 10
copy div "PLATE, TOP ASSEMBLY"
click at [340, 297] on div "General Information Description: PLATE, TOP ASSEMBLY Serial Number: - Shop: Loc…" at bounding box center [549, 217] width 845 height 178
drag, startPoint x: 315, startPoint y: 331, endPoint x: 317, endPoint y: 323, distance: 7.9
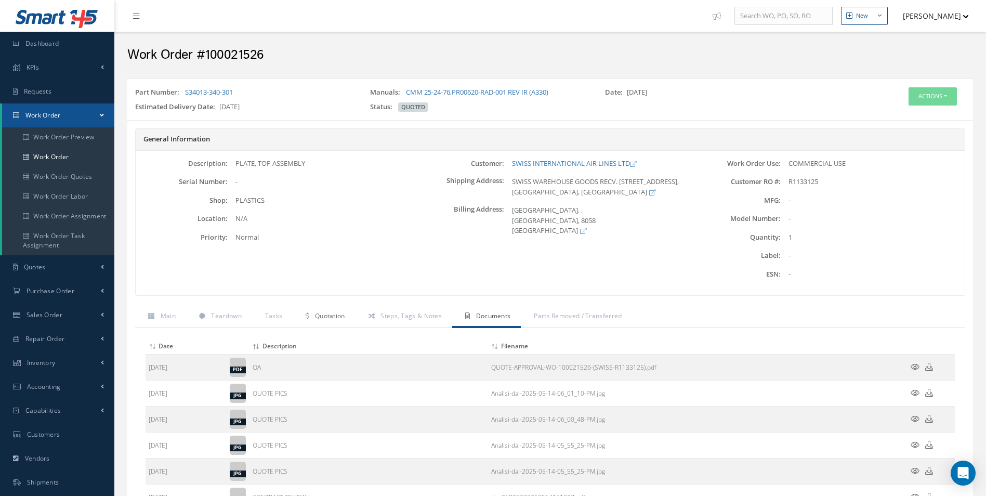
click at [316, 331] on div "Attach File(s) Click inside this area or drag and drop to select file to upload…" at bounding box center [550, 480] width 830 height 304
click at [317, 323] on link "Quotation" at bounding box center [324, 317] width 62 height 22
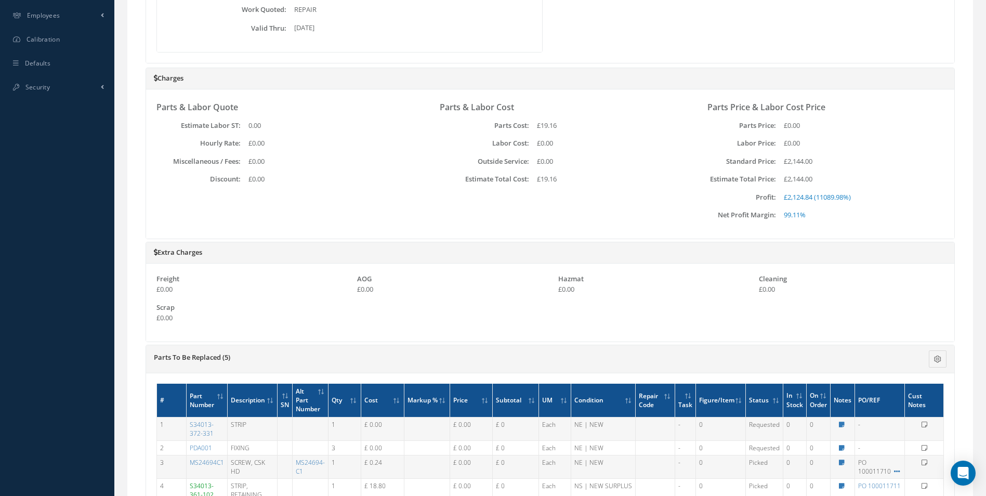
scroll to position [614, 0]
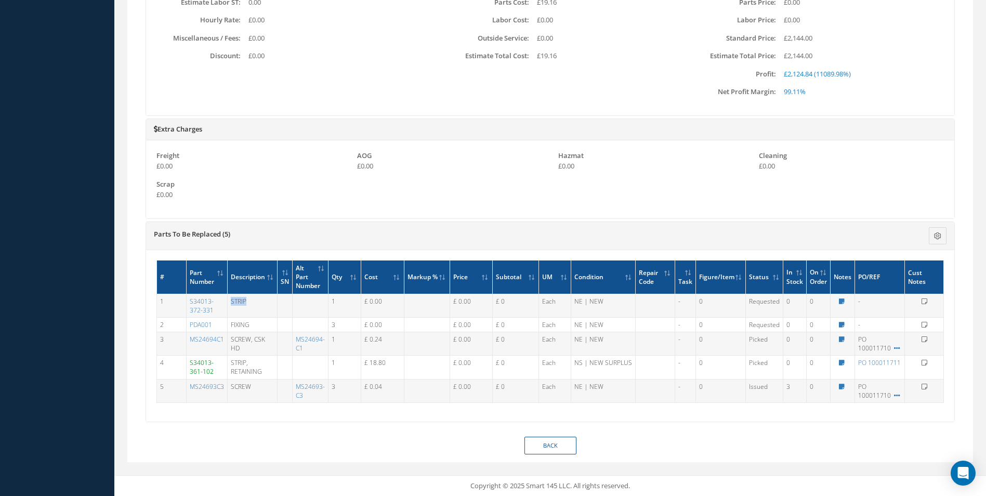
drag, startPoint x: 254, startPoint y: 305, endPoint x: 231, endPoint y: 303, distance: 23.0
click at [231, 303] on td "STRIP" at bounding box center [253, 305] width 50 height 23
copy td "STRIP"
drag, startPoint x: 256, startPoint y: 327, endPoint x: 230, endPoint y: 325, distance: 26.6
click at [230, 325] on td "FIXING" at bounding box center [253, 324] width 50 height 15
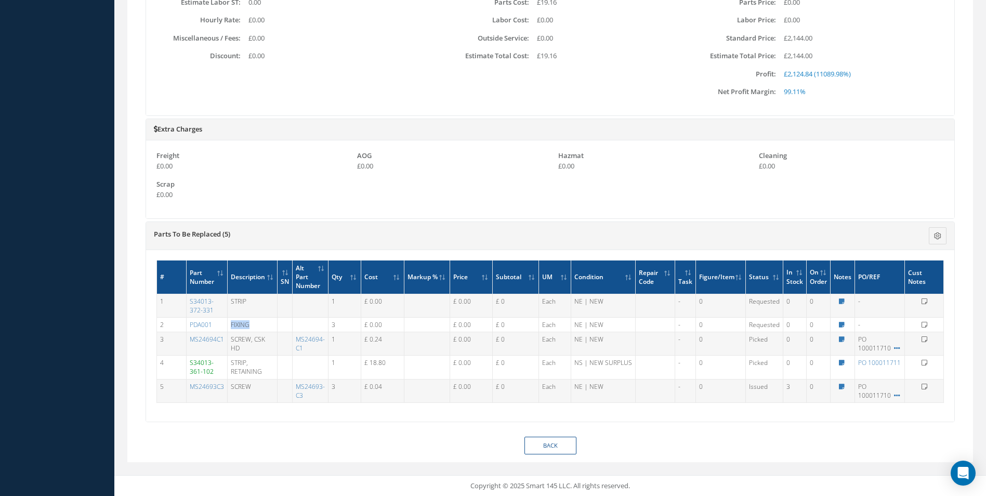
copy td "FIXING"
